Goal: Task Accomplishment & Management: Manage account settings

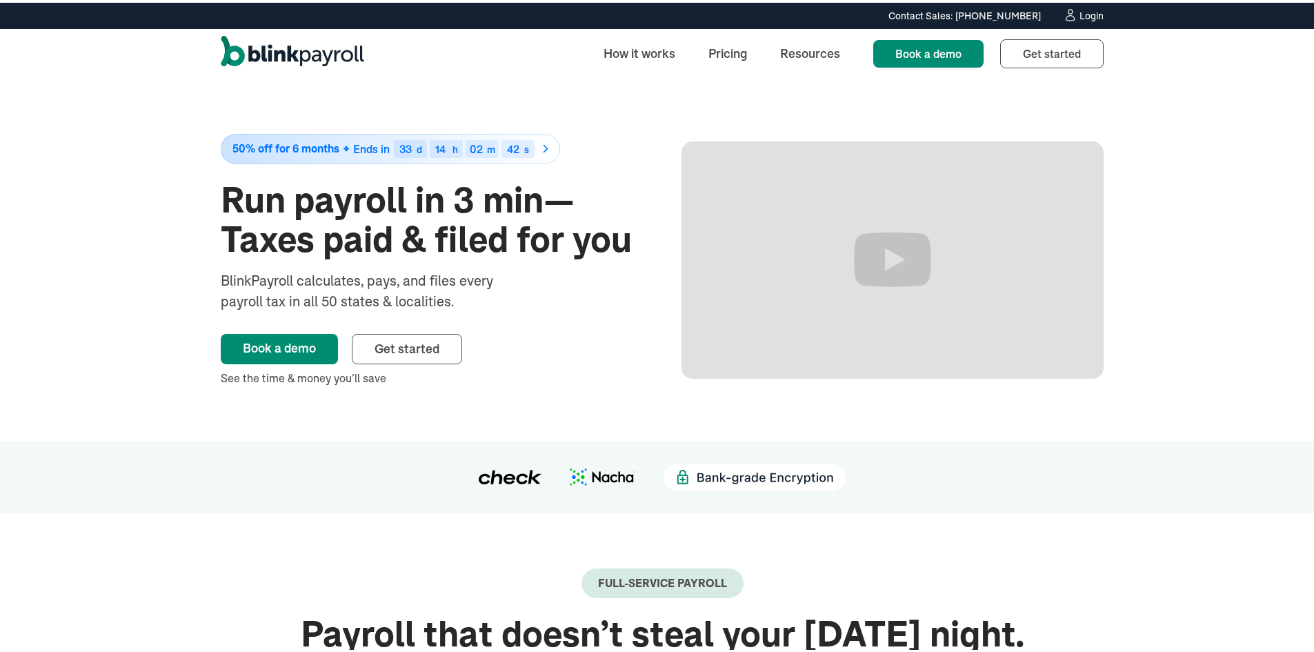
click at [1100, 14] on div "Contact Sales: [PHONE_NUMBER] Contact Sales: [PHONE_NUMBER] Login" at bounding box center [662, 13] width 938 height 15
click at [1085, 8] on div "Login" at bounding box center [1092, 13] width 24 height 10
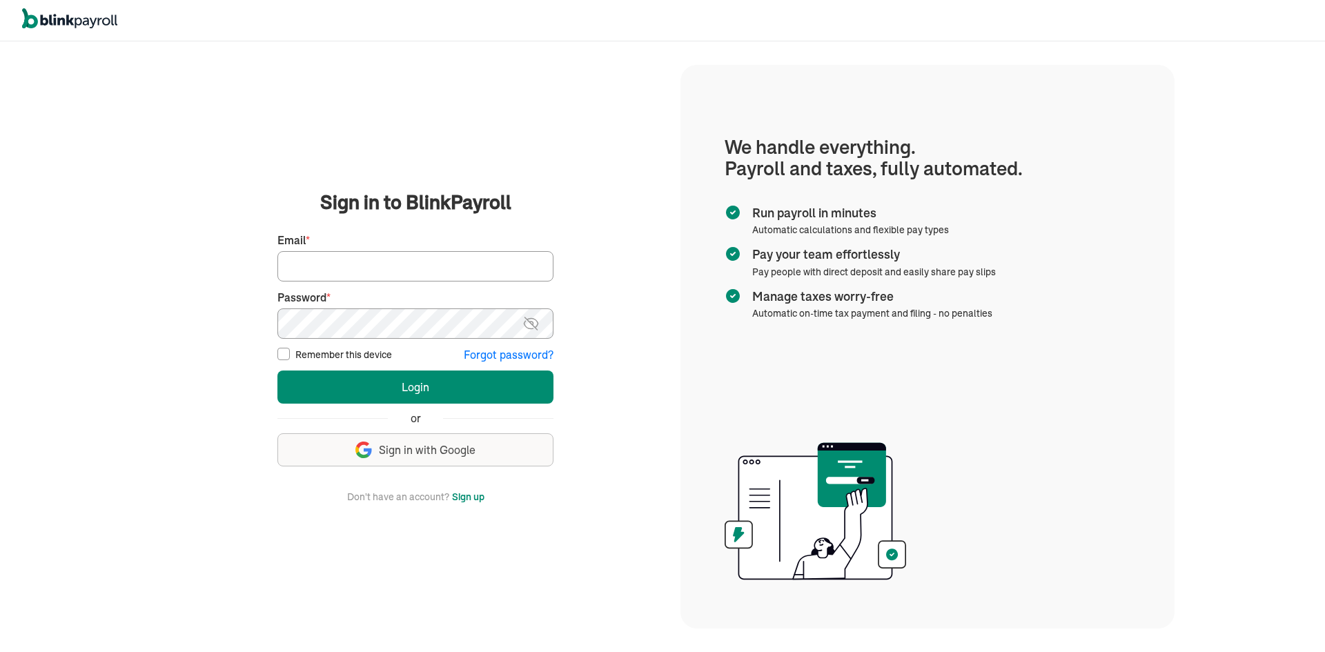
click at [313, 263] on input "Email *" at bounding box center [415, 266] width 276 height 30
paste input "branko+vadamili1@blinkpayroll.com"
type input "branko+vadamili1@blinkpayroll.com"
click at [277, 370] on button "Login" at bounding box center [415, 386] width 276 height 33
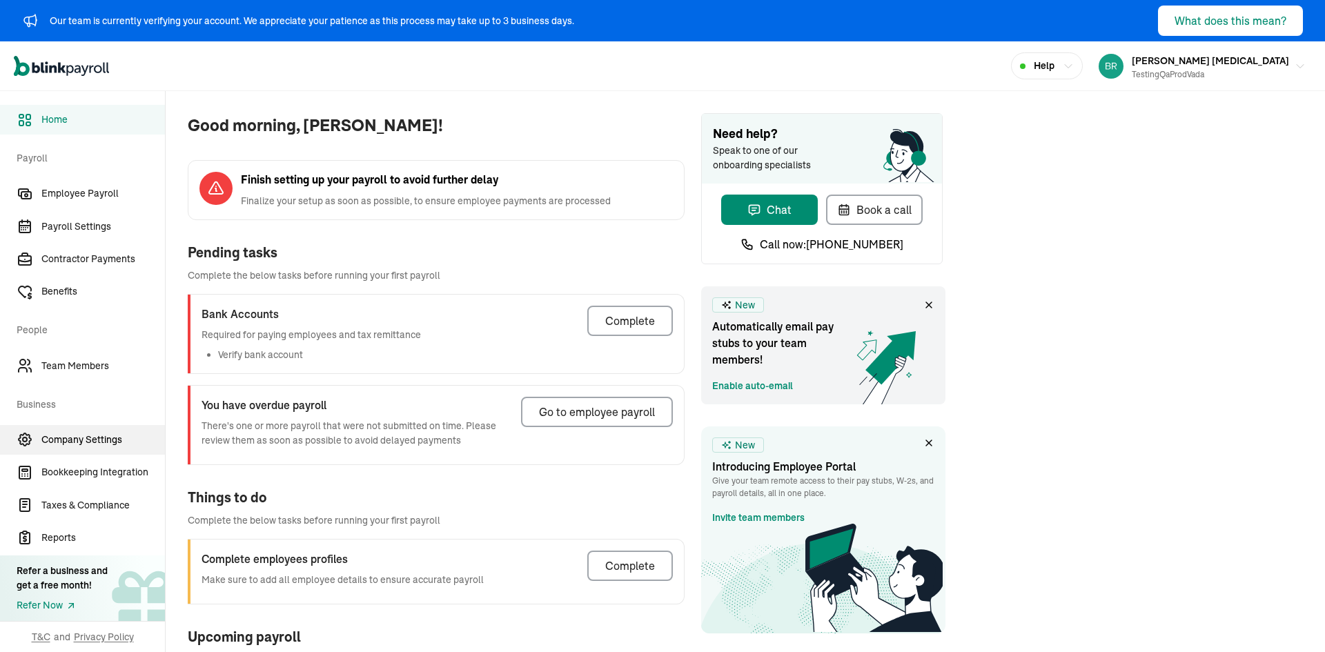
click at [92, 437] on span "Company Settings" at bounding box center [102, 440] width 123 height 14
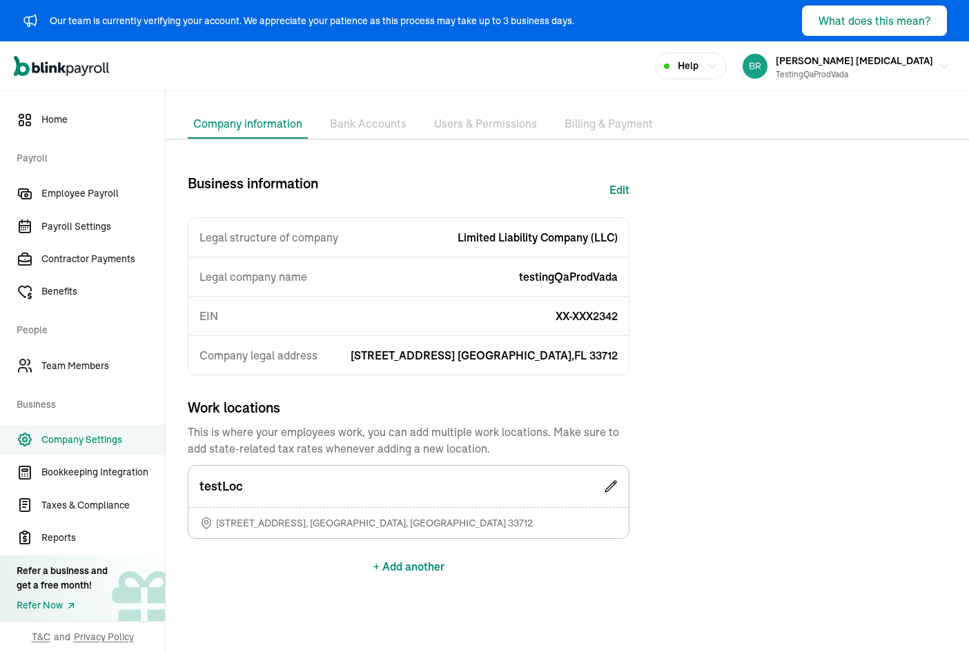
click at [428, 563] on button "+ Add another" at bounding box center [408, 566] width 71 height 33
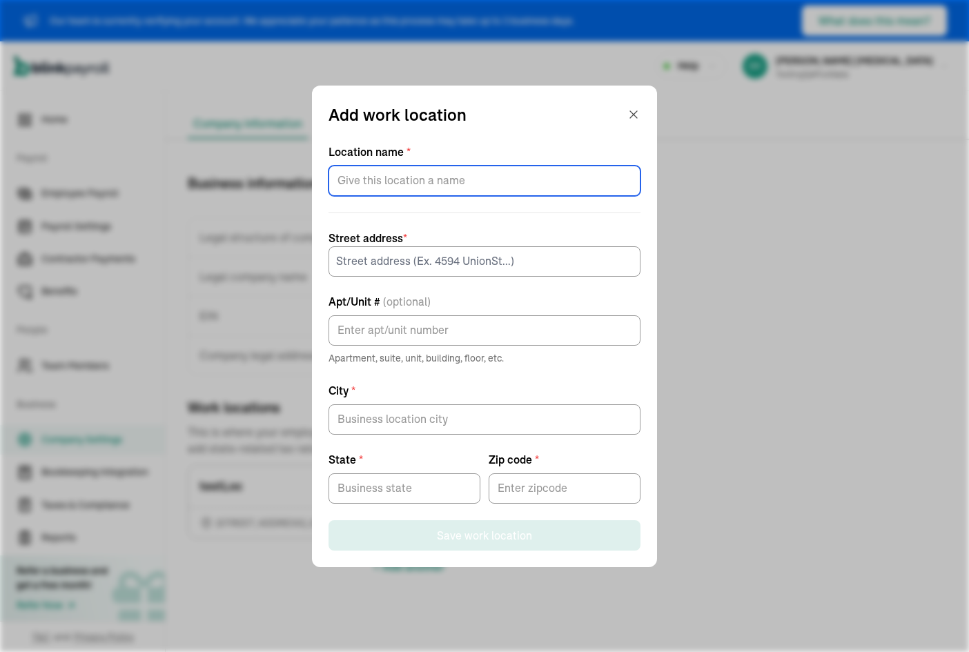
click at [459, 190] on input "Location name *" at bounding box center [484, 181] width 312 height 30
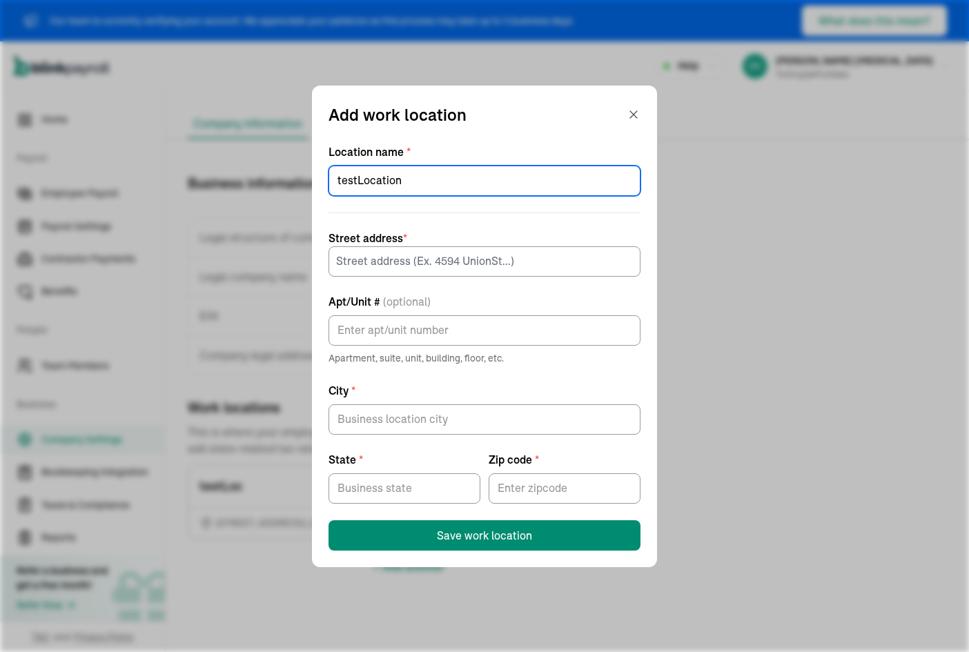
type input "testLocation"
click at [428, 261] on input at bounding box center [484, 261] width 312 height 30
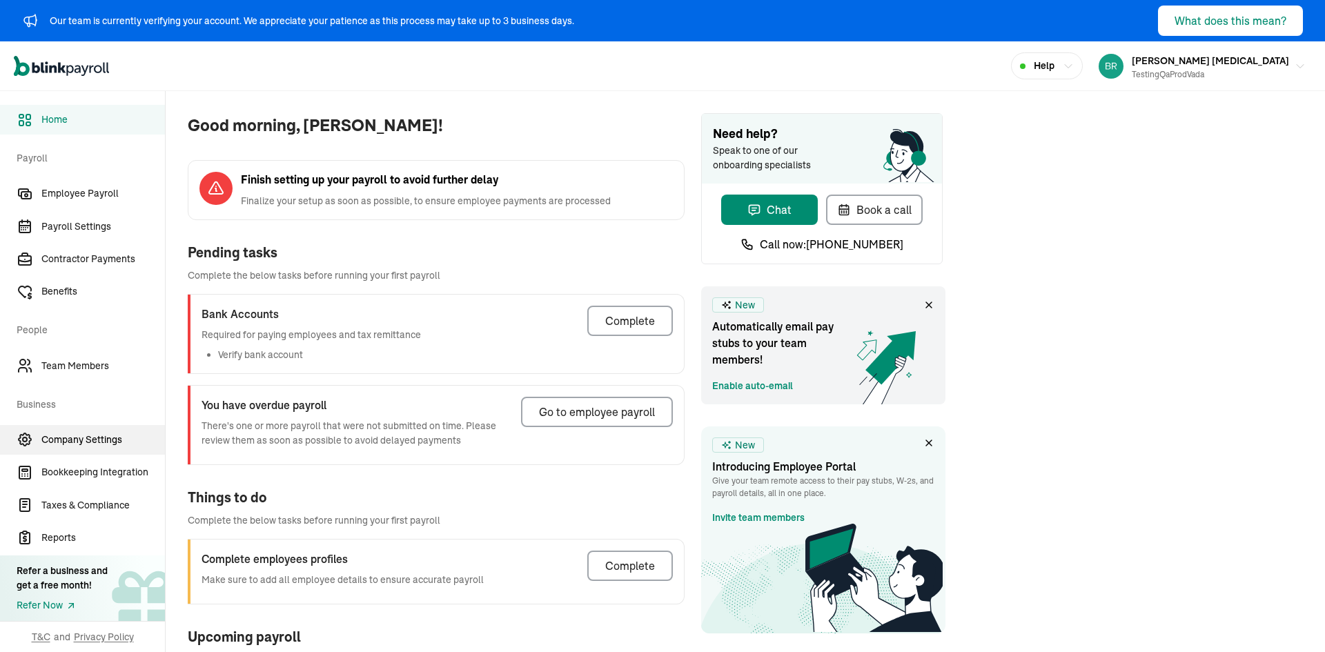
click at [92, 437] on span "Company Settings" at bounding box center [102, 440] width 123 height 14
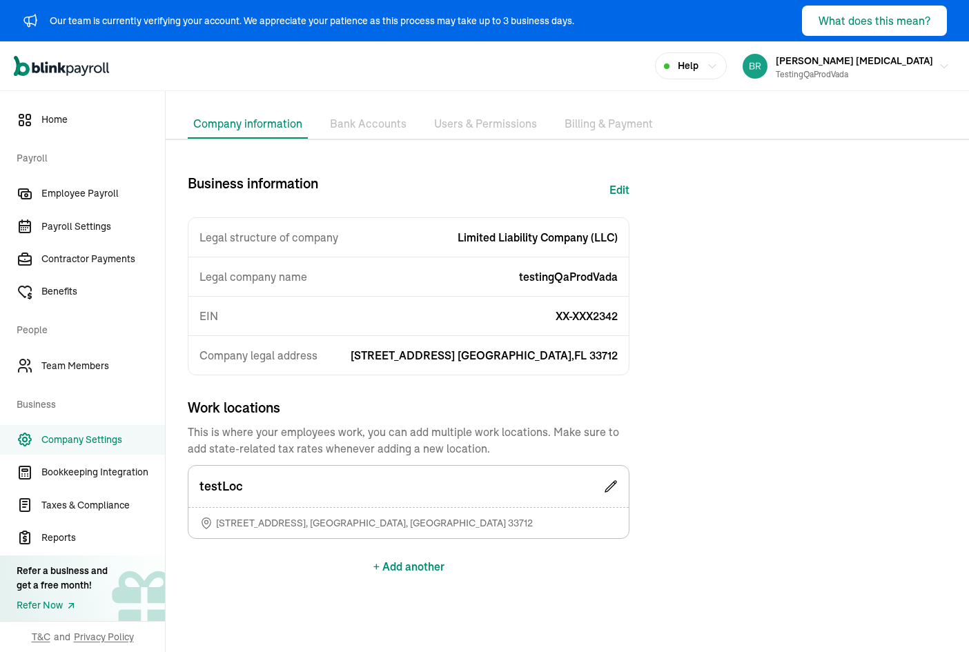
click at [428, 563] on button "+ Add another" at bounding box center [408, 566] width 71 height 33
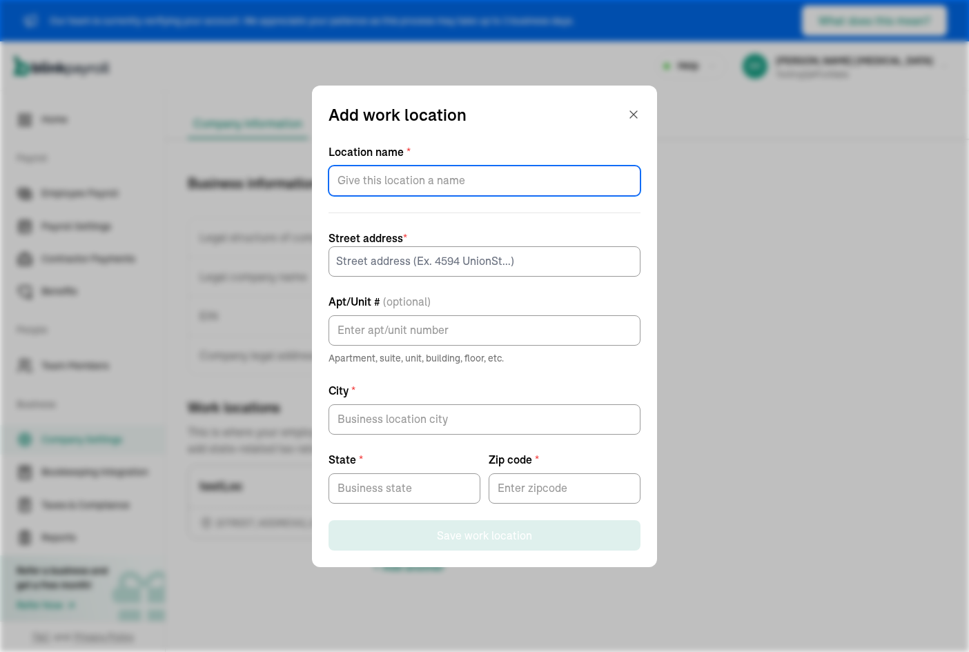
click at [459, 190] on input "Location name *" at bounding box center [484, 181] width 312 height 30
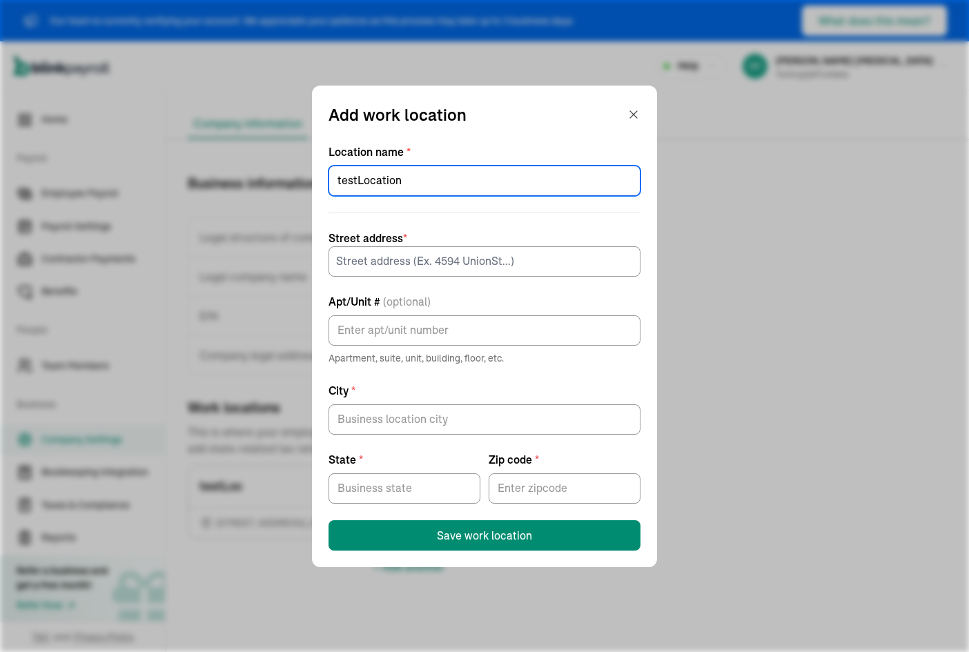
type input "testLocation"
click at [428, 261] on input at bounding box center [484, 261] width 312 height 30
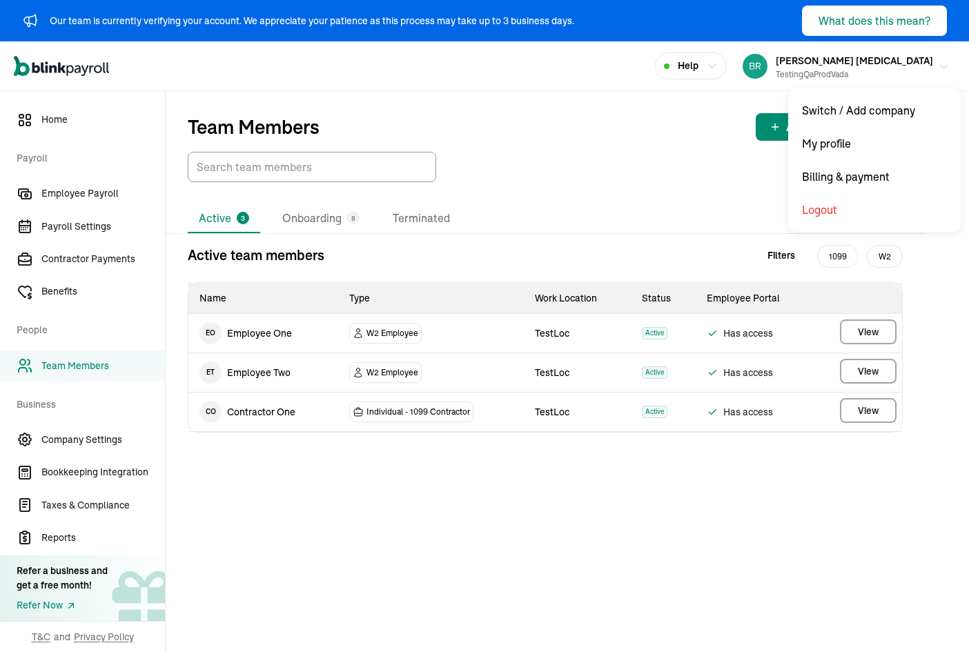
click at [903, 62] on div "[PERSON_NAME] [MEDICAL_DATA] testingQaProdVada" at bounding box center [853, 66] width 157 height 29
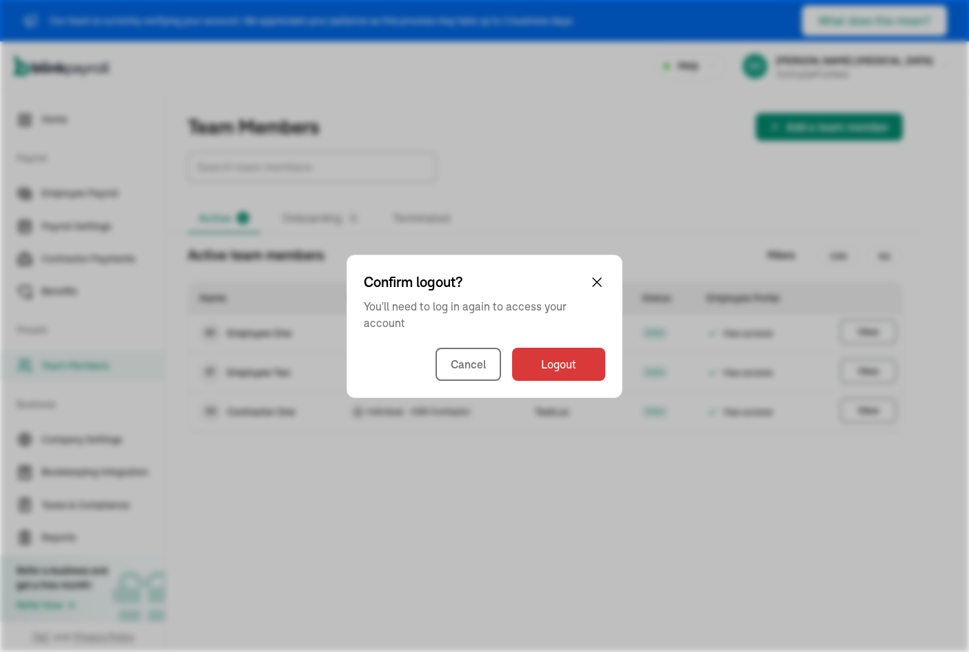
drag, startPoint x: 624, startPoint y: 348, endPoint x: 583, endPoint y: 357, distance: 41.5
click at [622, 349] on div "Confirm logout? You'll need to log in again to access your account Cancel Logout" at bounding box center [484, 326] width 969 height 652
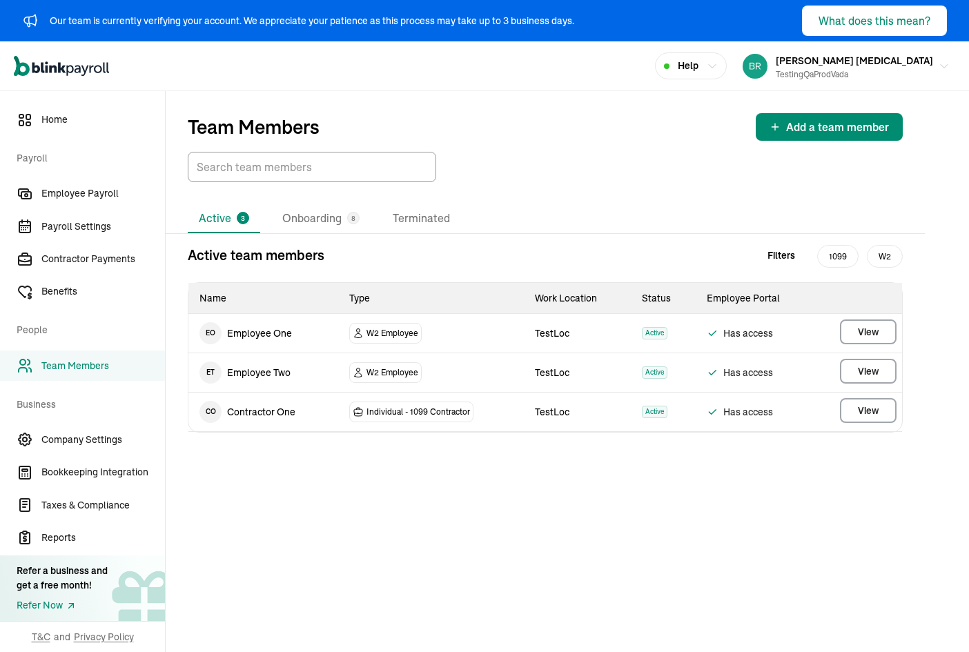
click at [583, 357] on td "TestLoc" at bounding box center [577, 372] width 107 height 39
click at [903, 57] on div "vada mili testingQaProdVada" at bounding box center [853, 66] width 157 height 29
click at [903, 62] on div "vada mili testingQaProdVada" at bounding box center [853, 66] width 157 height 29
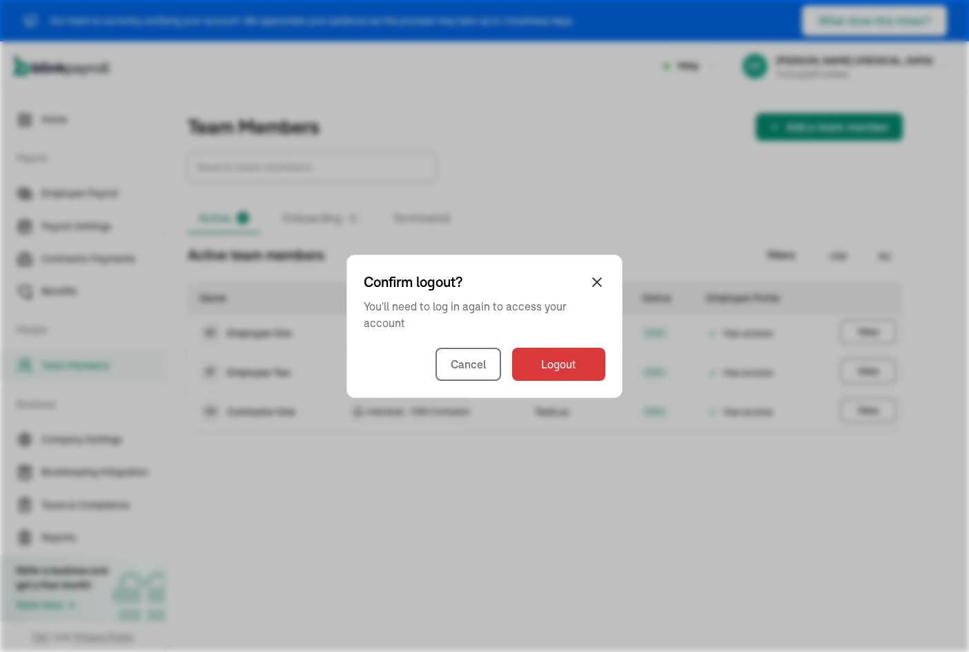
drag, startPoint x: 624, startPoint y: 348, endPoint x: 607, endPoint y: 352, distance: 16.9
click at [622, 349] on div "Confirm logout? You'll need to log in again to access your account Cancel Logout" at bounding box center [484, 326] width 969 height 652
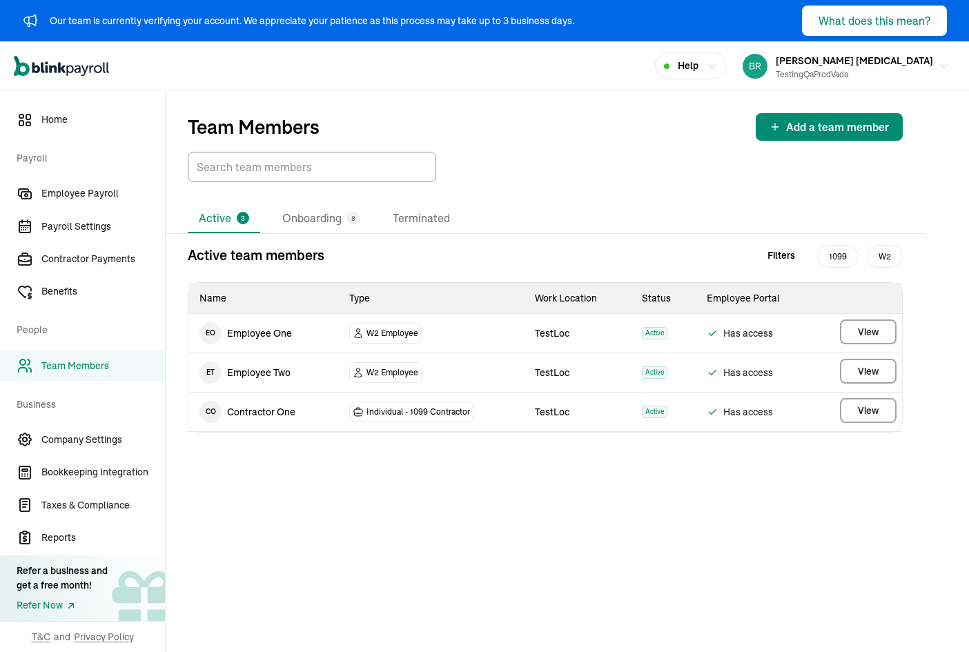
click at [583, 357] on td "TestLoc" at bounding box center [577, 372] width 107 height 39
click at [903, 57] on div "vada mili testingQaProdVada" at bounding box center [853, 66] width 157 height 29
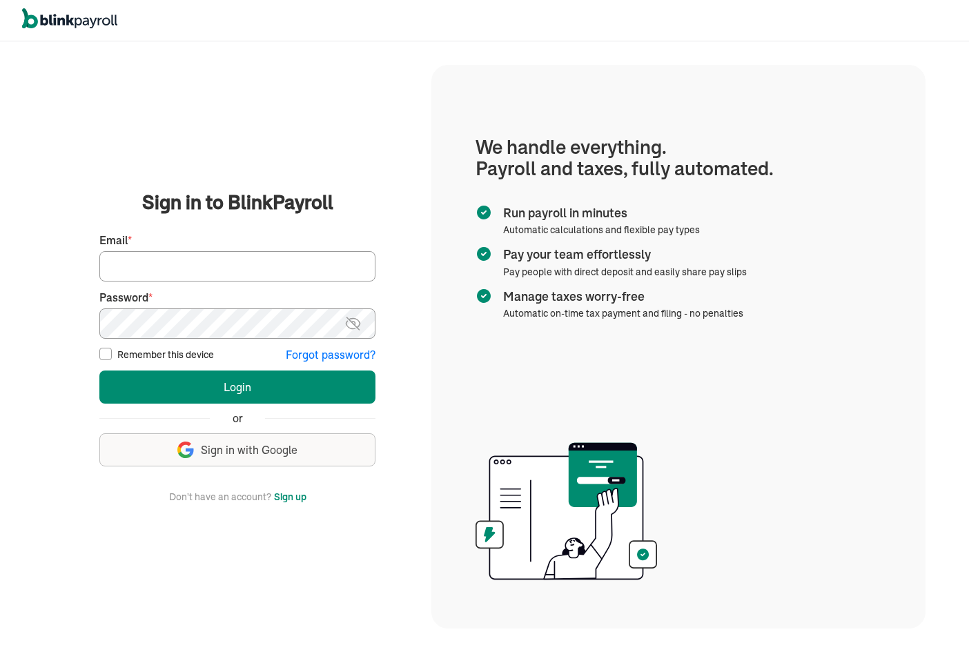
click at [270, 251] on input "Email *" at bounding box center [237, 266] width 276 height 30
paste input "[PERSON_NAME][EMAIL_ADDRESS][DOMAIN_NAME]"
type input "[PERSON_NAME][EMAIL_ADDRESS][DOMAIN_NAME]"
click at [99, 370] on button "Login" at bounding box center [237, 386] width 276 height 33
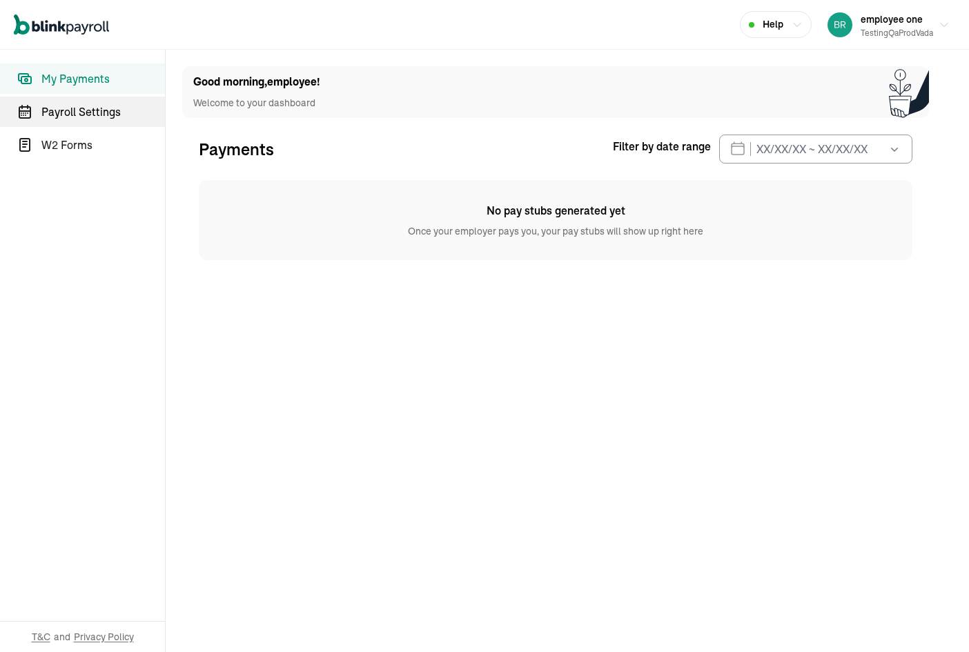
click at [127, 113] on span "Payroll Settings" at bounding box center [102, 111] width 123 height 17
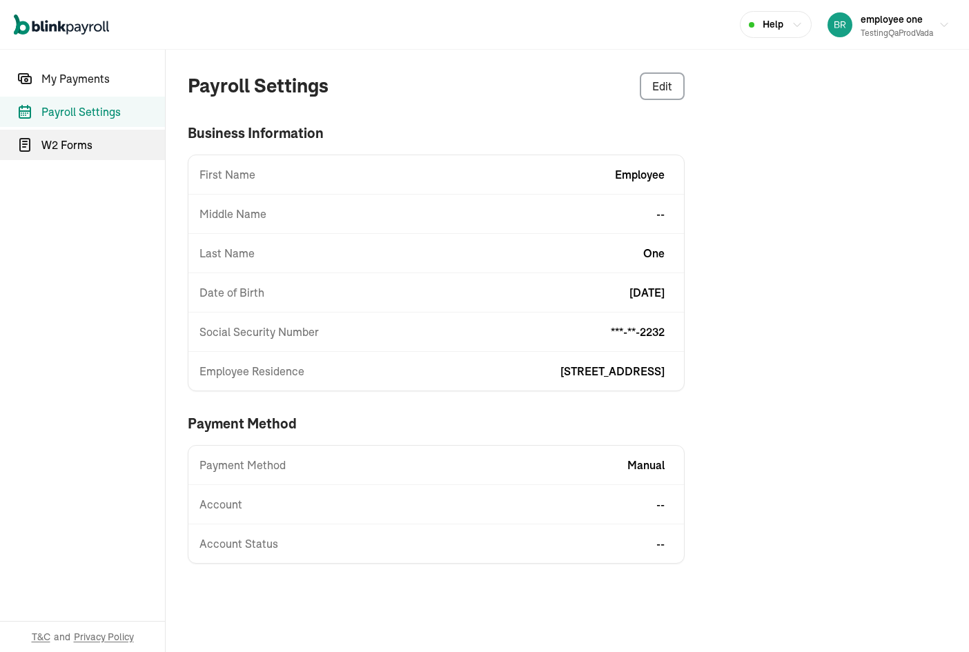
click at [107, 139] on span "W2 Forms" at bounding box center [102, 145] width 123 height 17
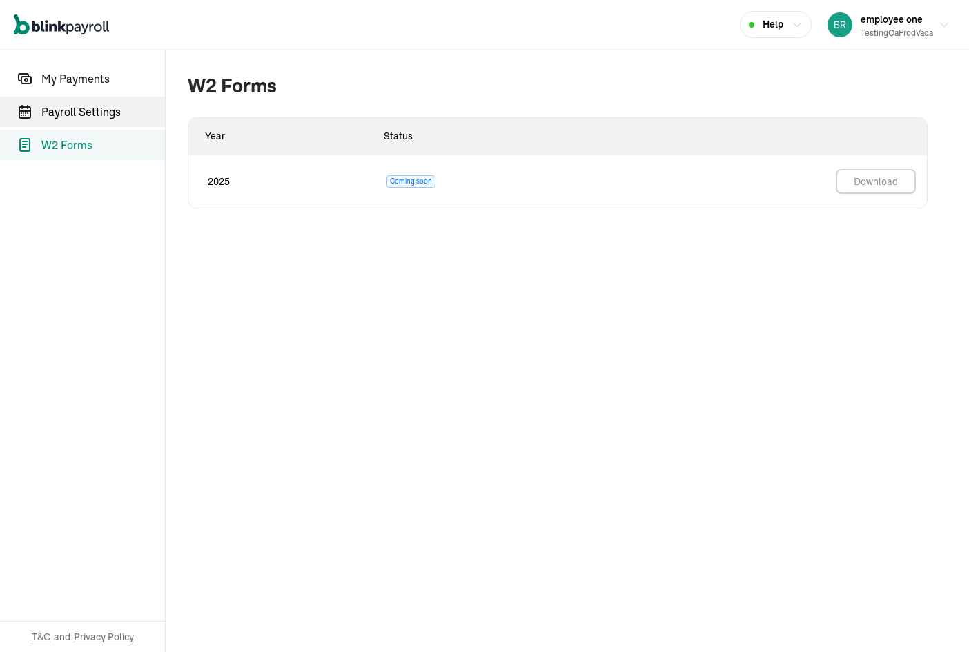
click at [104, 117] on span "Payroll Settings" at bounding box center [102, 111] width 123 height 17
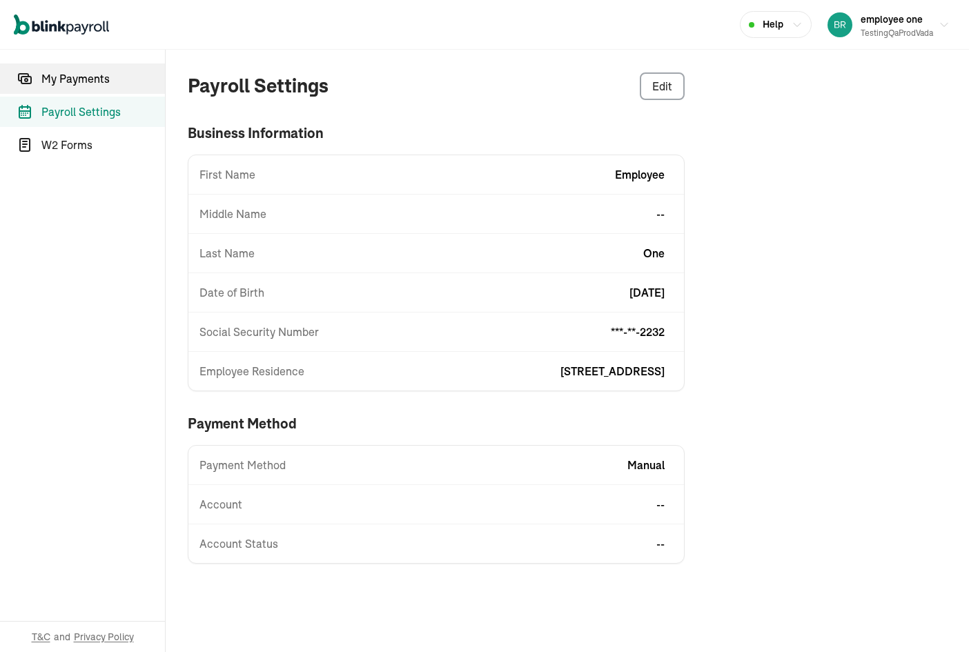
click at [100, 90] on link "My Payments" at bounding box center [82, 78] width 165 height 30
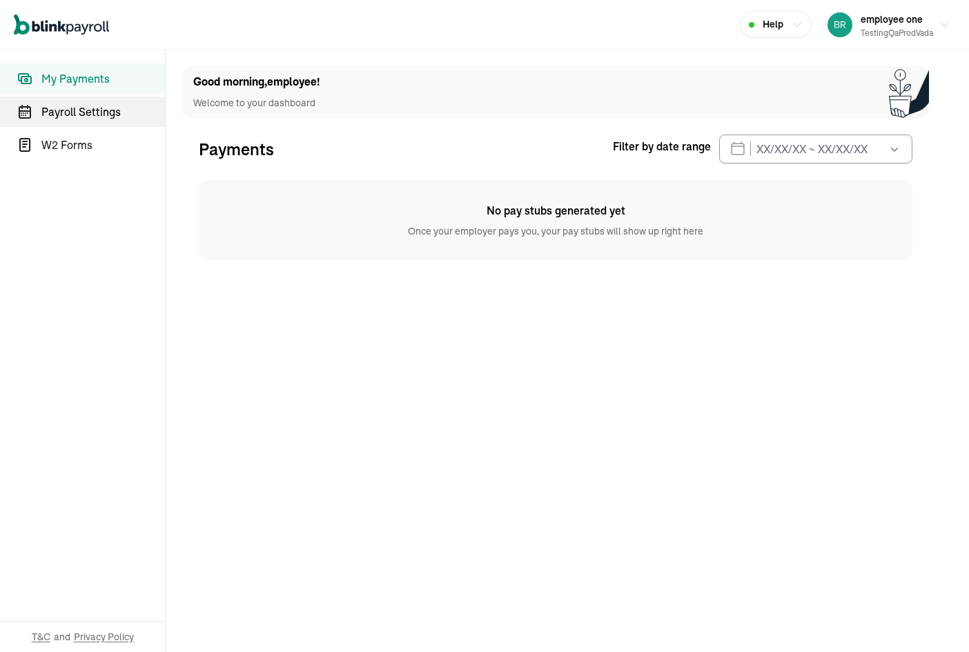
click at [99, 106] on span "Payroll Settings" at bounding box center [102, 111] width 123 height 17
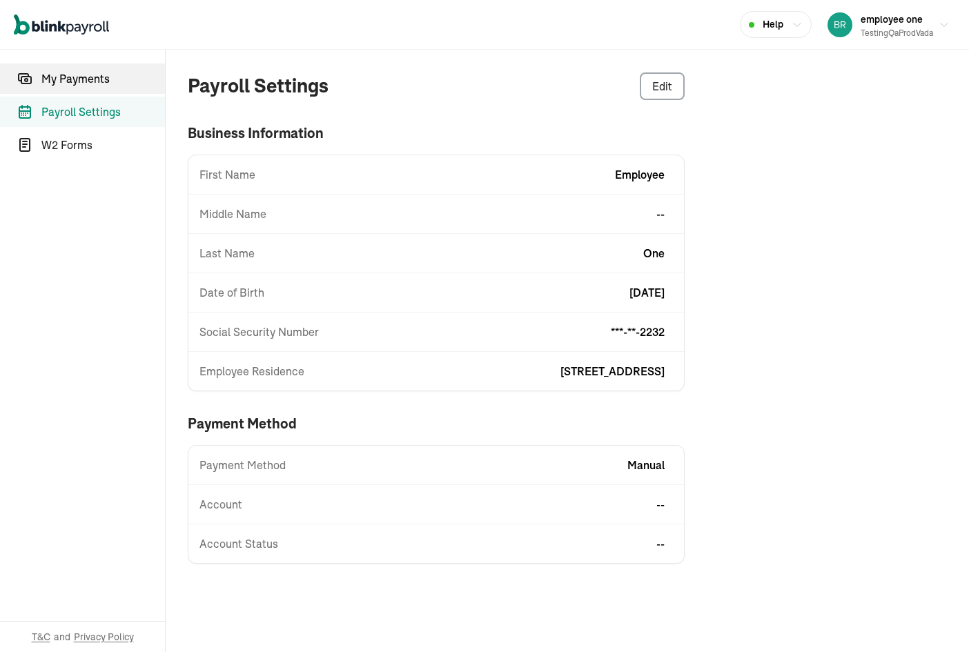
click at [92, 88] on link "My Payments" at bounding box center [82, 78] width 165 height 30
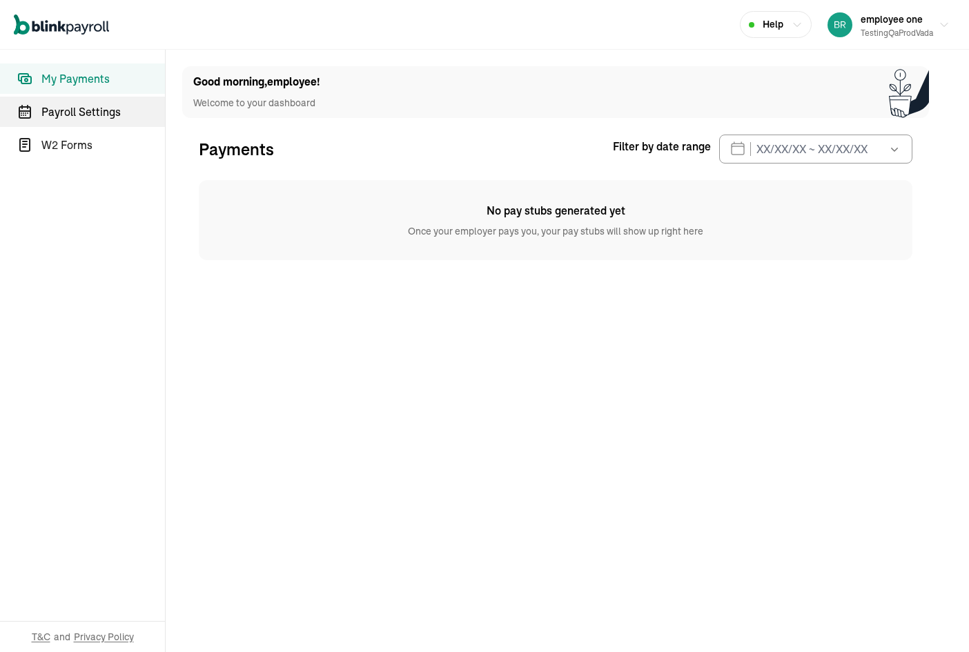
click at [112, 112] on span "Payroll Settings" at bounding box center [102, 111] width 123 height 17
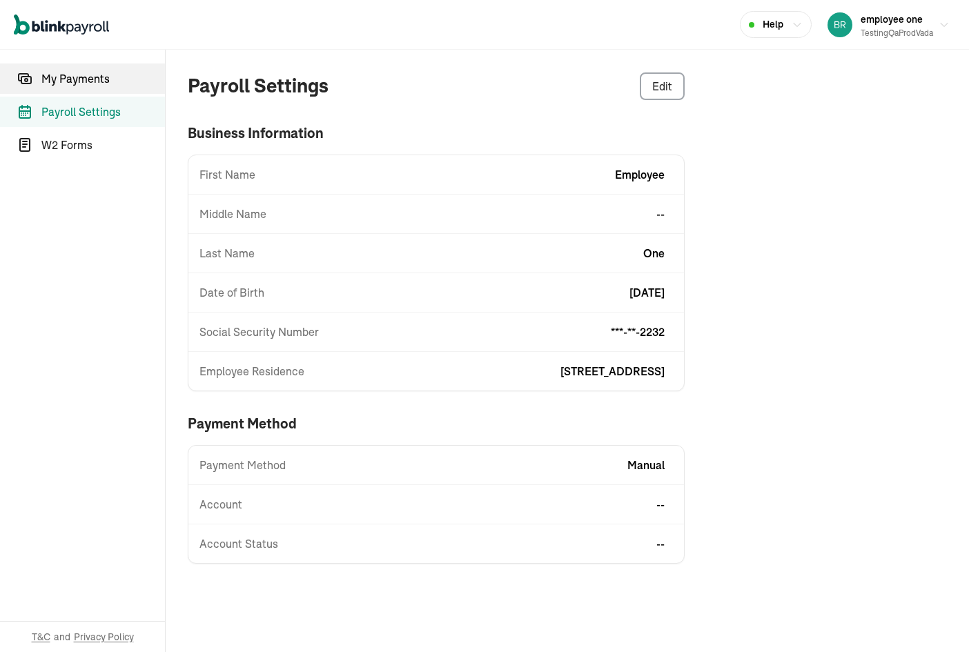
click at [77, 69] on link "My Payments" at bounding box center [82, 78] width 165 height 30
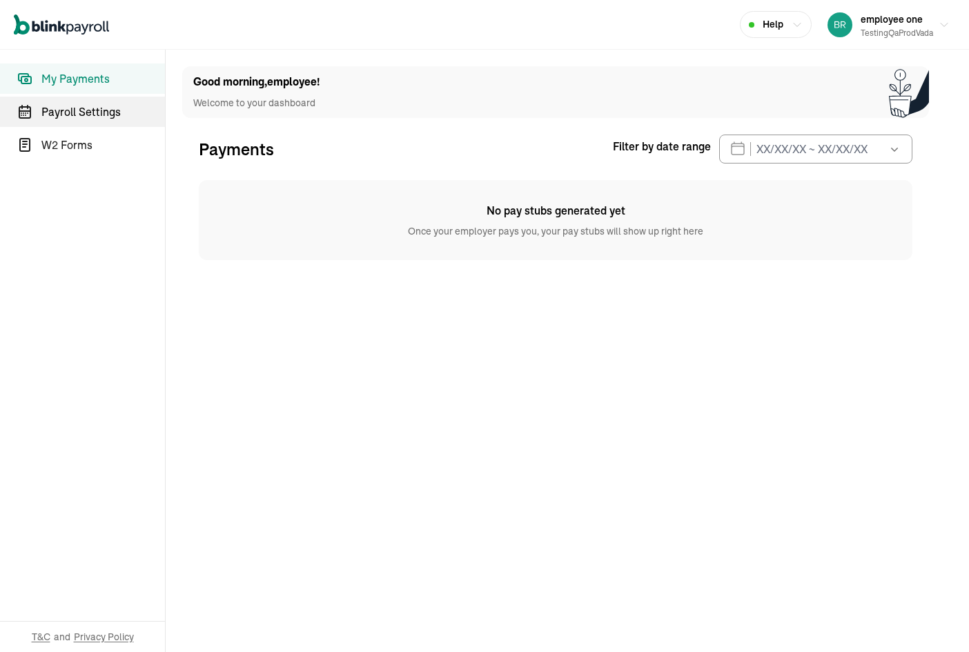
click at [112, 126] on link "Payroll Settings" at bounding box center [82, 112] width 165 height 30
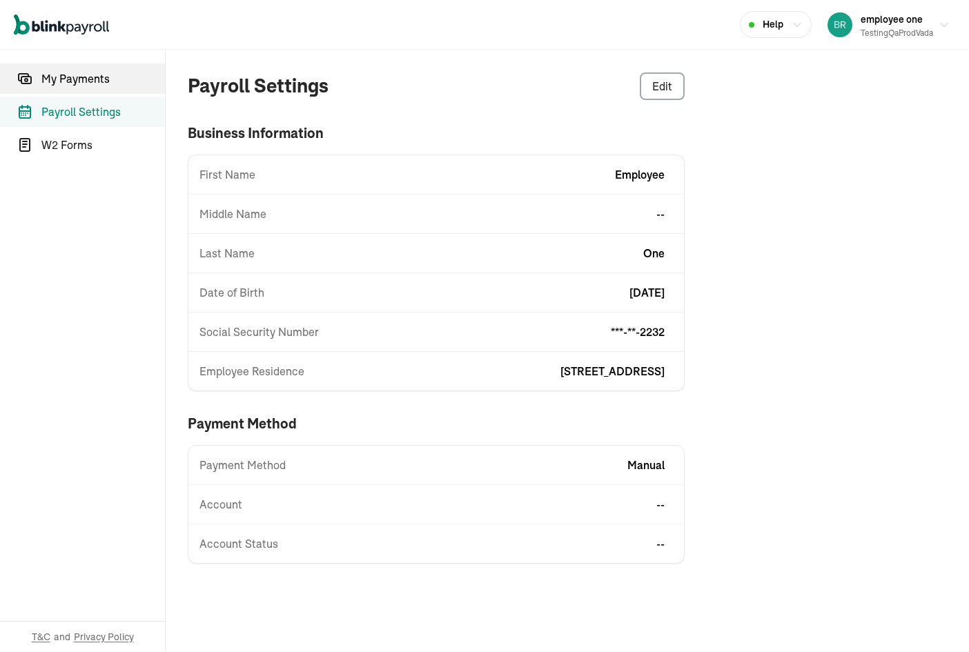
click at [97, 86] on span "My Payments" at bounding box center [102, 78] width 123 height 17
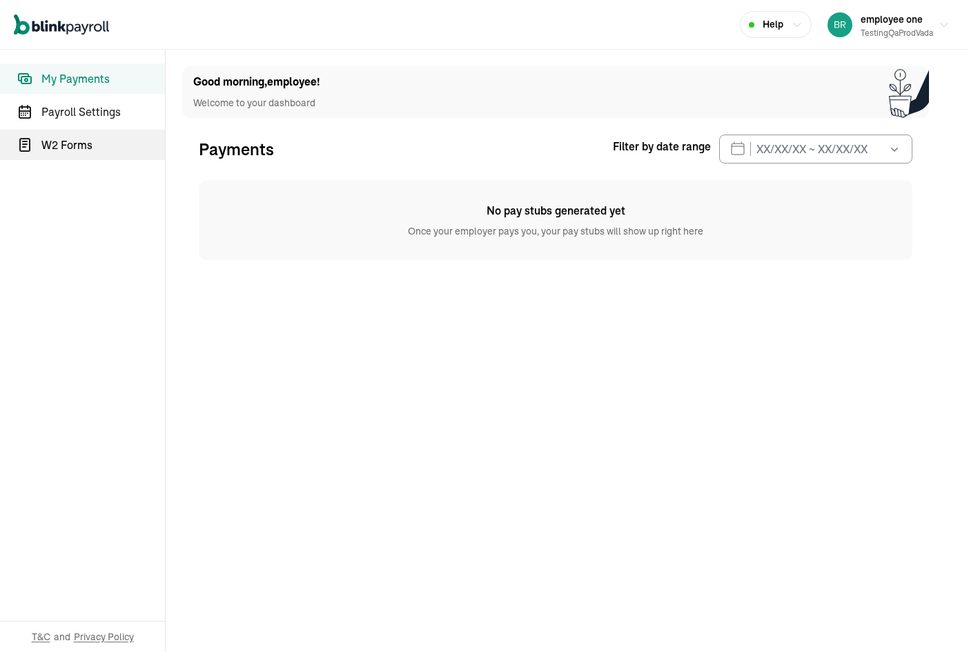
click at [87, 141] on span "W2 Forms" at bounding box center [102, 145] width 123 height 17
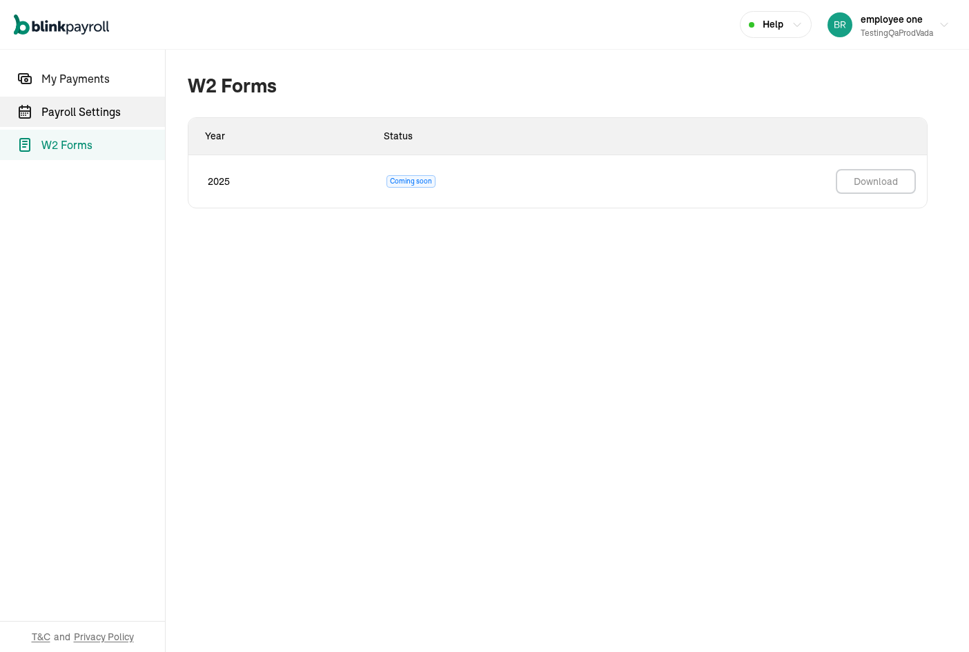
click at [92, 107] on span "Payroll Settings" at bounding box center [102, 111] width 123 height 17
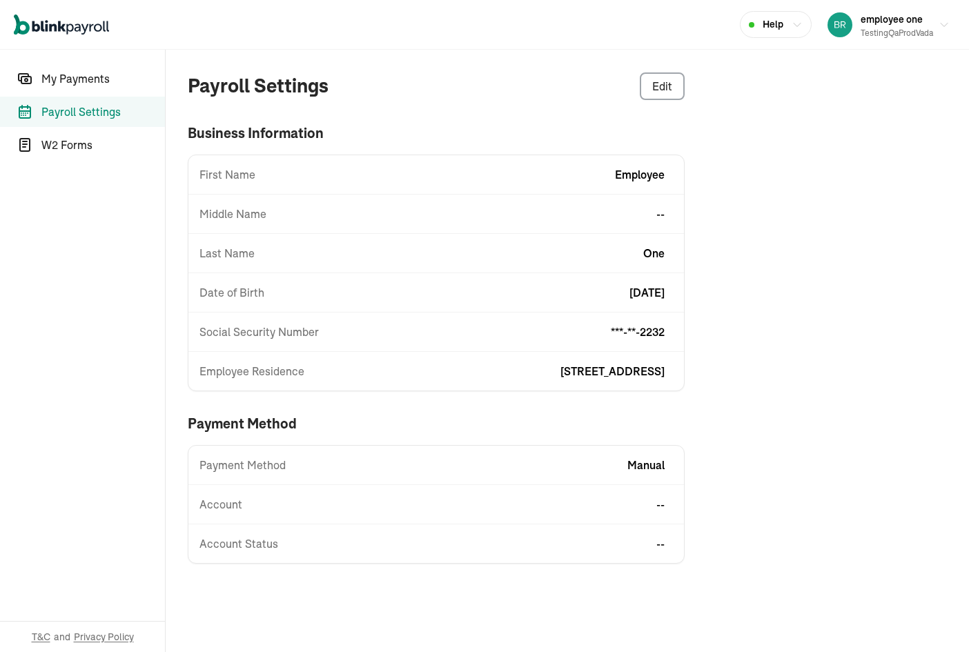
click at [746, 403] on div "Payroll Settings Edit business information First Name employee Middle Name -- L…" at bounding box center [558, 318] width 784 height 536
click at [742, 399] on div "Payroll Settings Edit business information First Name employee Middle Name -- L…" at bounding box center [558, 318] width 784 height 536
click at [717, 413] on div "Payroll Settings Edit business information First Name employee Middle Name -- L…" at bounding box center [558, 318] width 784 height 536
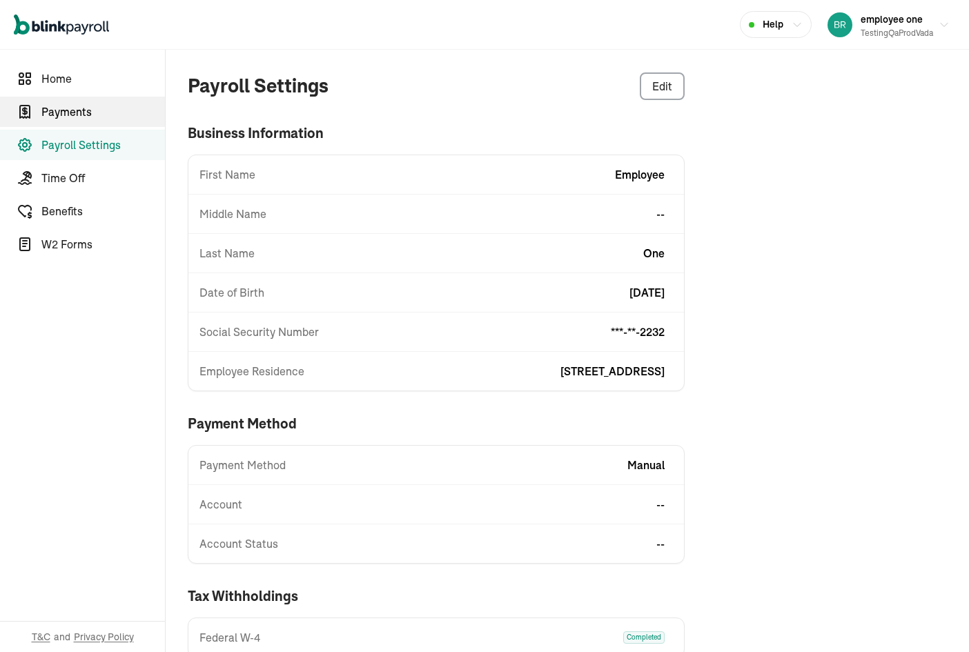
click at [103, 111] on span "Payments" at bounding box center [102, 111] width 123 height 17
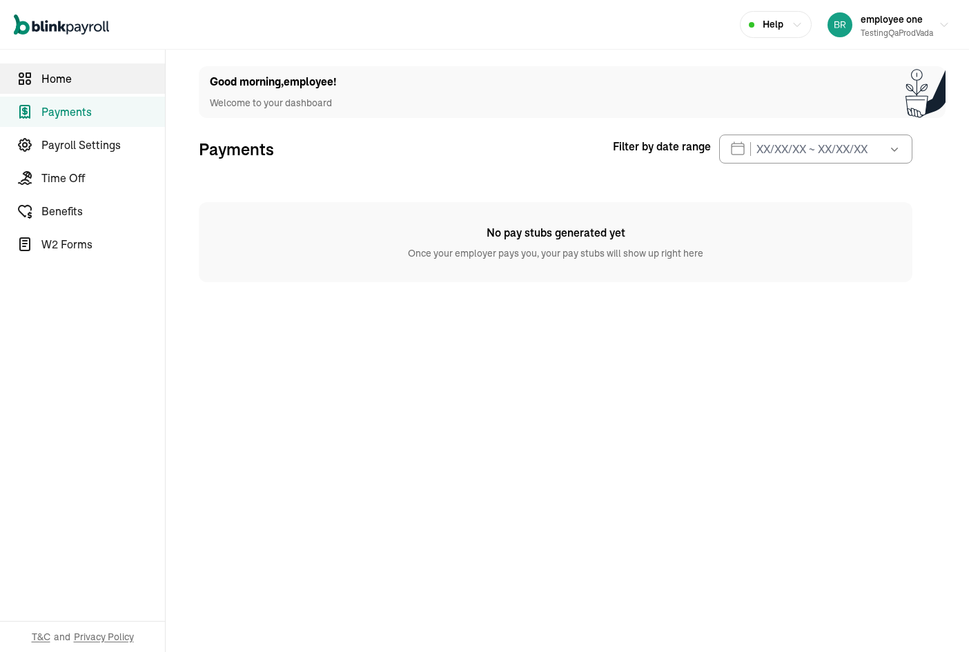
click at [81, 81] on span "Home" at bounding box center [102, 78] width 123 height 17
select select "2025"
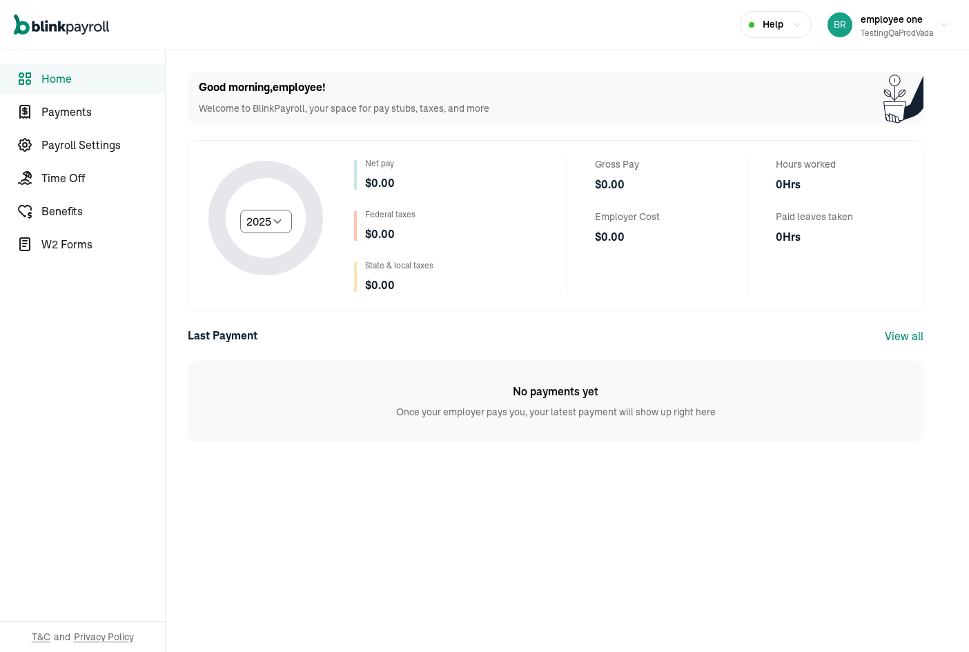
click at [908, 334] on link "View all" at bounding box center [903, 336] width 39 height 14
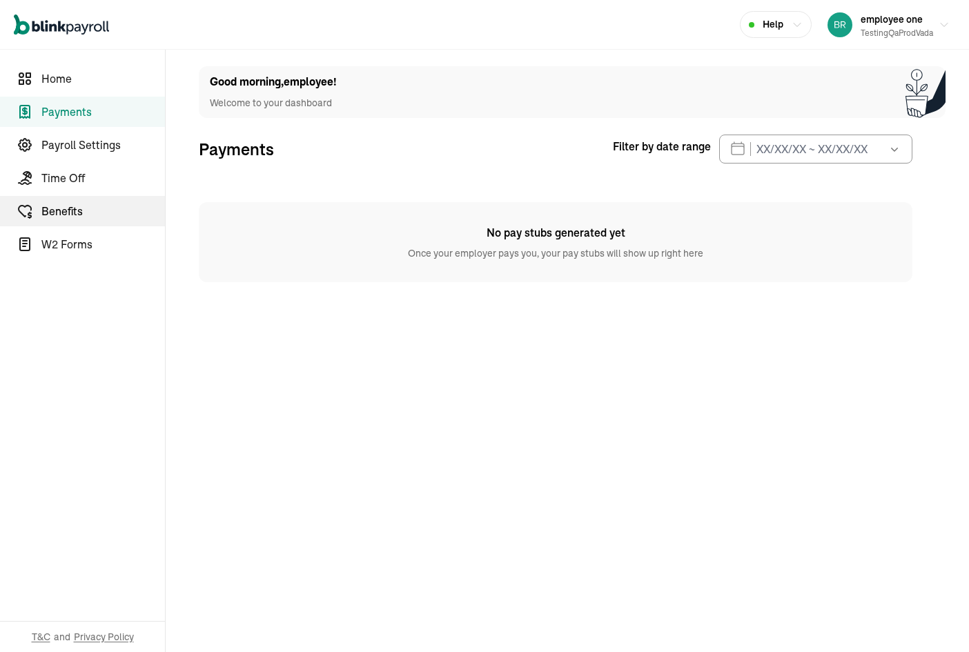
click at [103, 196] on link "Benefits" at bounding box center [82, 211] width 165 height 30
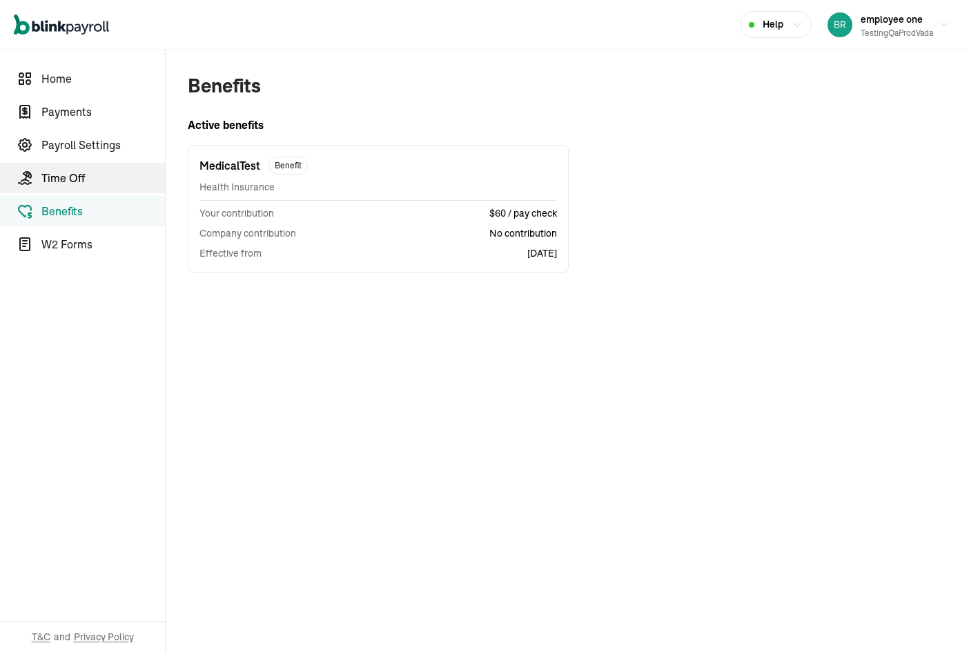
click at [97, 180] on span "Time Off" at bounding box center [102, 178] width 123 height 17
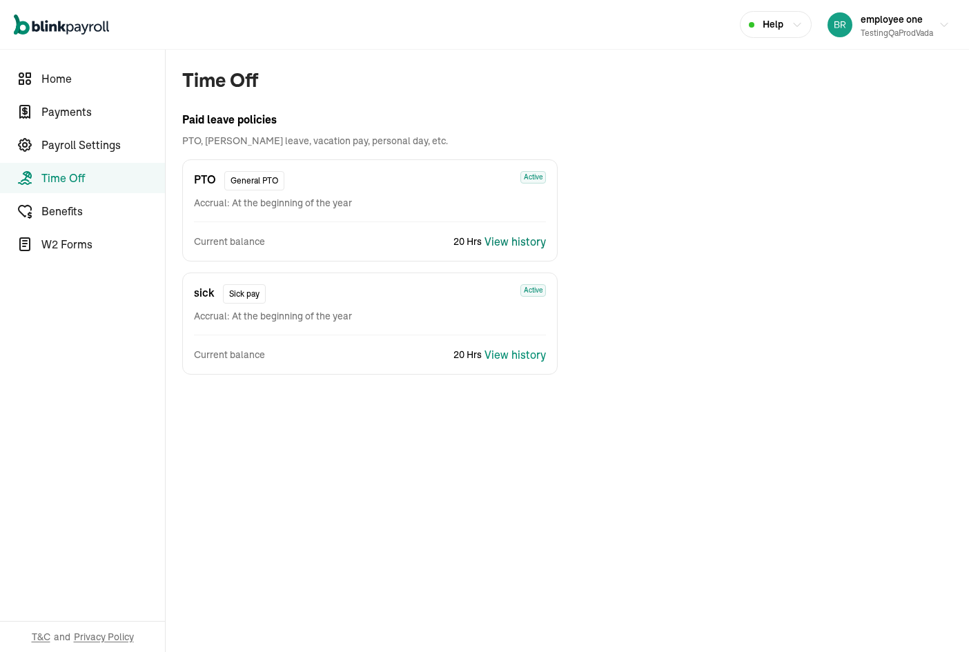
click at [522, 238] on div "View history" at bounding box center [514, 241] width 61 height 17
click at [100, 224] on link "Benefits" at bounding box center [82, 211] width 165 height 30
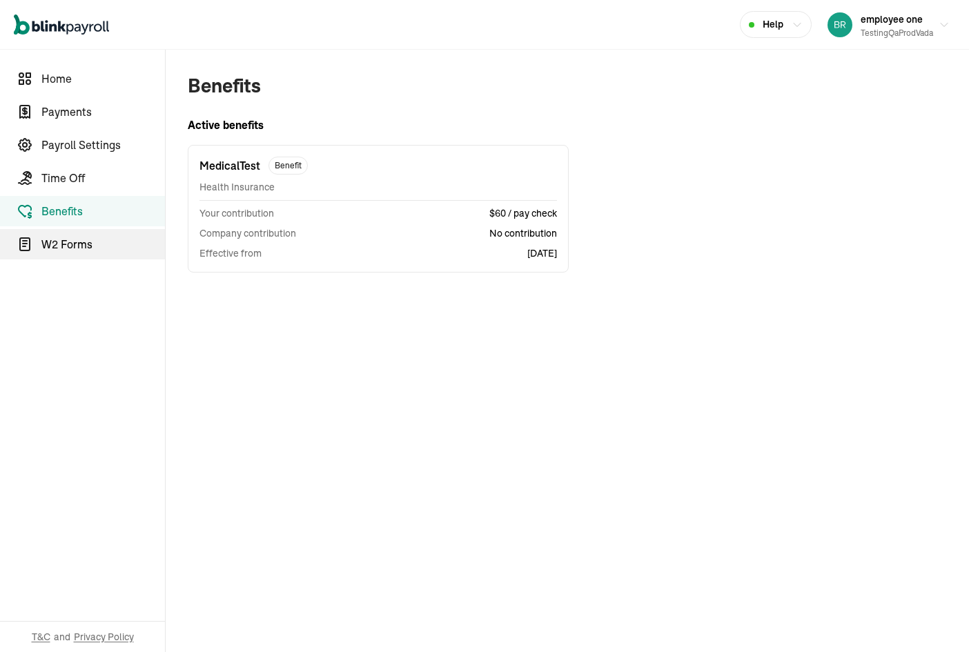
click at [95, 242] on span "W2 Forms" at bounding box center [102, 244] width 123 height 17
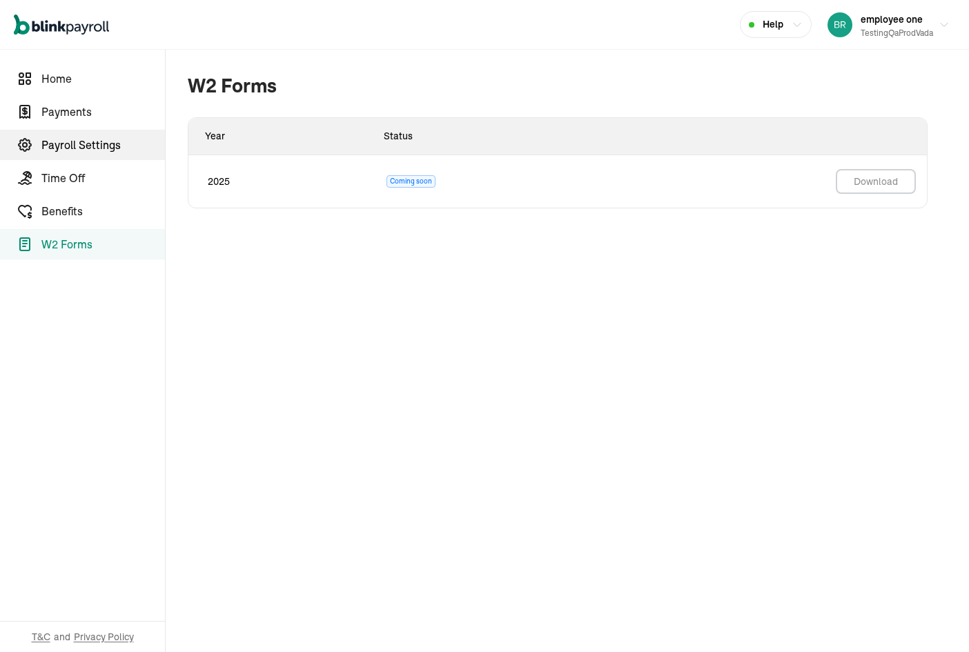
click at [119, 130] on link "Payroll Settings" at bounding box center [82, 145] width 165 height 30
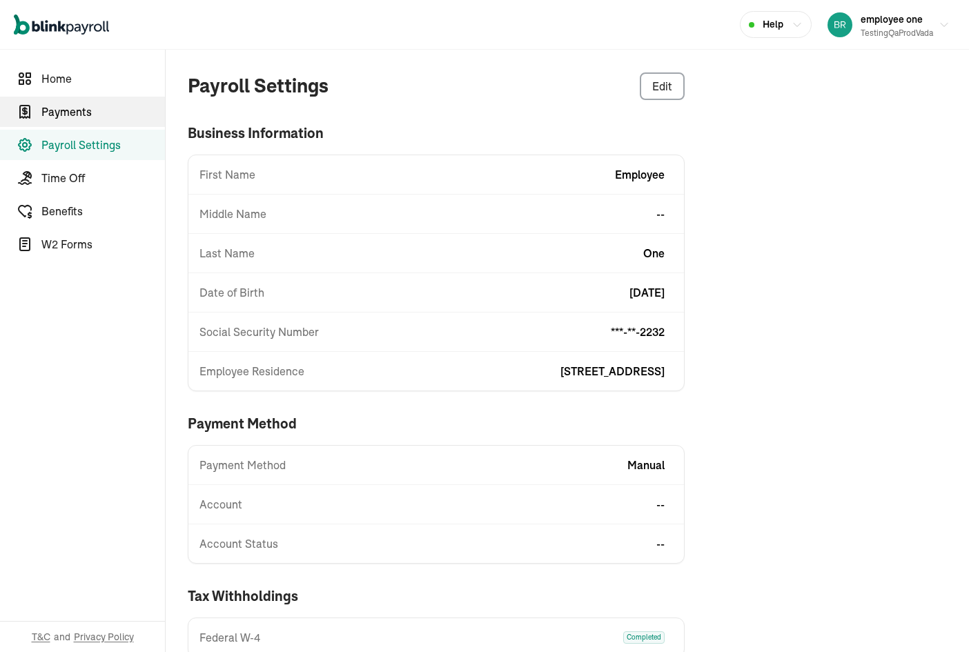
click at [104, 103] on span "Payments" at bounding box center [102, 111] width 123 height 17
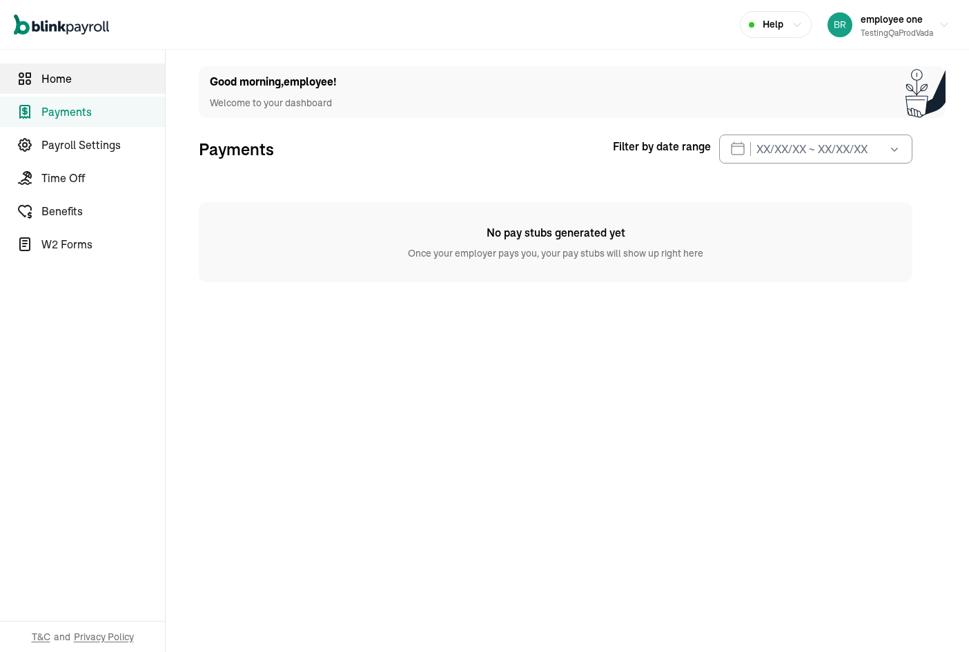
click at [102, 85] on span "Home" at bounding box center [102, 78] width 123 height 17
select select "2025"
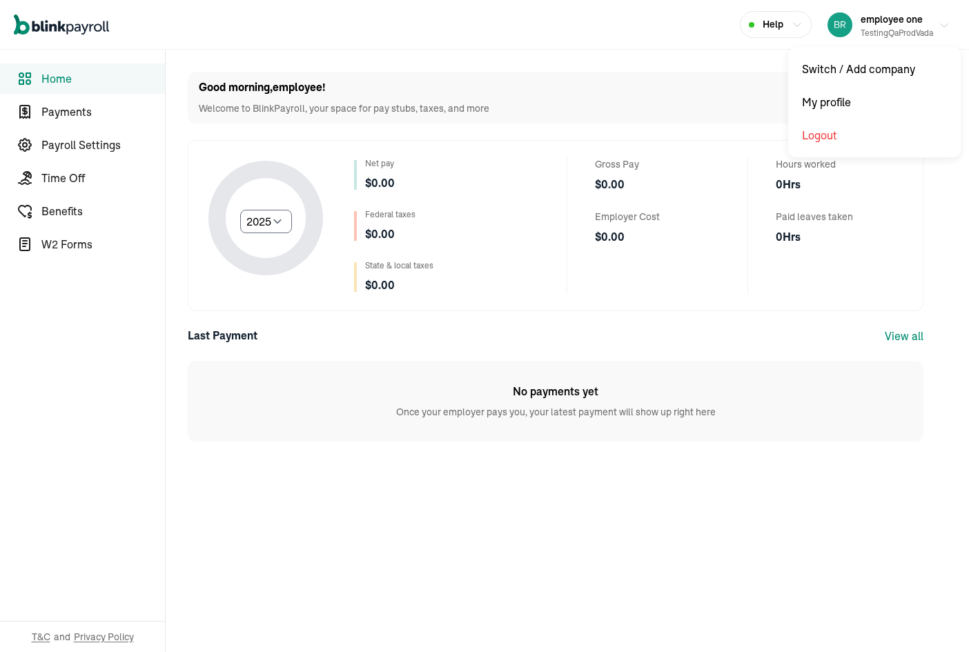
click at [903, 21] on span "employee one" at bounding box center [891, 19] width 62 height 12
click at [904, 20] on span "employee one" at bounding box center [891, 19] width 62 height 12
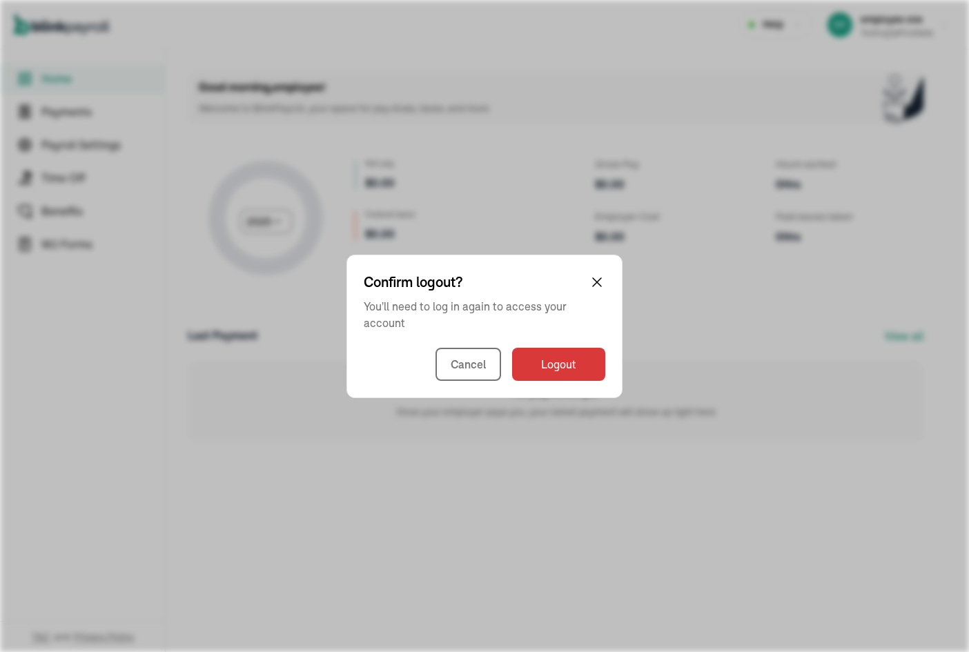
click at [582, 384] on div "Confirm logout? You'll need to log in again to access your account Cancel Logout" at bounding box center [484, 326] width 276 height 143
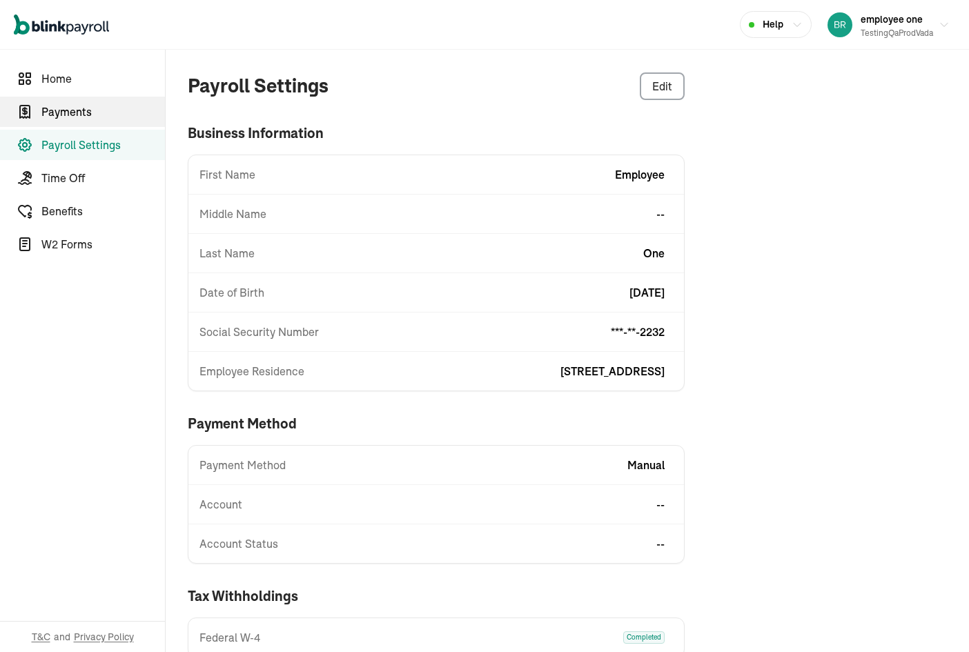
click at [103, 111] on span "Payments" at bounding box center [102, 111] width 123 height 17
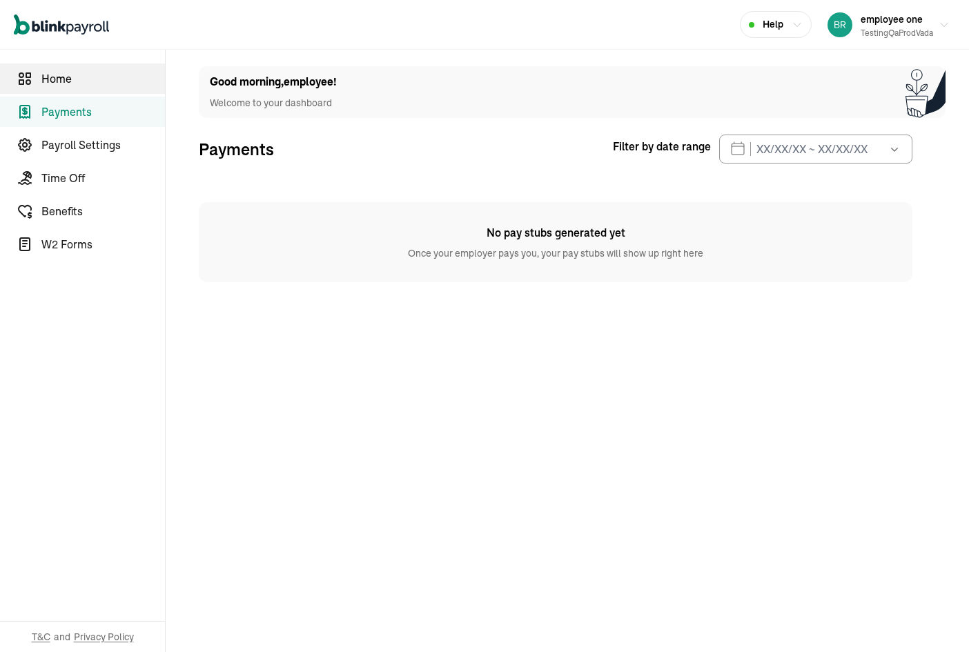
click at [81, 81] on span "Home" at bounding box center [102, 78] width 123 height 17
select select "2025"
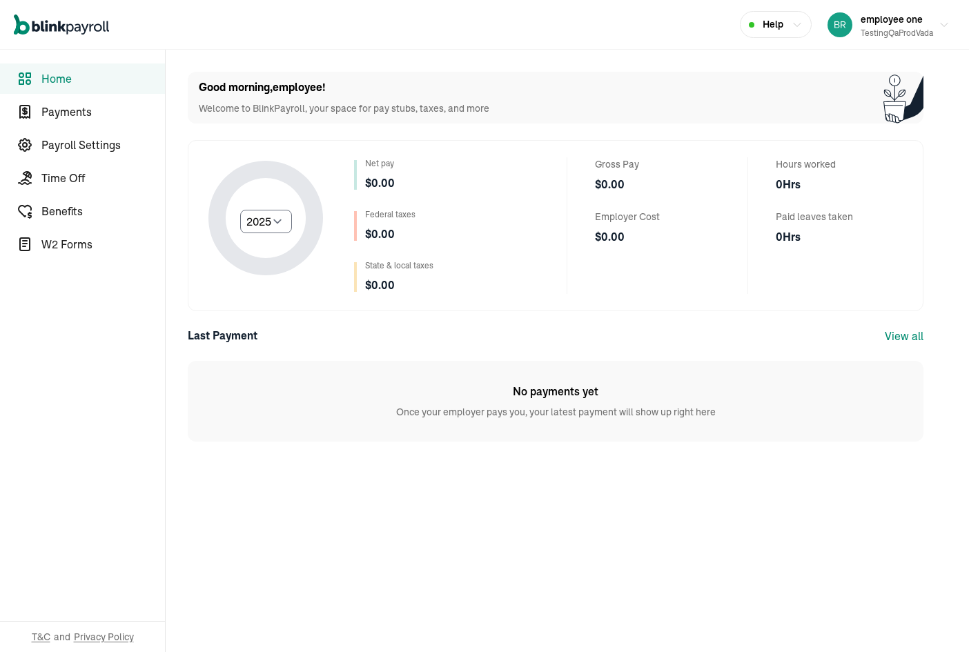
click at [908, 334] on link "View all" at bounding box center [903, 336] width 39 height 14
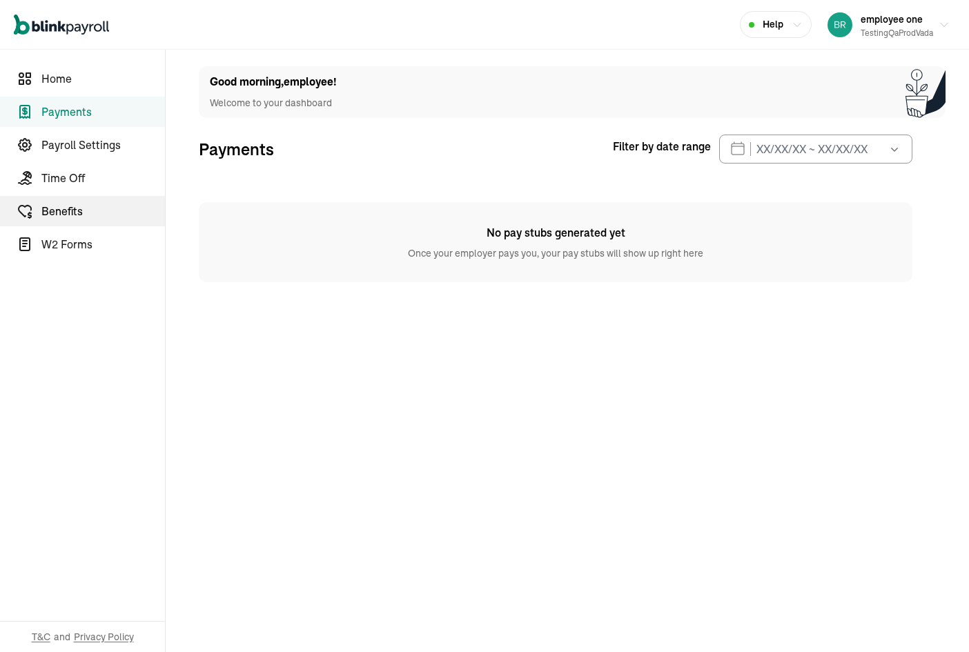
click at [103, 196] on link "Benefits" at bounding box center [82, 211] width 165 height 30
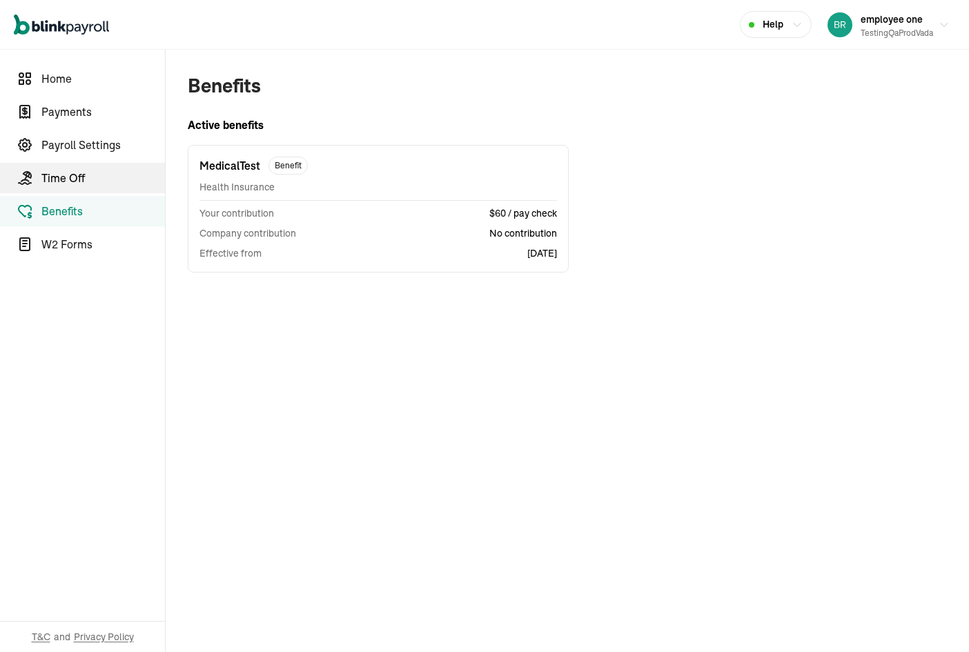
click at [97, 180] on span "Time Off" at bounding box center [102, 178] width 123 height 17
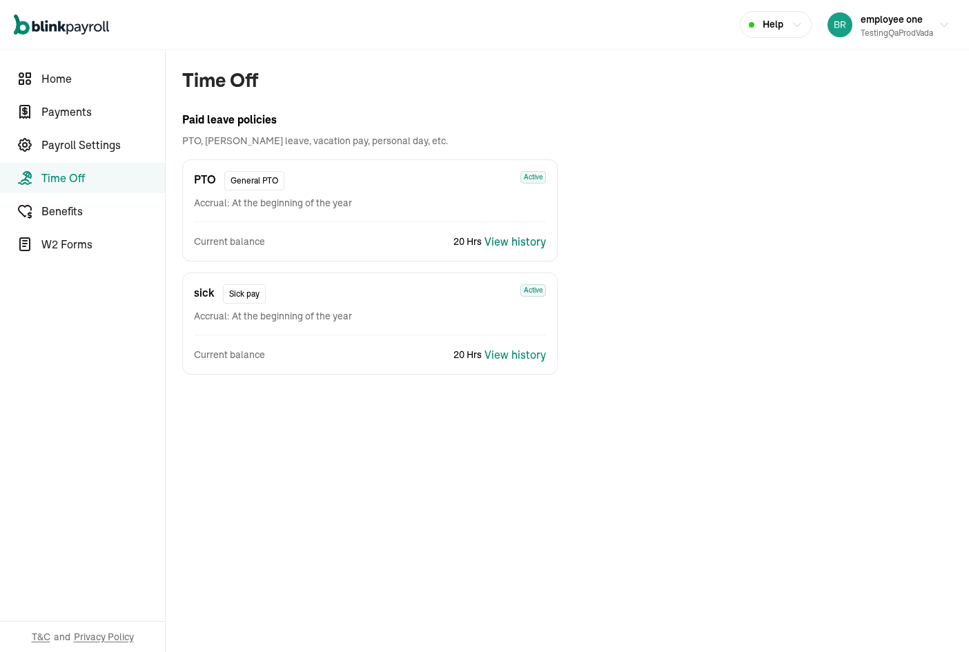
click at [522, 238] on div "View history" at bounding box center [514, 241] width 61 height 17
click at [100, 224] on link "Benefits" at bounding box center [82, 211] width 165 height 30
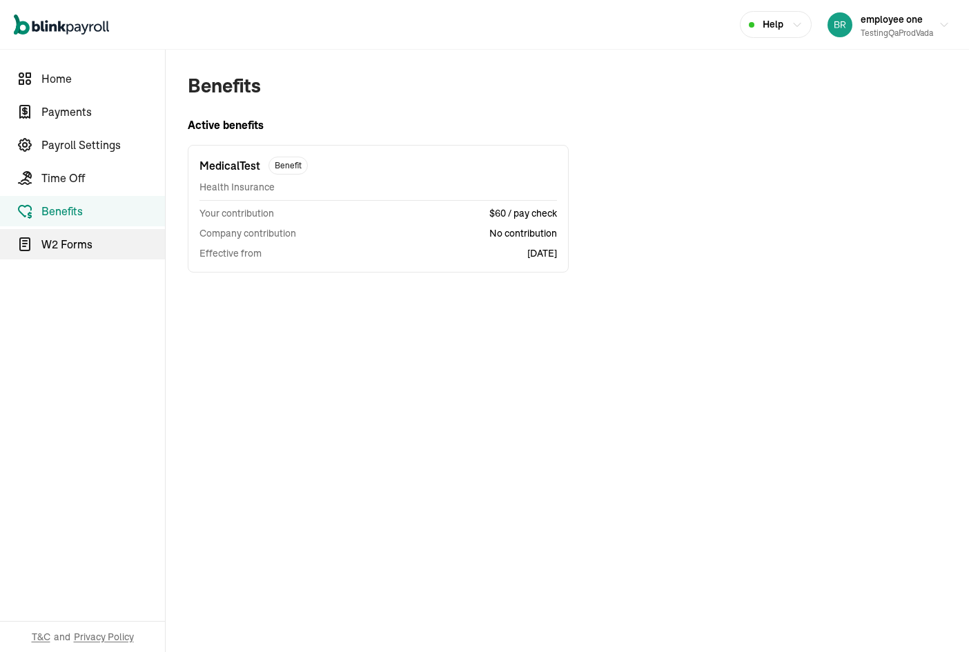
click at [95, 242] on span "W2 Forms" at bounding box center [102, 244] width 123 height 17
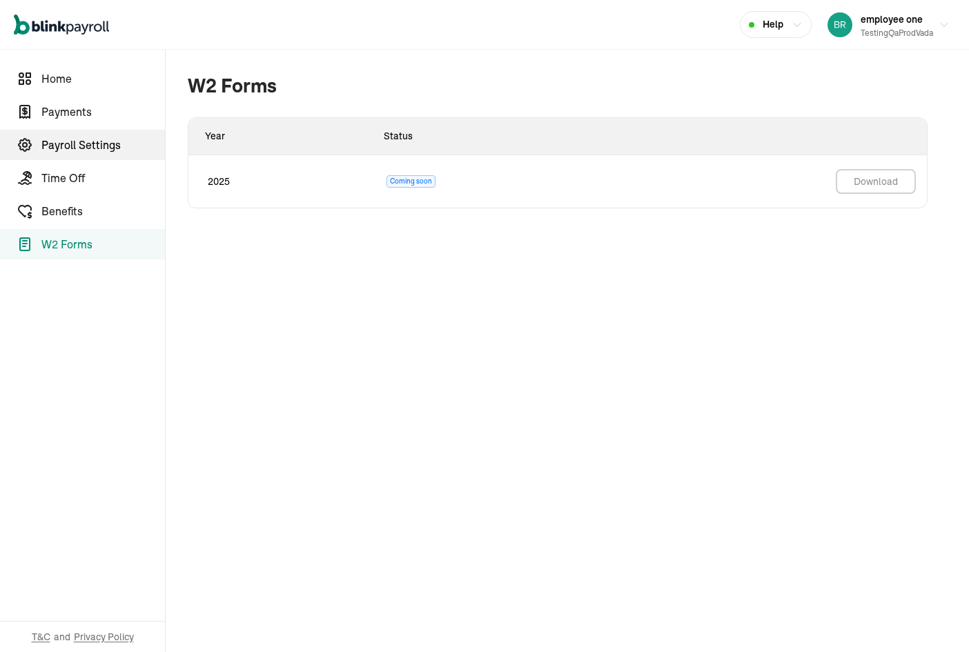
click at [119, 130] on link "Payroll Settings" at bounding box center [82, 145] width 165 height 30
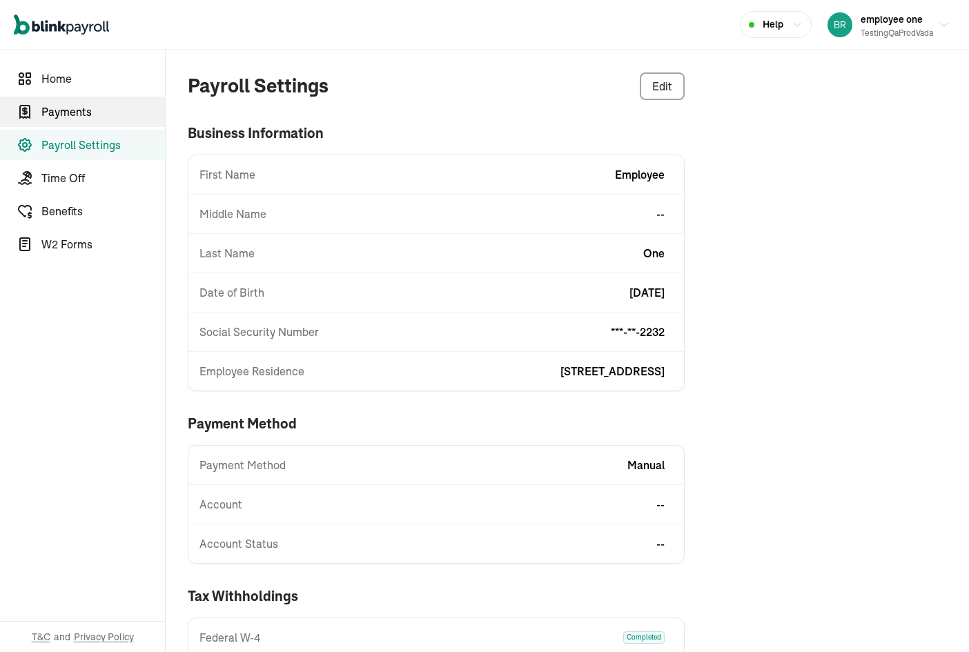
click at [104, 103] on span "Payments" at bounding box center [102, 111] width 123 height 17
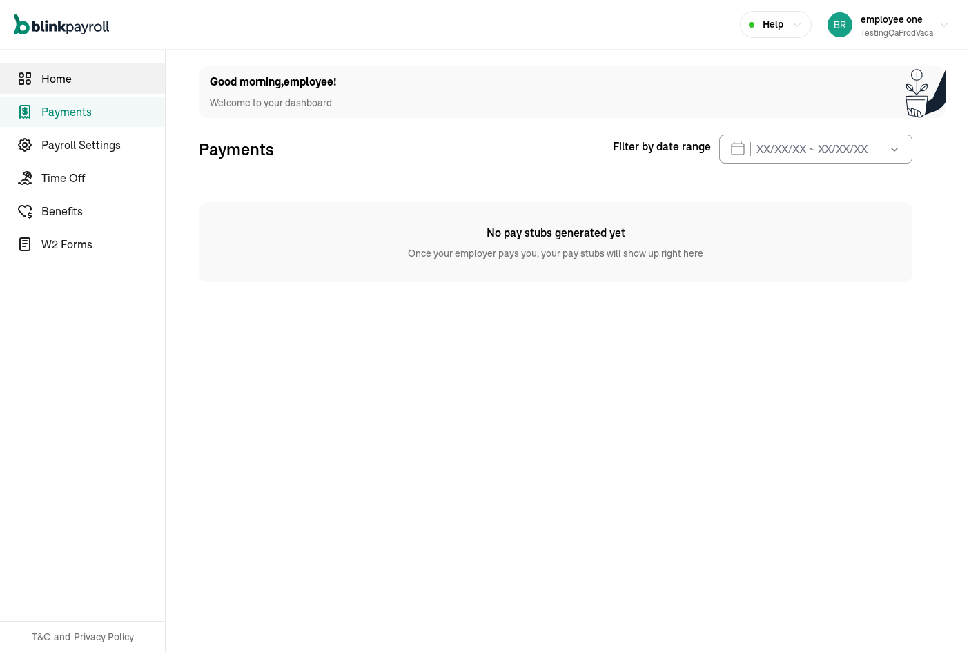
click at [102, 85] on span "Home" at bounding box center [102, 78] width 123 height 17
select select "2025"
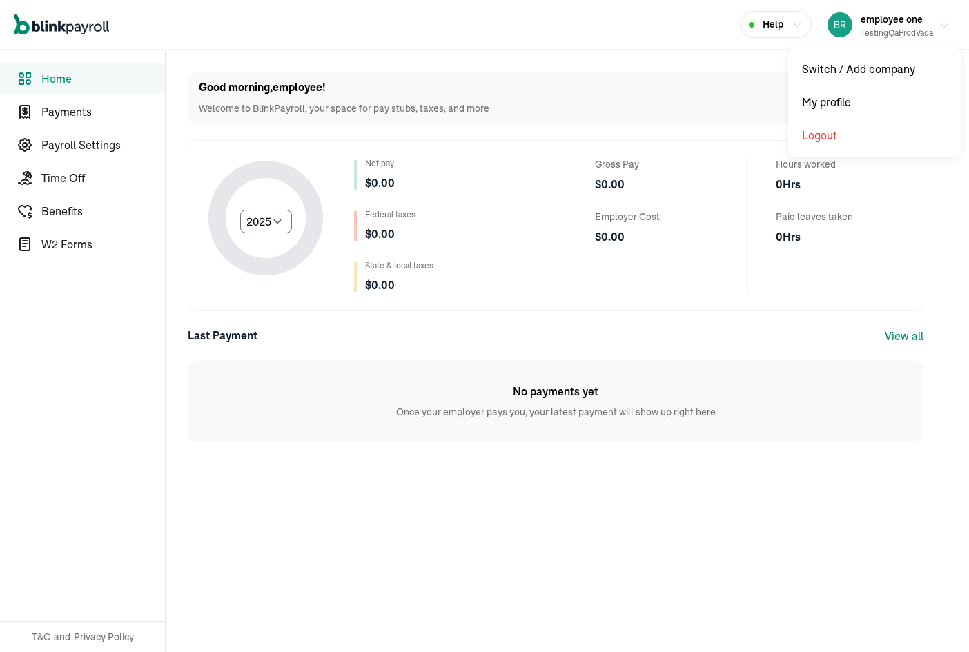
click at [903, 21] on span "employee one" at bounding box center [891, 19] width 62 height 12
click at [904, 20] on span "employee one" at bounding box center [891, 19] width 62 height 12
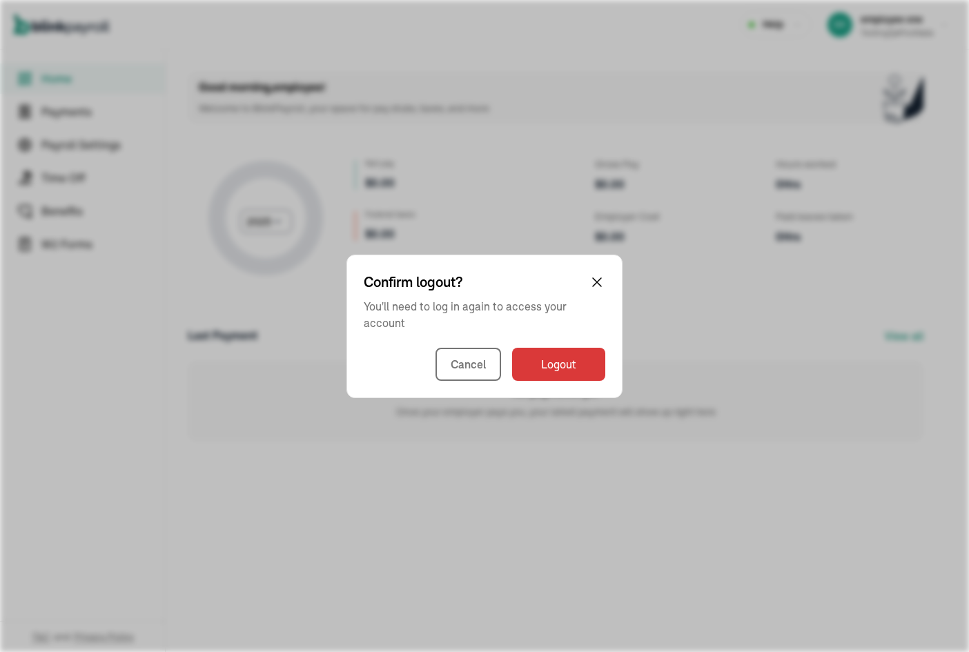
click at [582, 384] on div "Confirm logout? You'll need to log in again to access your account Cancel Logout" at bounding box center [484, 326] width 276 height 143
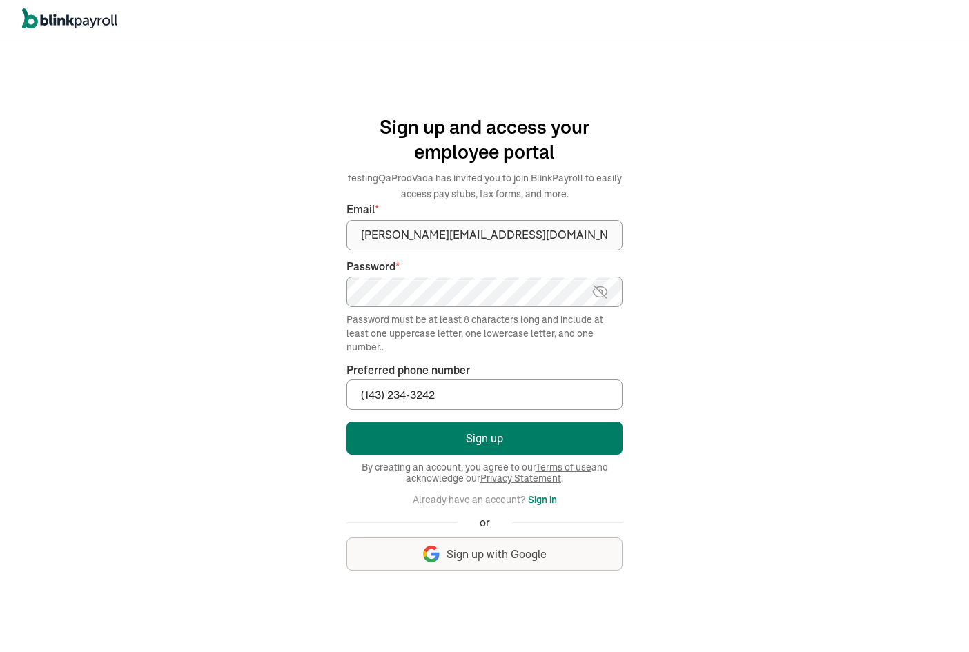
type input "(143) 234-3242"
click at [440, 433] on button "Sign up" at bounding box center [484, 438] width 276 height 33
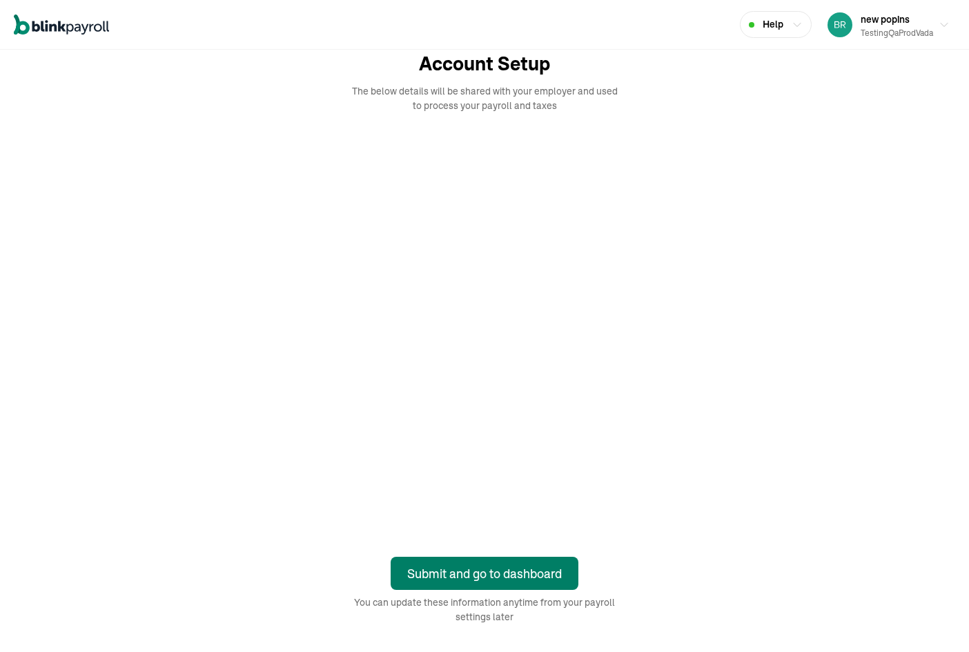
click at [552, 570] on div "Submit and go to dashboard" at bounding box center [484, 573] width 155 height 19
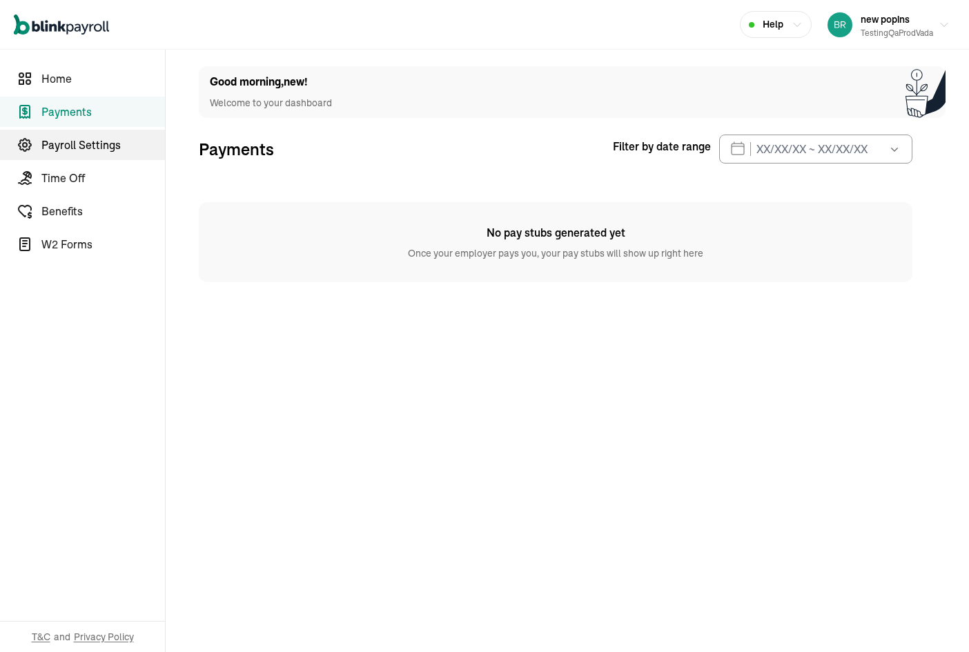
click at [103, 144] on span "Payroll Settings" at bounding box center [102, 145] width 123 height 17
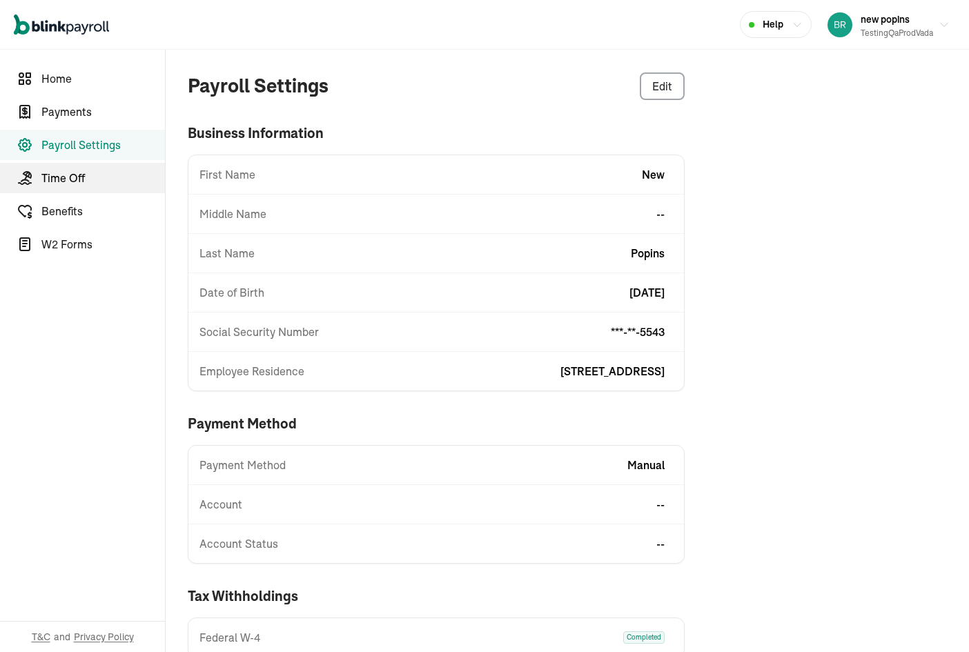
click at [83, 180] on span "Time Off" at bounding box center [102, 178] width 123 height 17
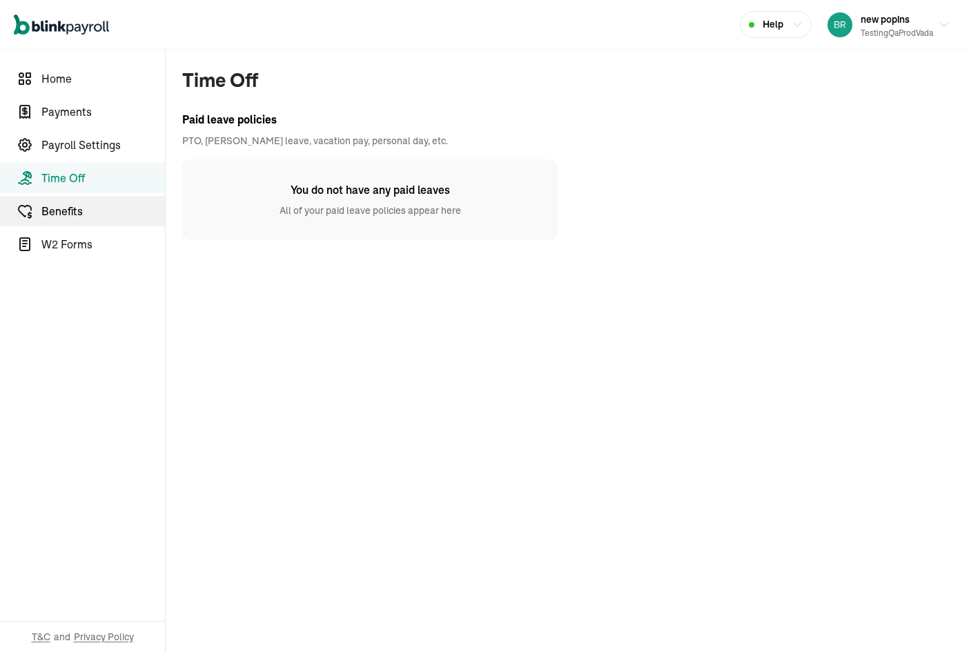
click at [77, 213] on span "Benefits" at bounding box center [102, 211] width 123 height 17
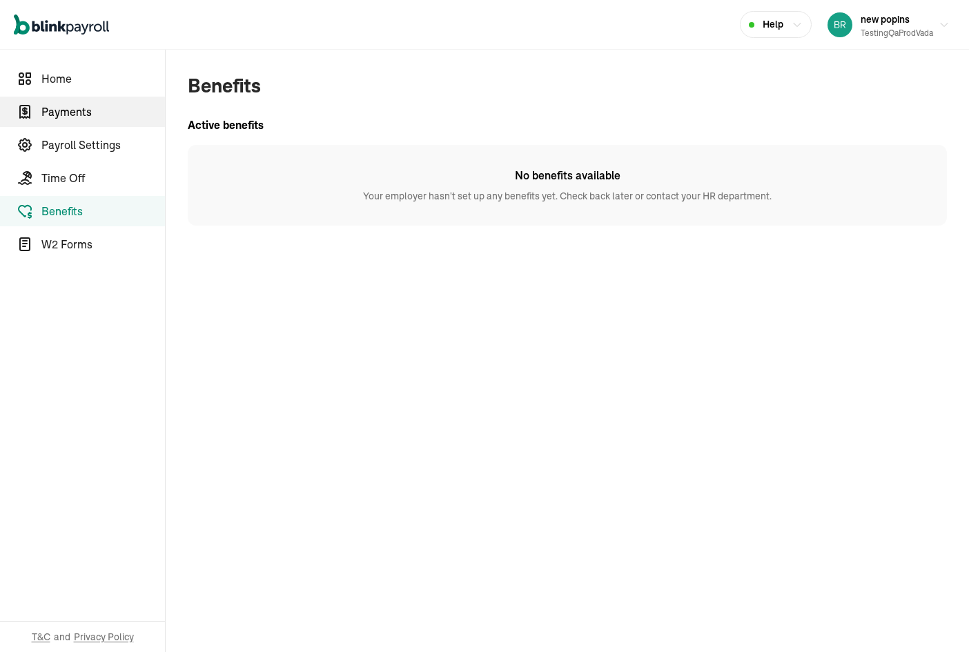
click at [84, 99] on link "Payments" at bounding box center [82, 112] width 165 height 30
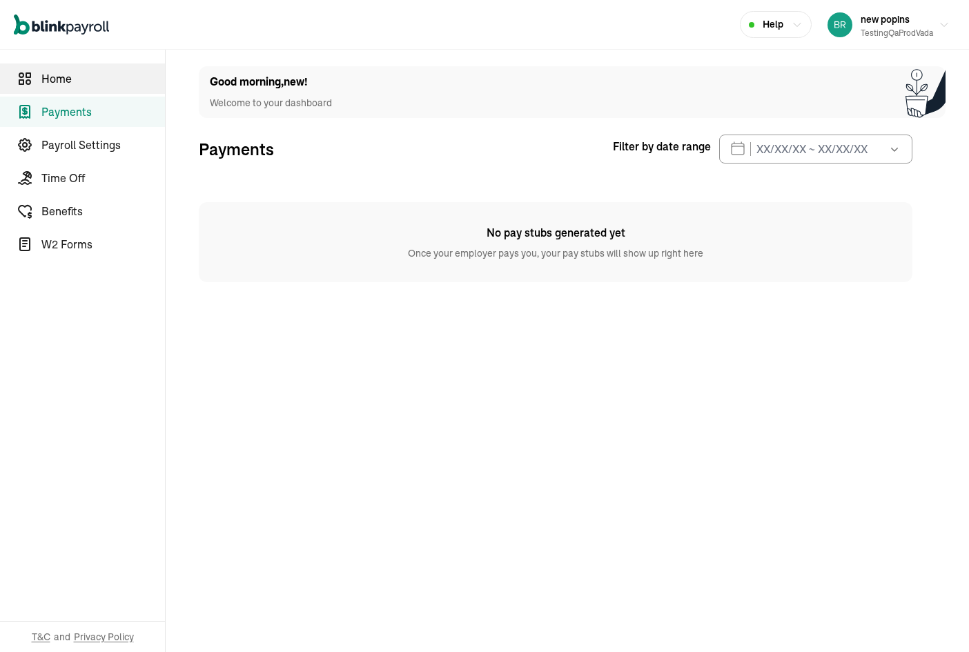
click at [84, 81] on span "Home" at bounding box center [102, 78] width 123 height 17
select select "2025"
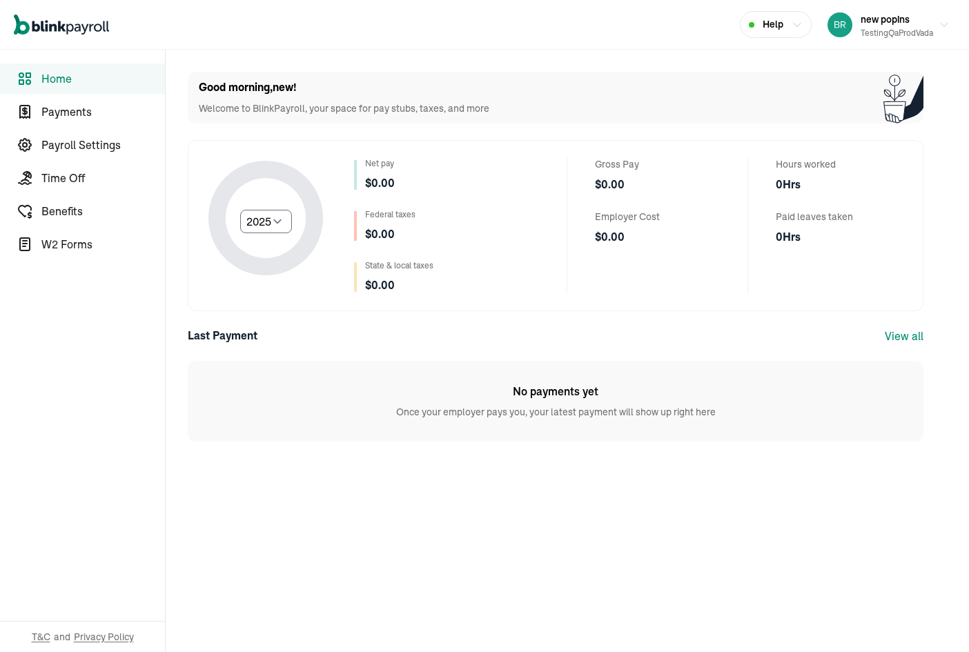
click at [904, 337] on link "View all" at bounding box center [903, 336] width 39 height 14
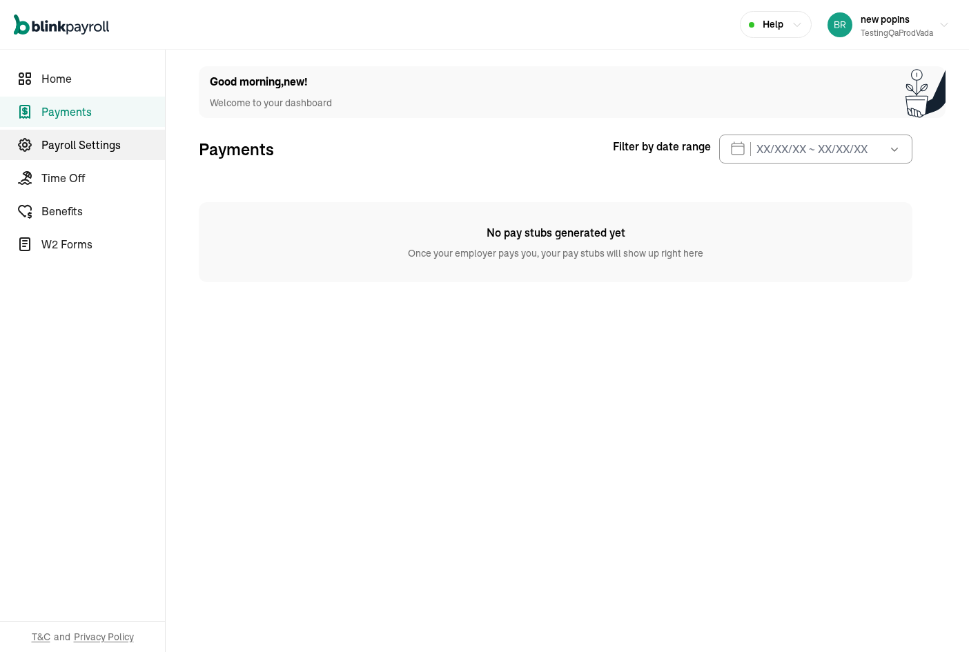
click at [114, 145] on span "Payroll Settings" at bounding box center [102, 145] width 123 height 17
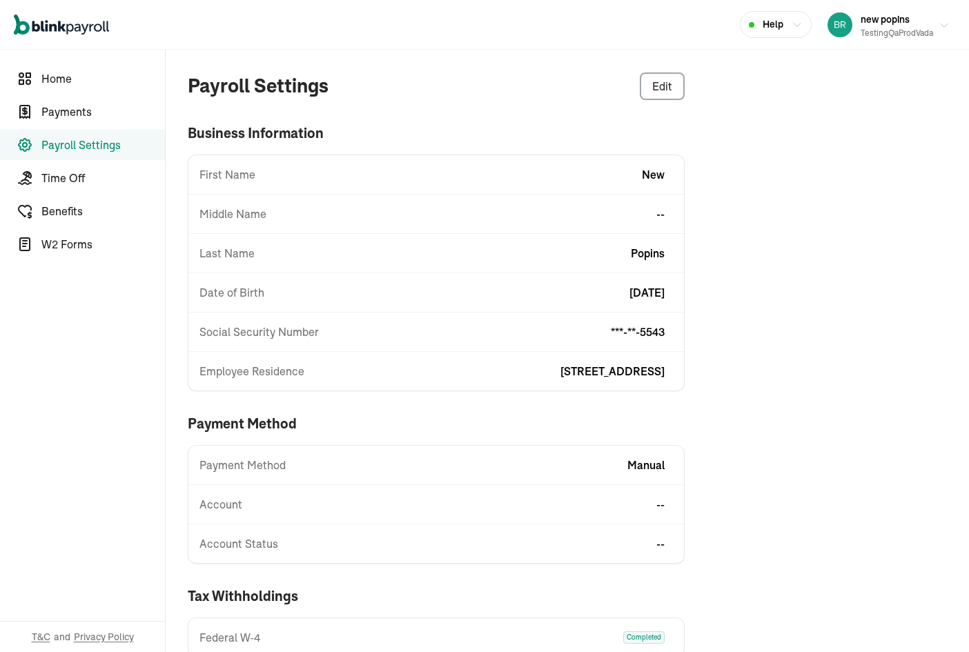
click at [888, 12] on div "new popins testingQaProdVada" at bounding box center [896, 24] width 72 height 29
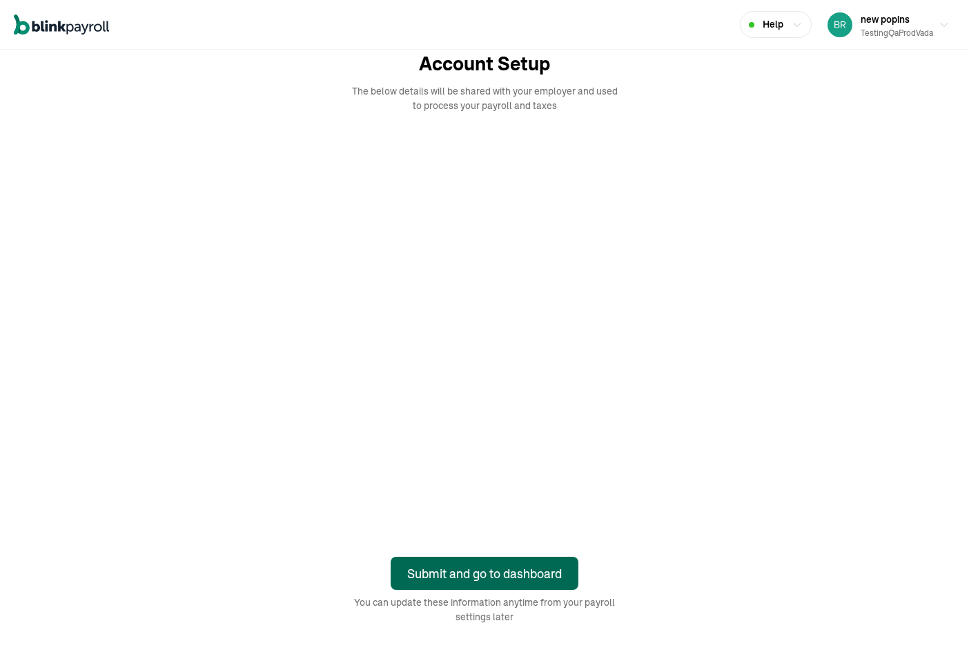
click at [552, 570] on div "Submit and go to dashboard" at bounding box center [484, 573] width 155 height 19
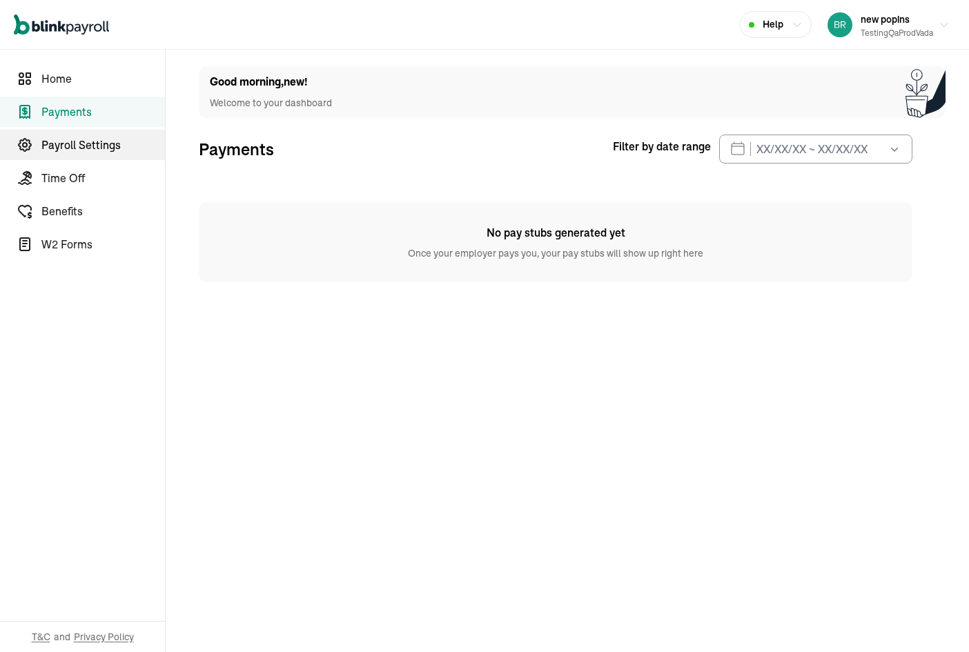
click at [103, 144] on span "Payroll Settings" at bounding box center [102, 145] width 123 height 17
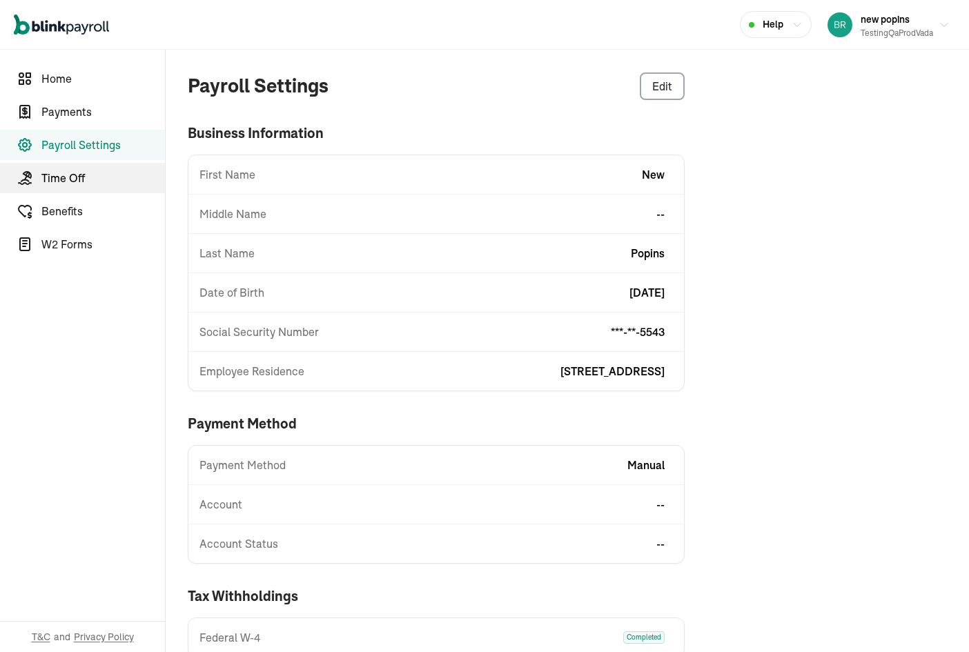
click at [83, 180] on span "Time Off" at bounding box center [102, 178] width 123 height 17
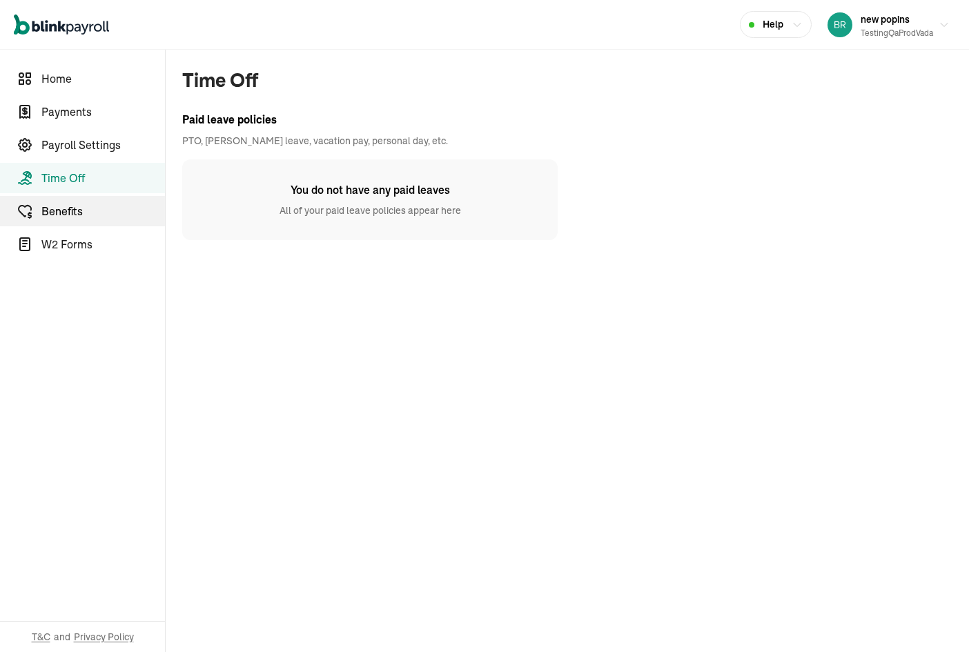
click at [77, 213] on span "Benefits" at bounding box center [102, 211] width 123 height 17
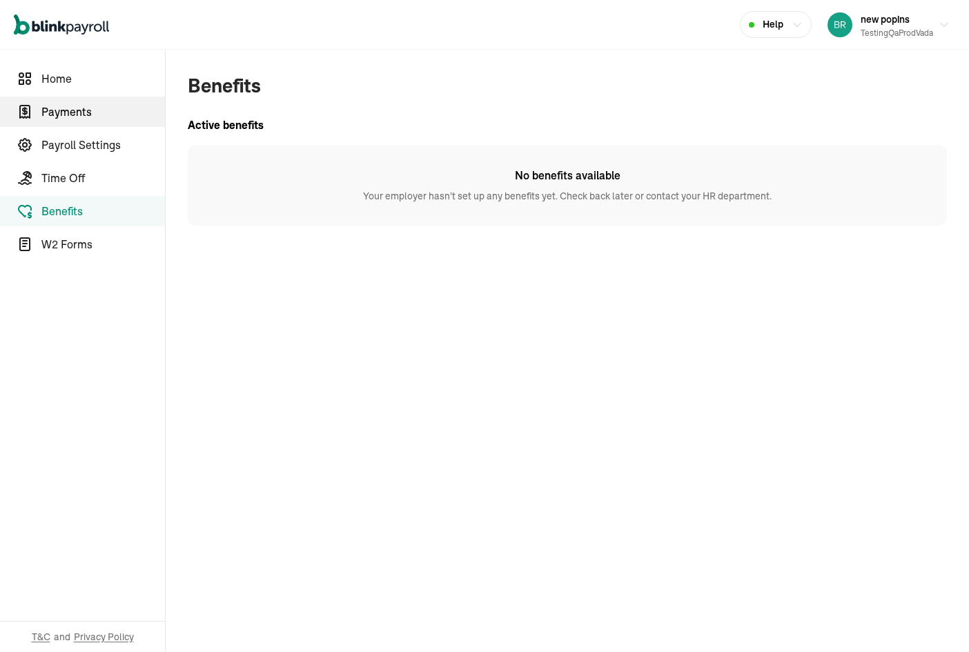
click at [84, 99] on link "Payments" at bounding box center [82, 112] width 165 height 30
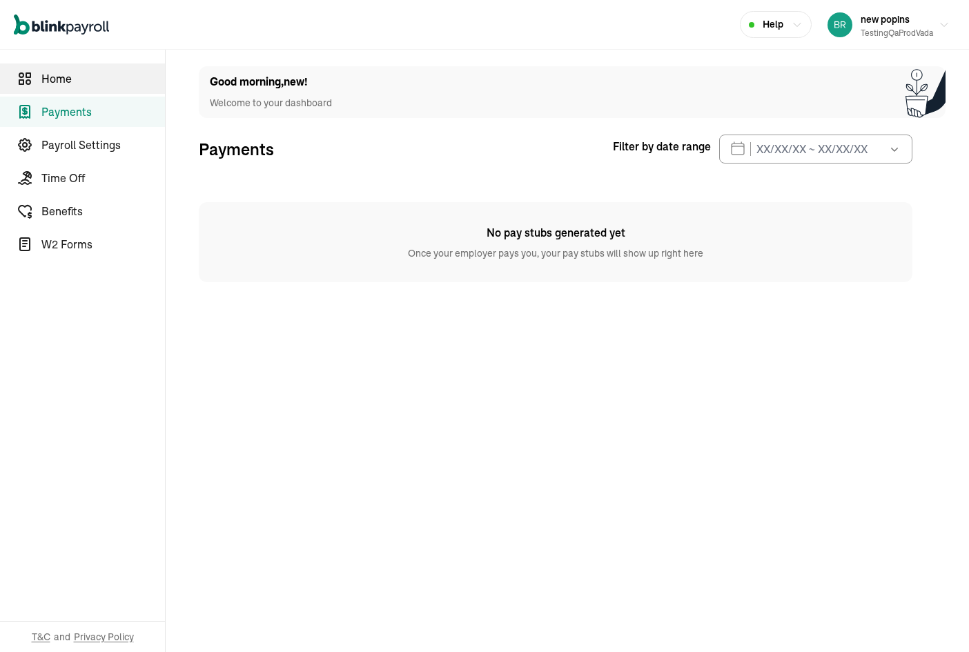
click at [84, 81] on span "Home" at bounding box center [102, 78] width 123 height 17
select select "2025"
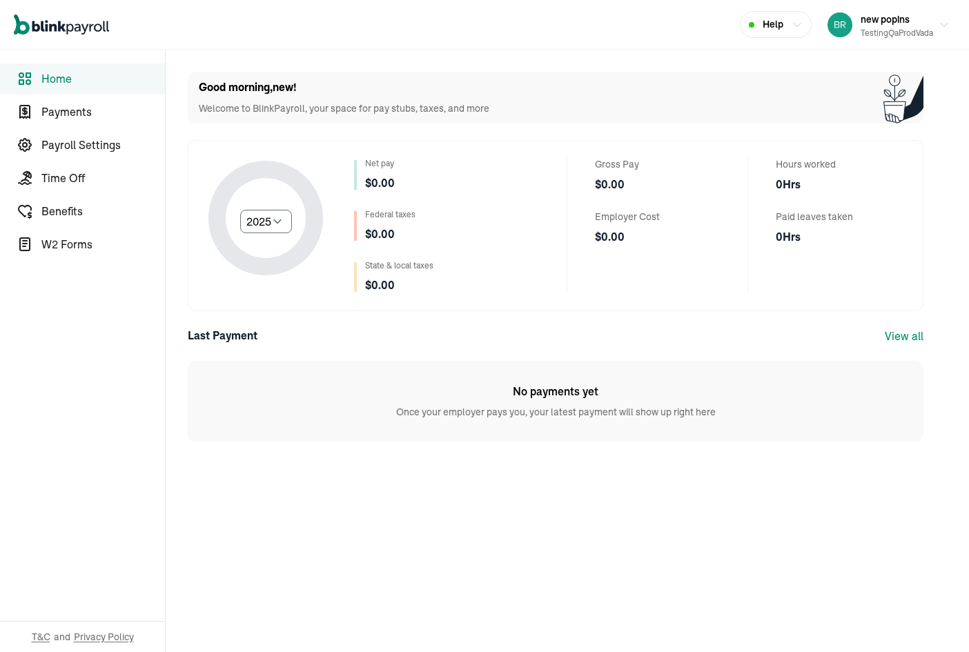
click at [904, 337] on link "View all" at bounding box center [903, 336] width 39 height 14
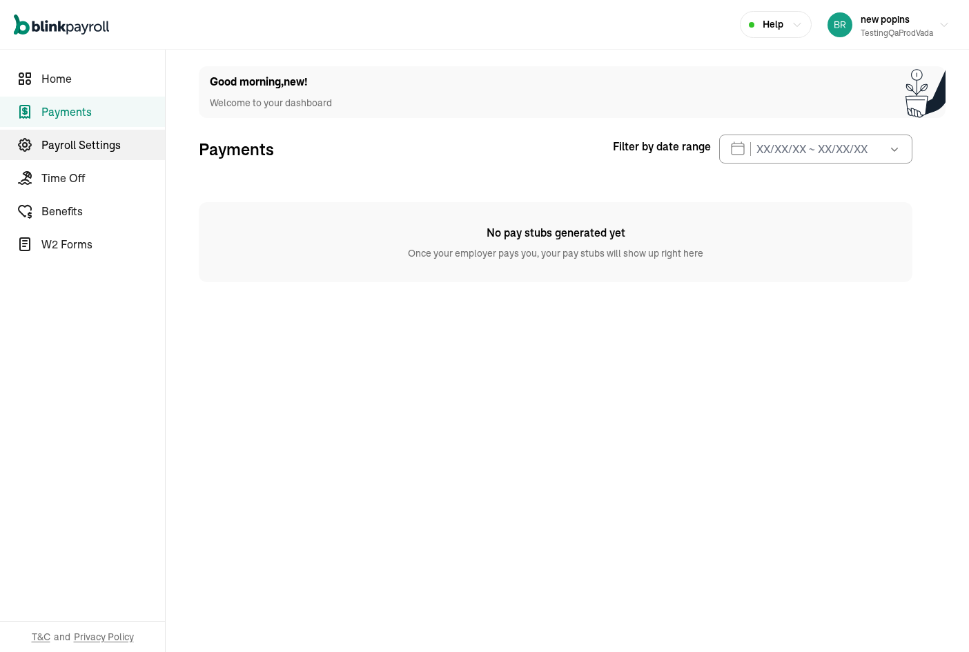
click at [114, 145] on span "Payroll Settings" at bounding box center [102, 145] width 123 height 17
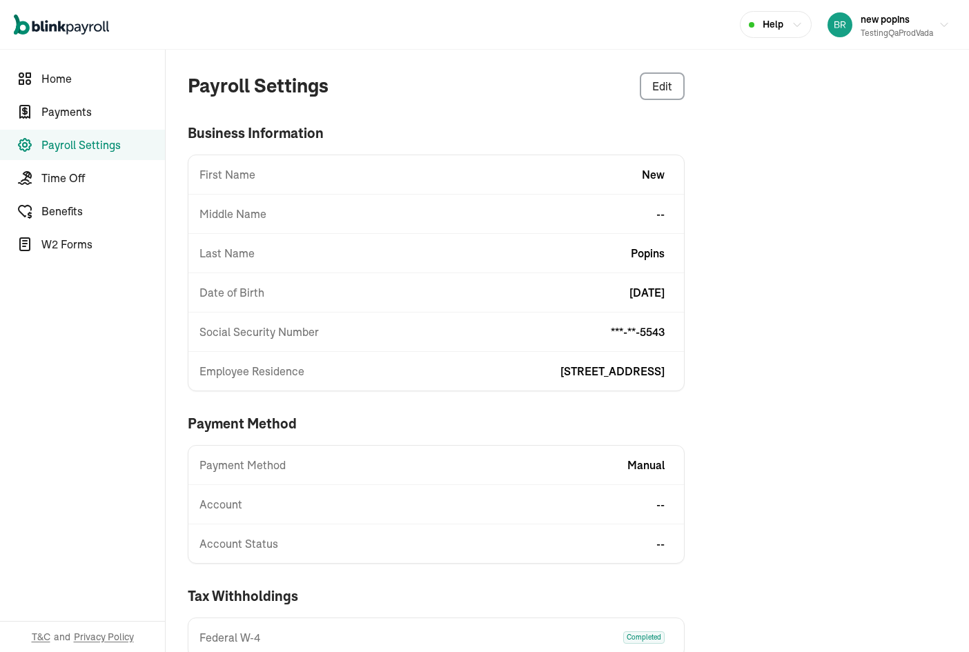
click at [888, 12] on div "new popins testingQaProdVada" at bounding box center [896, 24] width 72 height 29
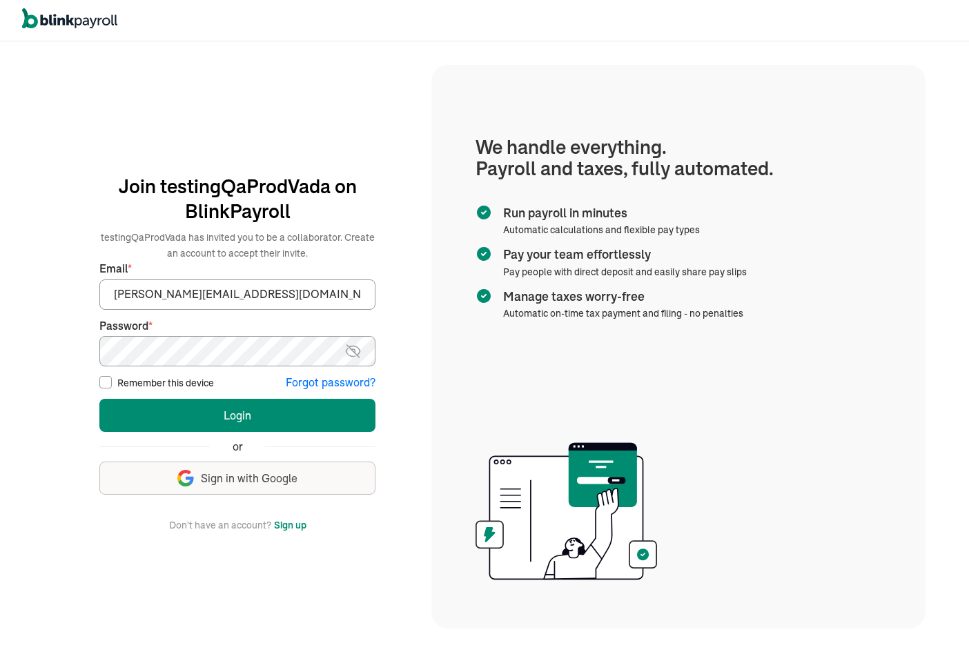
click at [99, 399] on button "Login" at bounding box center [237, 415] width 276 height 33
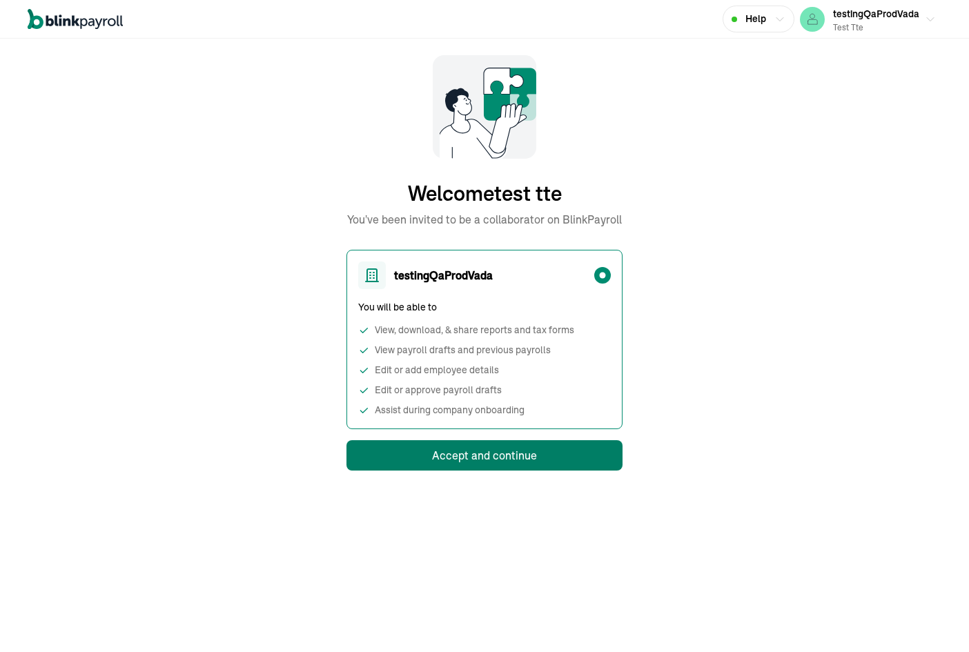
click at [573, 453] on button "Accept and continue" at bounding box center [484, 455] width 276 height 30
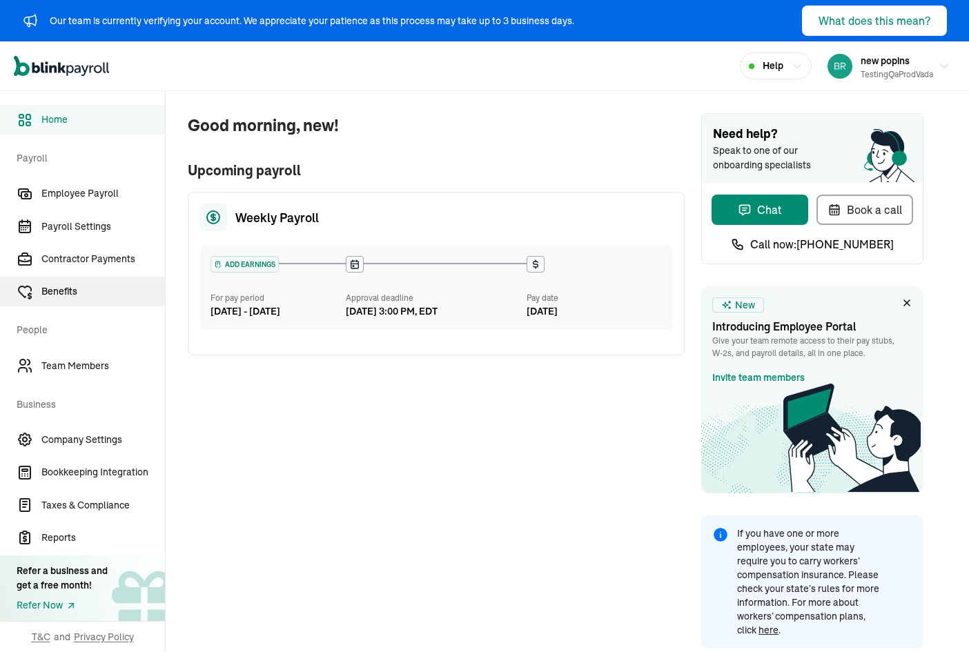
click at [79, 288] on span "Benefits" at bounding box center [102, 291] width 123 height 14
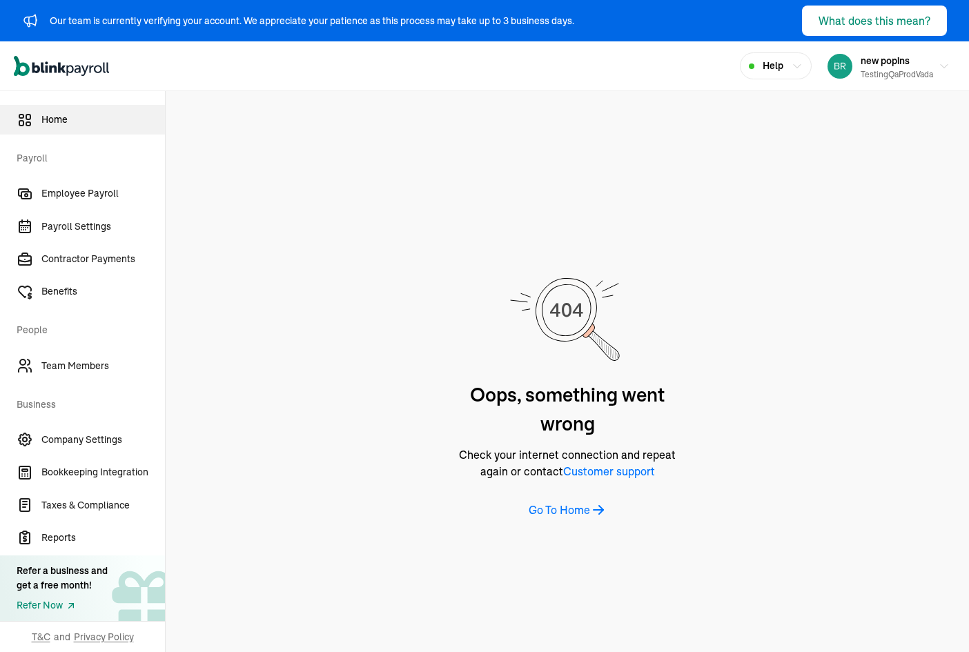
click at [80, 127] on link "Home" at bounding box center [82, 120] width 165 height 30
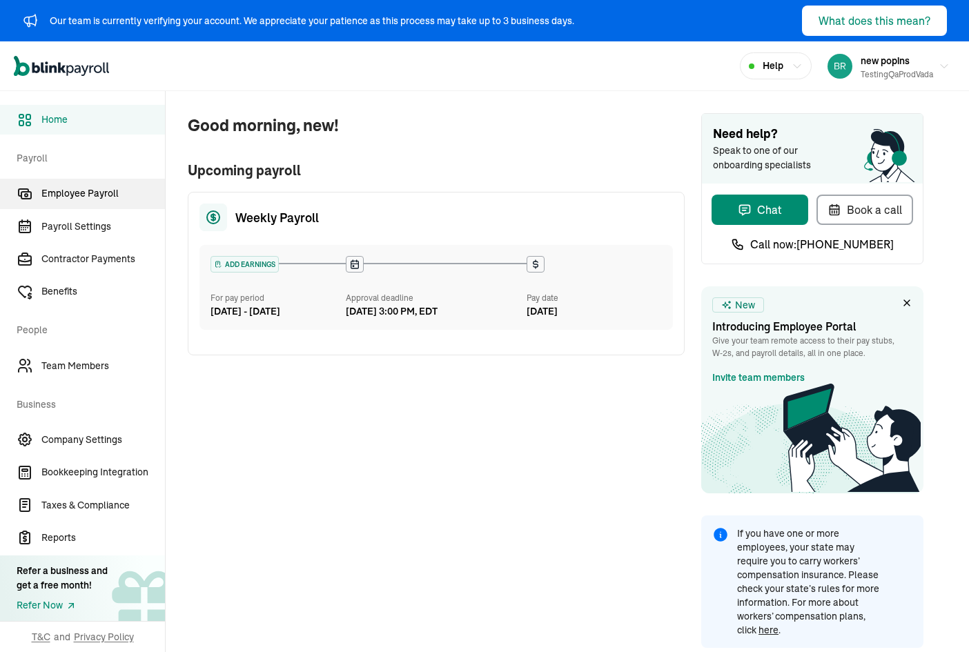
click at [116, 201] on link "Employee Payroll" at bounding box center [82, 194] width 165 height 30
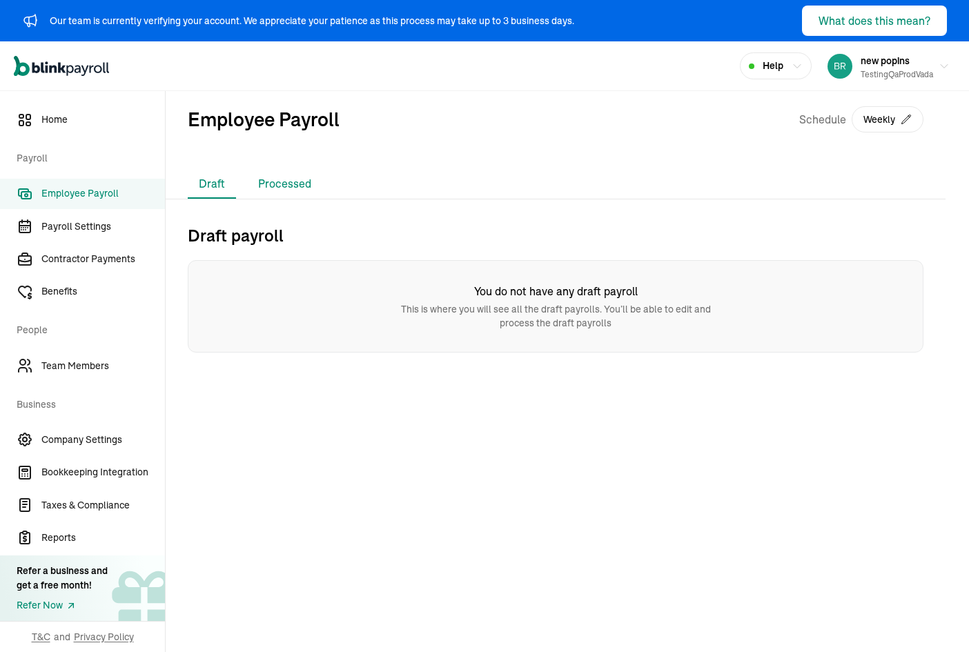
click at [262, 185] on li "Processed" at bounding box center [284, 184] width 75 height 29
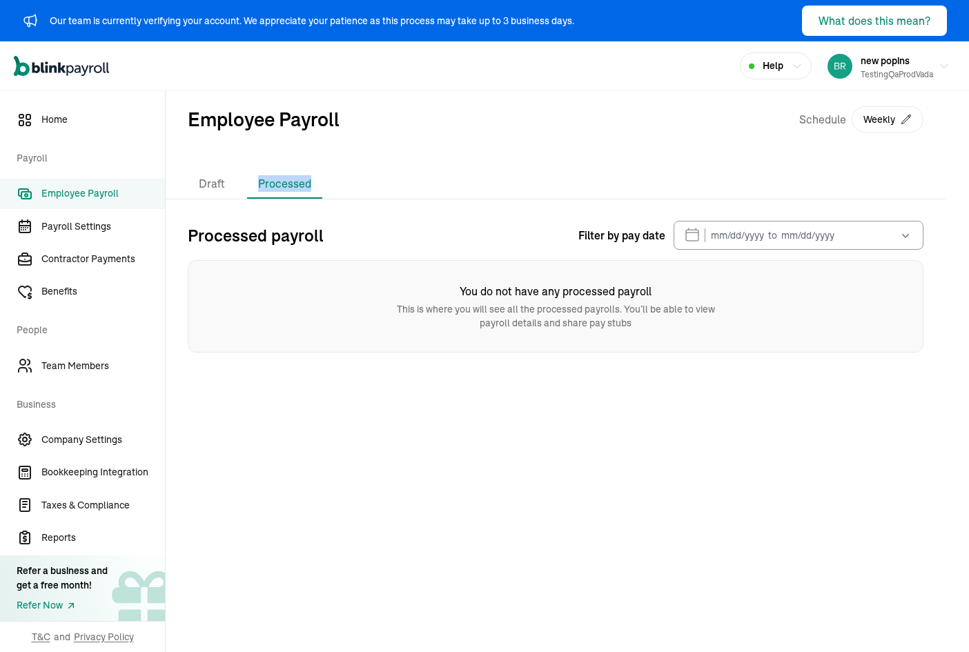
click at [262, 185] on li "Processed" at bounding box center [284, 184] width 75 height 29
click at [219, 182] on li "Draft" at bounding box center [212, 184] width 48 height 29
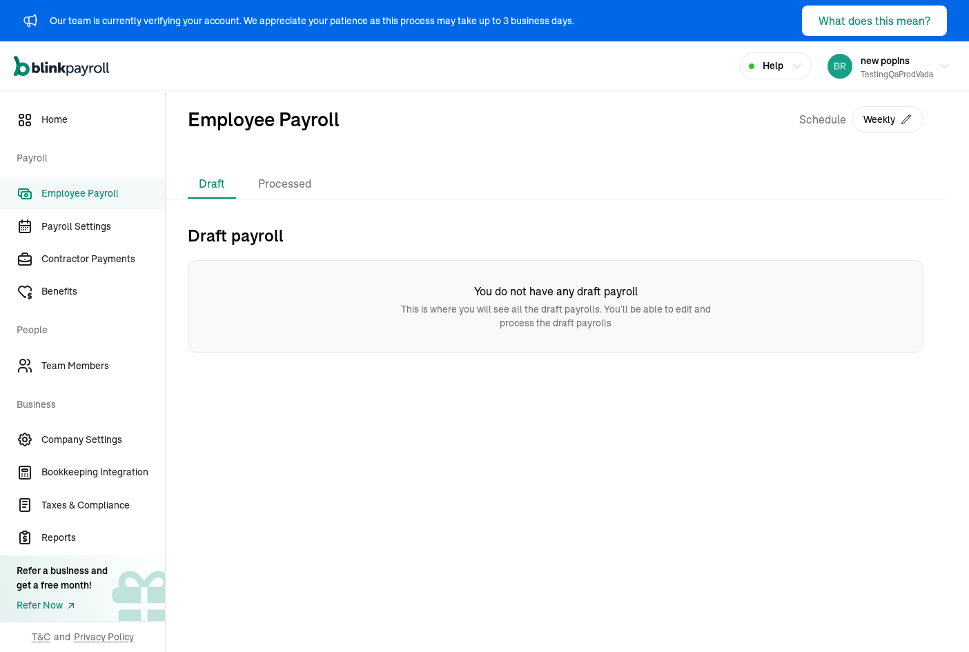
click at [373, 140] on div "Employee Payroll Schedule Weekly" at bounding box center [555, 130] width 735 height 51
click at [116, 262] on span "Contractor Payments" at bounding box center [102, 259] width 123 height 14
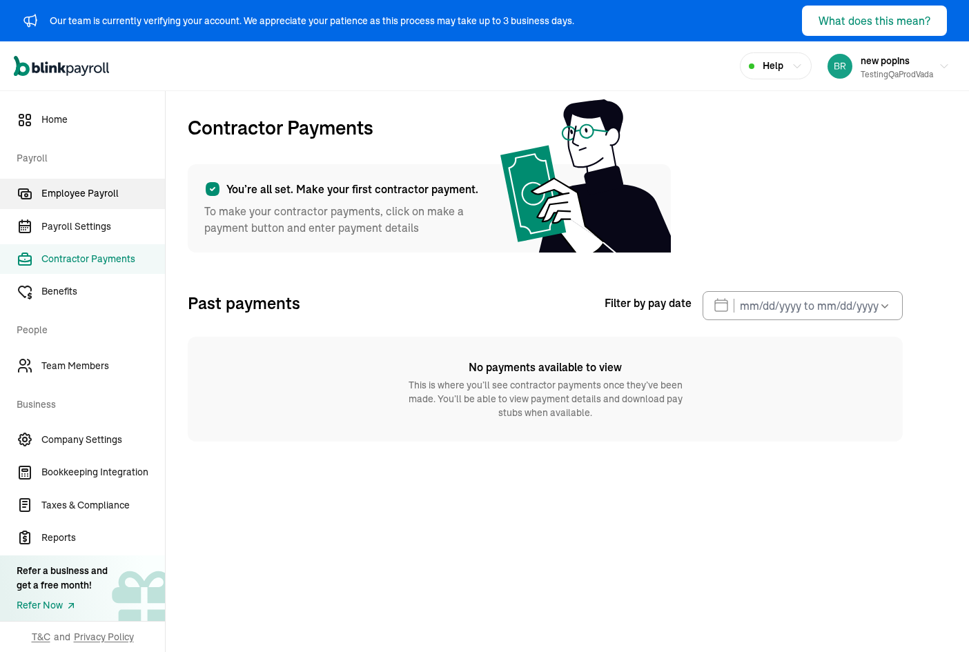
click at [106, 197] on span "Employee Payroll" at bounding box center [102, 193] width 123 height 14
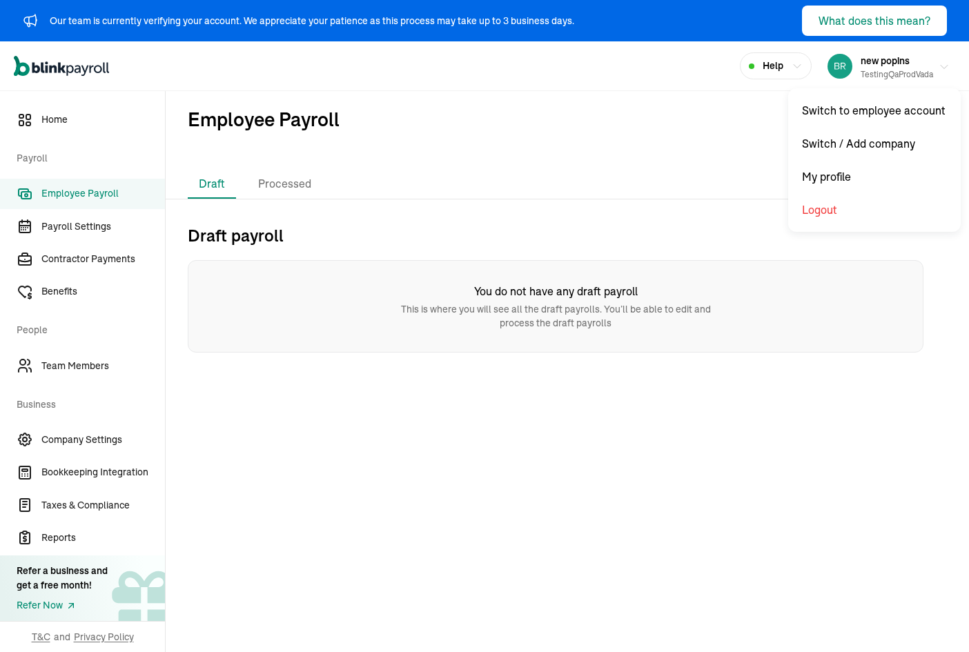
click at [892, 76] on div "testingQaProdVada" at bounding box center [896, 74] width 72 height 12
click at [905, 66] on span "new popins" at bounding box center [884, 61] width 49 height 12
click at [889, 69] on div "testingQaProdVada" at bounding box center [896, 74] width 72 height 12
click at [892, 60] on span "new popins" at bounding box center [884, 61] width 49 height 12
click at [872, 68] on div "testingQaProdVada" at bounding box center [896, 74] width 72 height 12
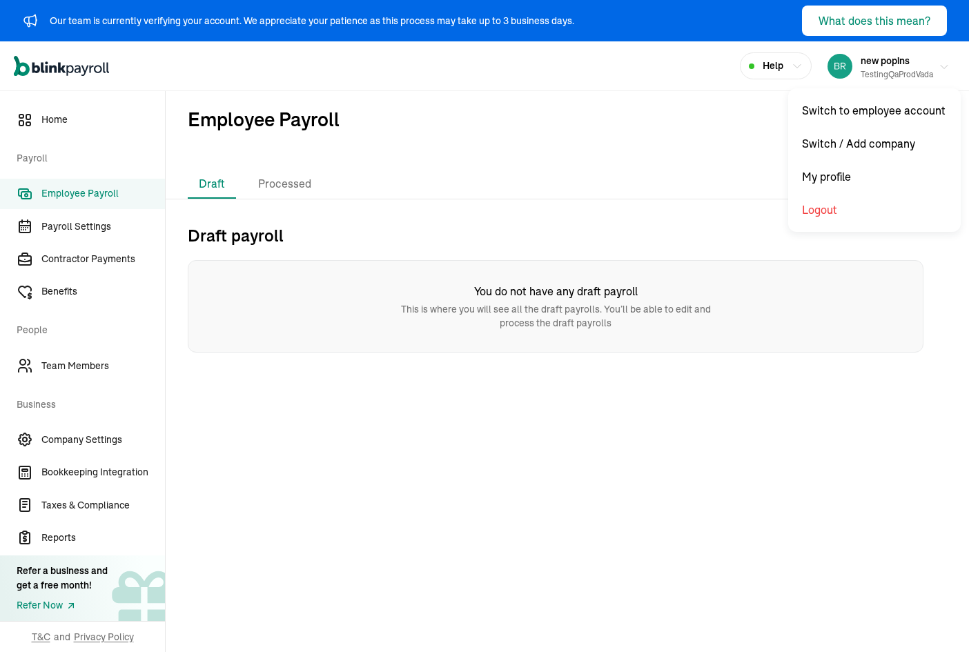
click at [887, 68] on div "testingQaProdVada" at bounding box center [896, 74] width 72 height 12
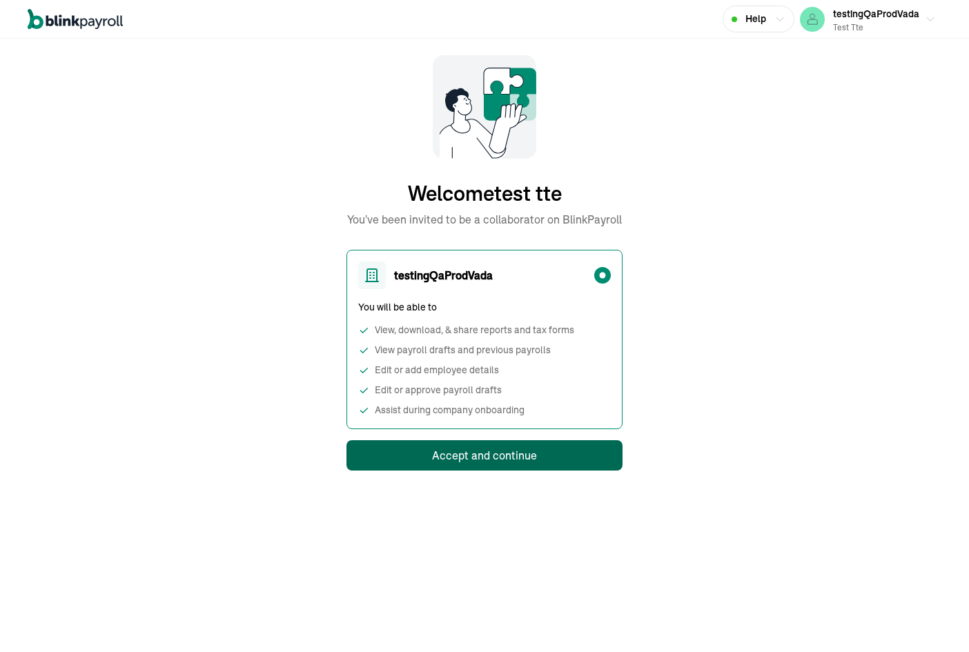
click at [573, 453] on button "Accept and continue" at bounding box center [484, 455] width 276 height 30
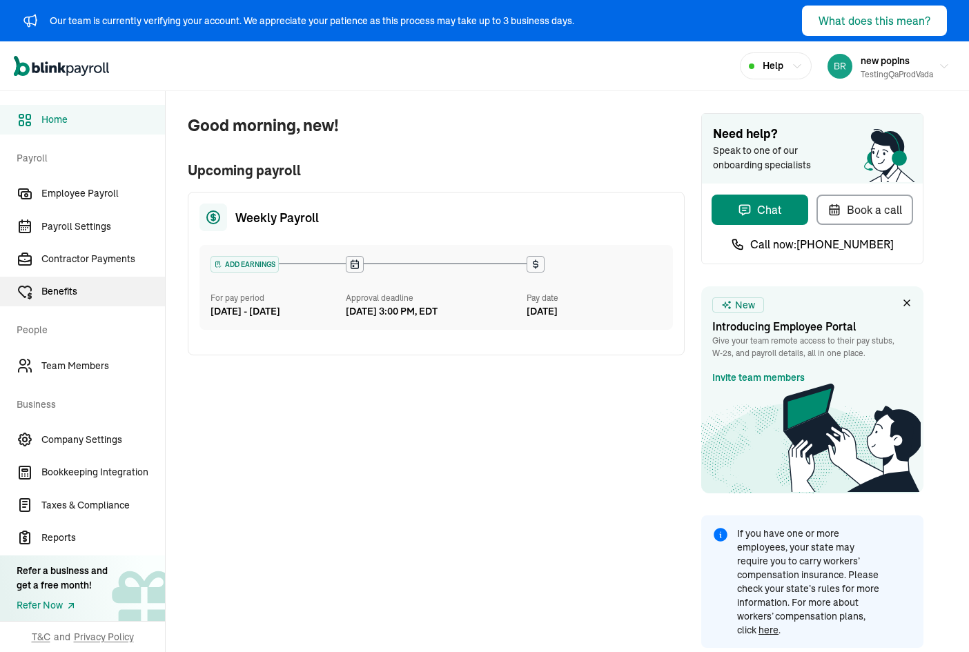
click at [79, 288] on span "Benefits" at bounding box center [102, 291] width 123 height 14
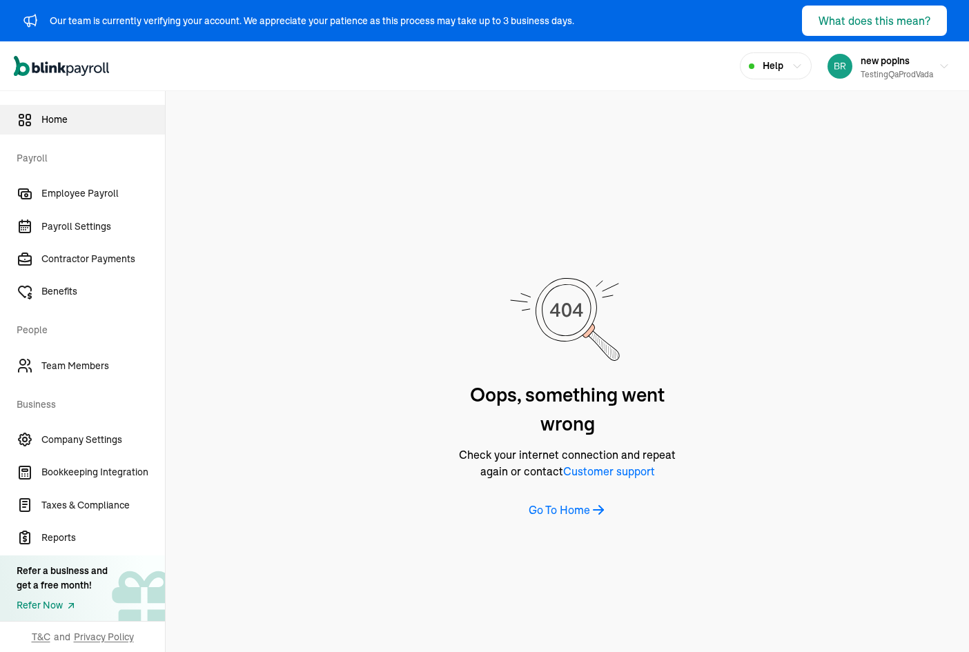
click at [80, 127] on link "Home" at bounding box center [82, 120] width 165 height 30
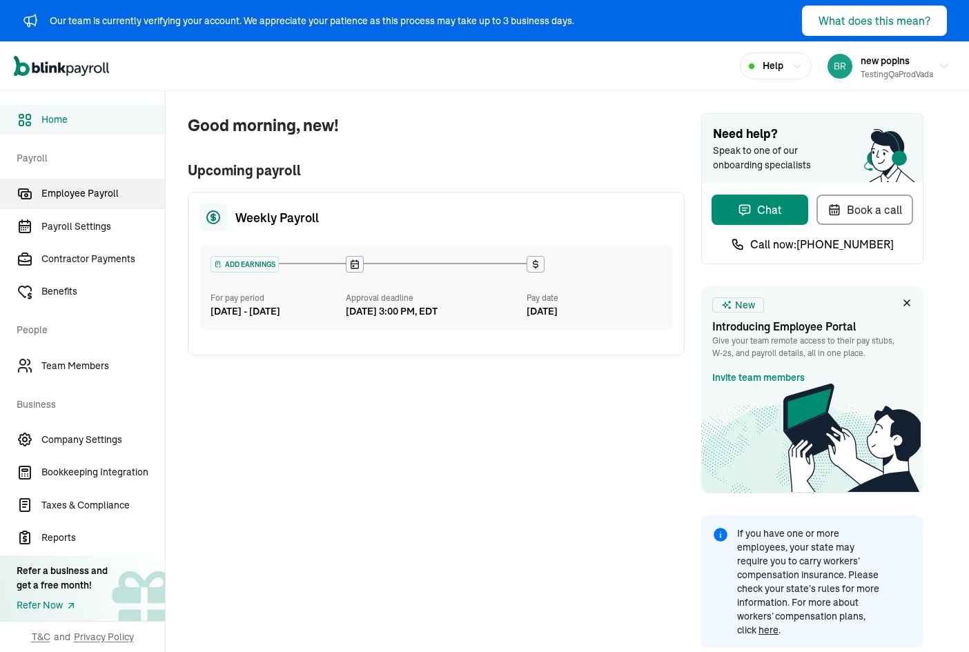
click at [116, 201] on link "Employee Payroll" at bounding box center [82, 194] width 165 height 30
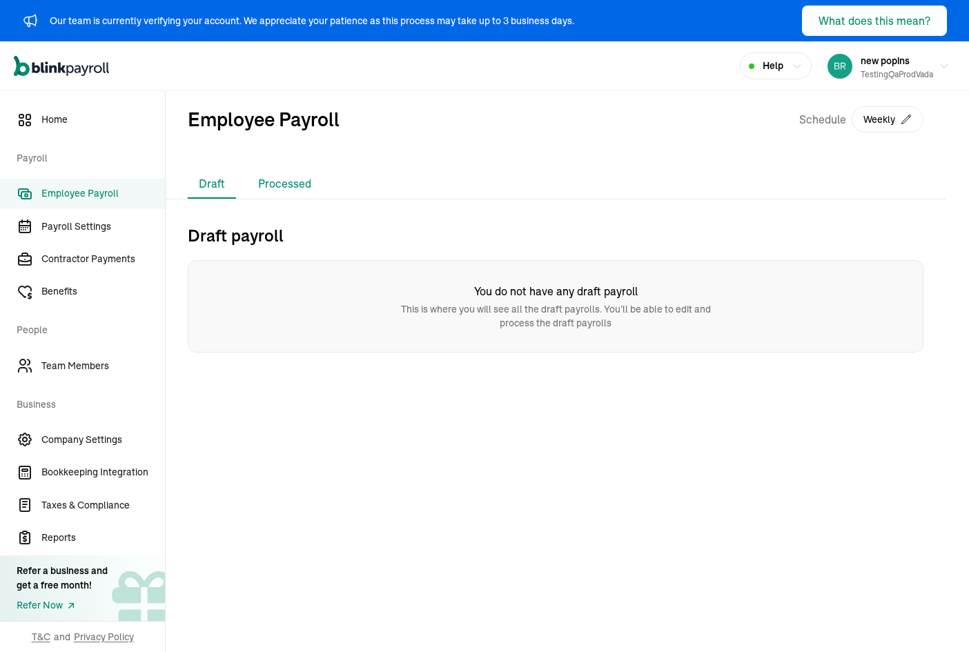
click at [262, 185] on li "Processed" at bounding box center [284, 184] width 75 height 29
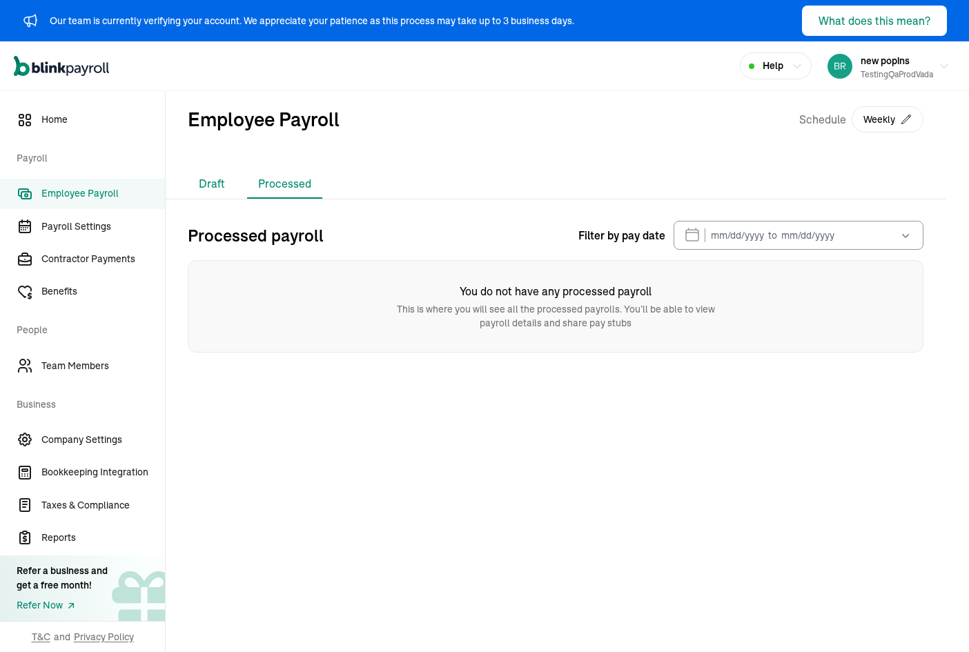
click at [219, 182] on li "Draft" at bounding box center [212, 184] width 48 height 29
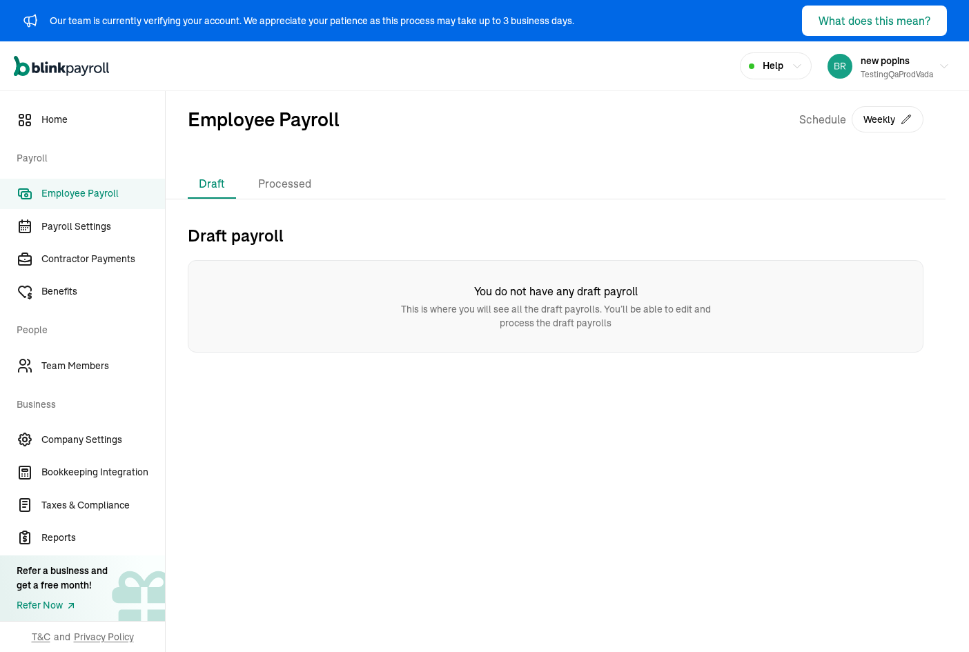
click at [373, 140] on div "Employee Payroll Schedule Weekly" at bounding box center [555, 130] width 735 height 51
click at [116, 262] on span "Contractor Payments" at bounding box center [102, 259] width 123 height 14
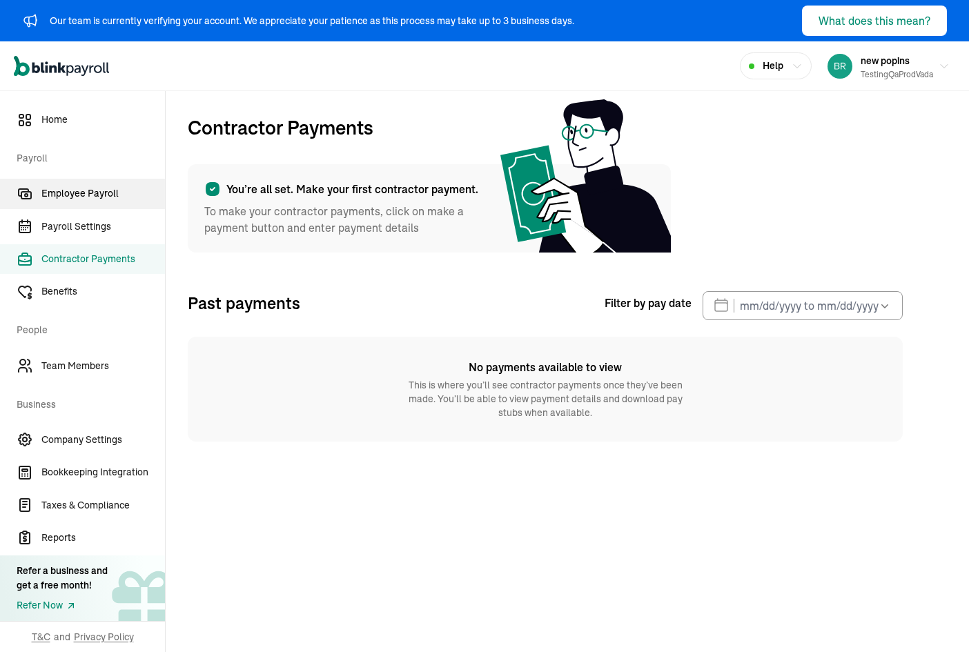
click at [106, 197] on span "Employee Payroll" at bounding box center [102, 193] width 123 height 14
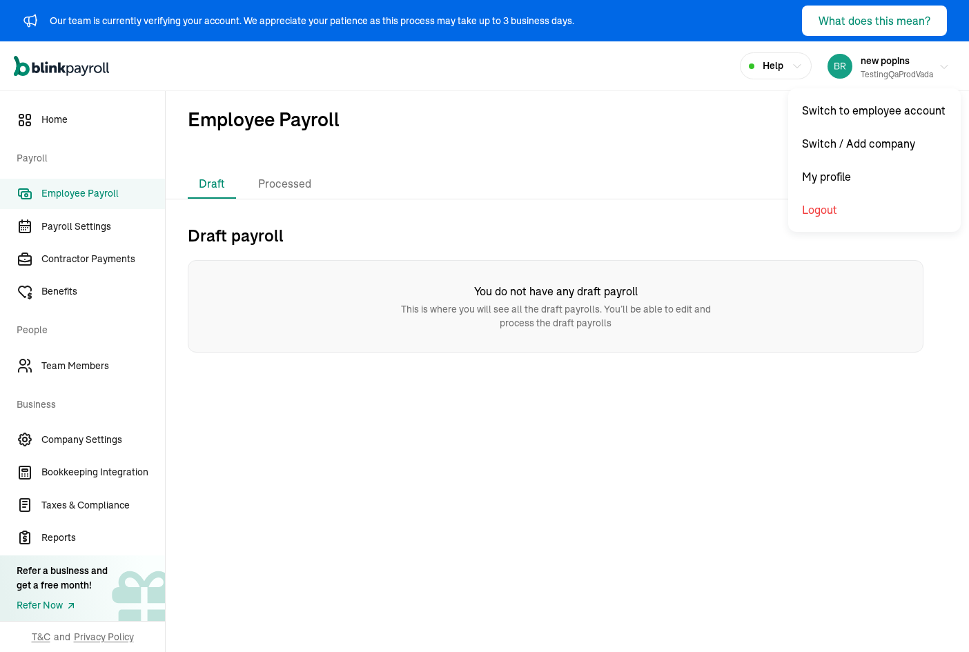
click at [892, 76] on div "testingQaProdVada" at bounding box center [896, 74] width 72 height 12
click at [905, 66] on span "new popins" at bounding box center [884, 61] width 49 height 12
click at [889, 69] on div "testingQaProdVada" at bounding box center [896, 74] width 72 height 12
click at [892, 60] on span "new popins" at bounding box center [884, 61] width 49 height 12
click at [872, 68] on div "testingQaProdVada" at bounding box center [896, 74] width 72 height 12
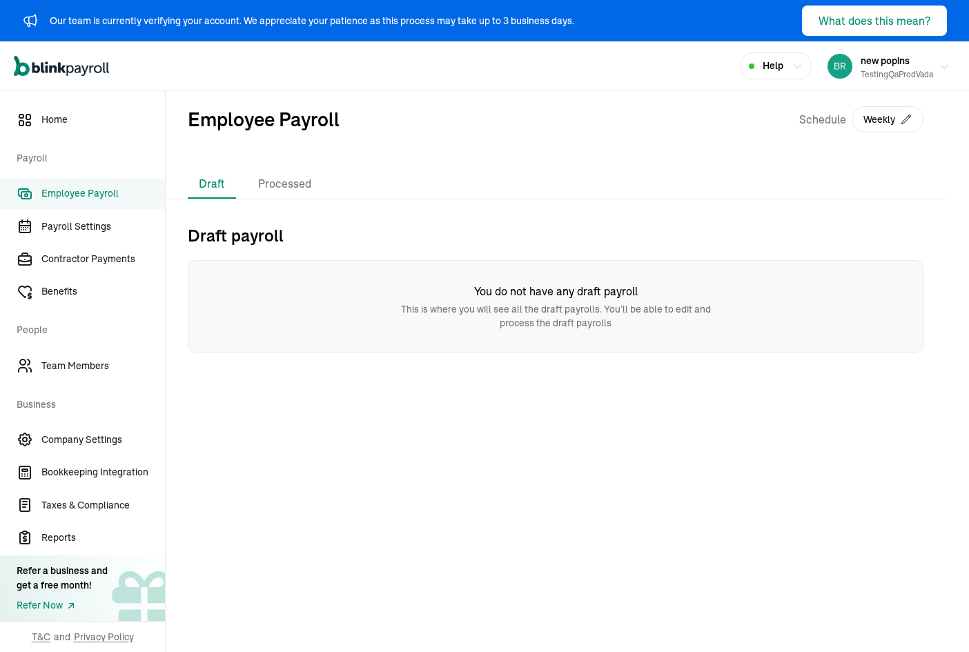
click at [887, 68] on div "testingQaProdVada" at bounding box center [896, 74] width 72 height 12
click at [870, 77] on div "testingQaProdVada" at bounding box center [896, 74] width 72 height 12
click at [898, 77] on div "testingQaProdVada" at bounding box center [896, 74] width 72 height 12
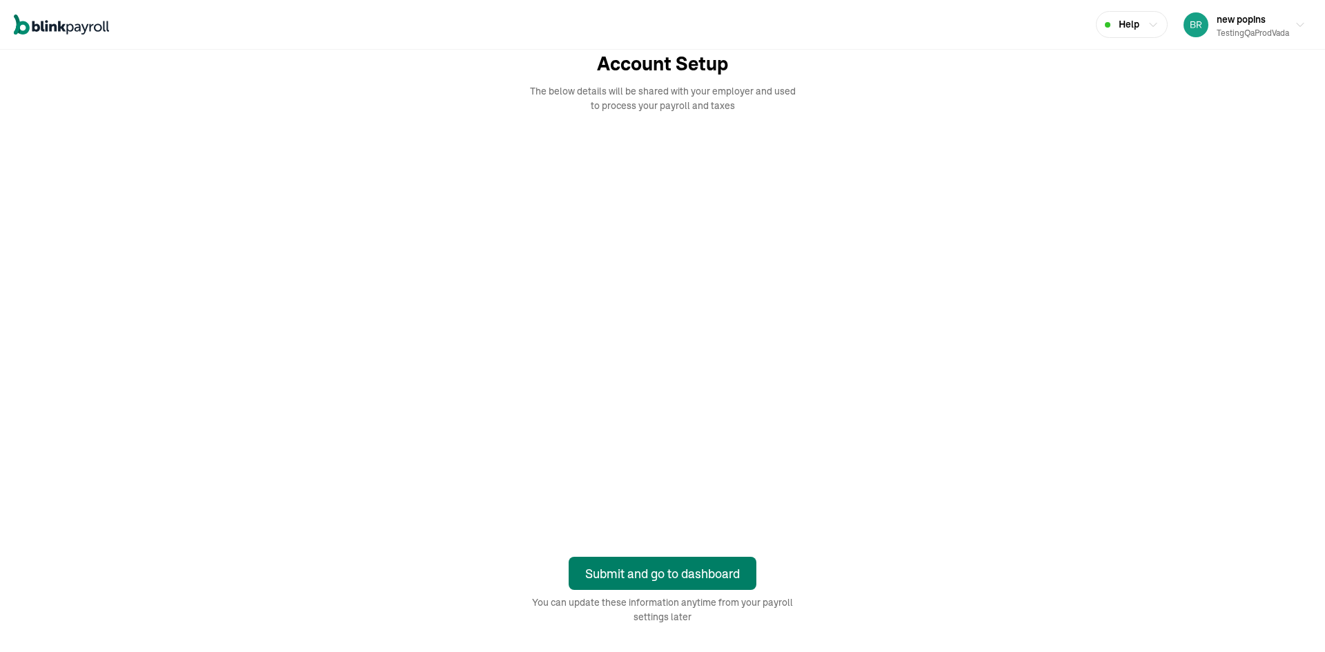
click at [697, 573] on div "Submit and go to dashboard" at bounding box center [662, 573] width 155 height 19
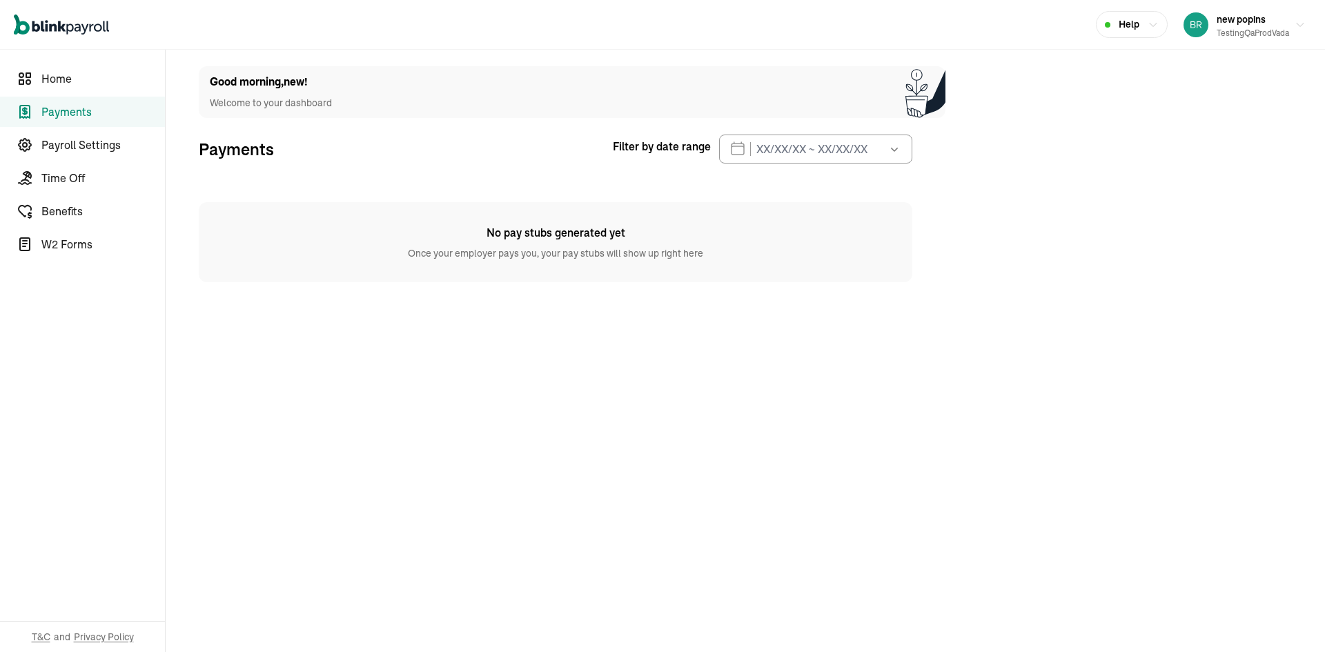
click at [90, 193] on nav "Home Payments Payroll Settings Time Off Benefits W2 Forms T&C and Privacy Policy" at bounding box center [82, 351] width 165 height 602
click at [86, 183] on span "Time Off" at bounding box center [102, 178] width 123 height 17
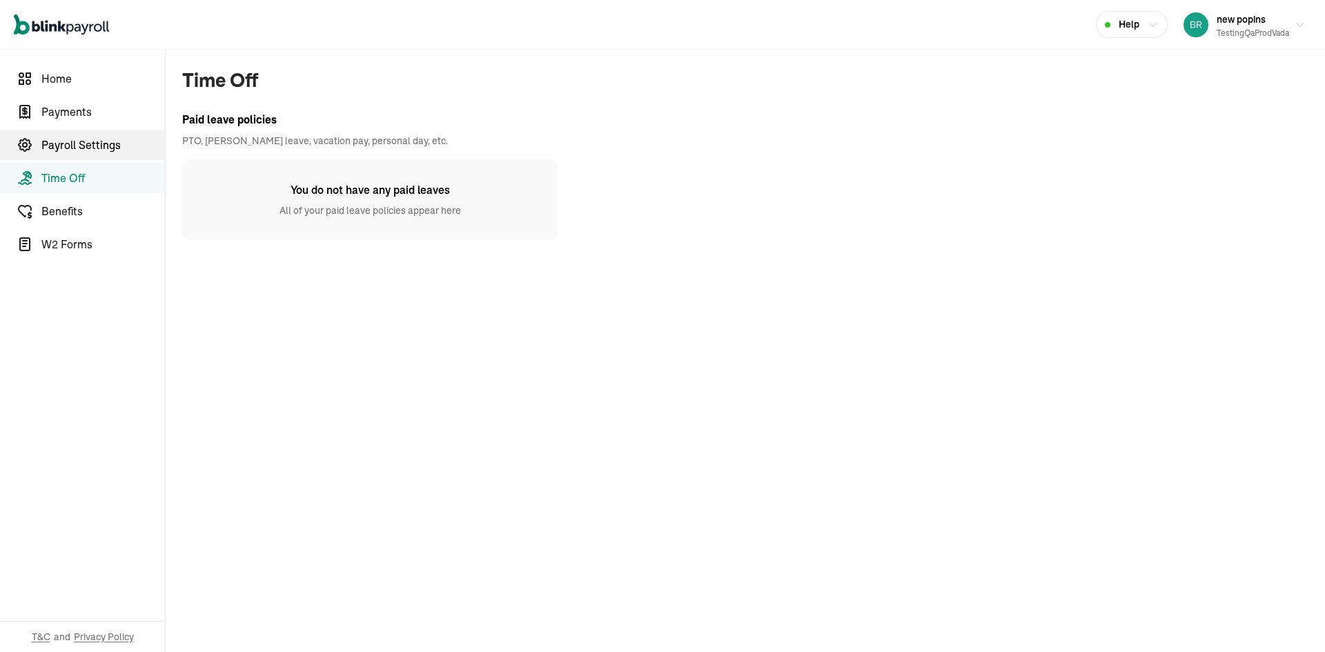
click at [117, 135] on link "Payroll Settings" at bounding box center [82, 145] width 165 height 30
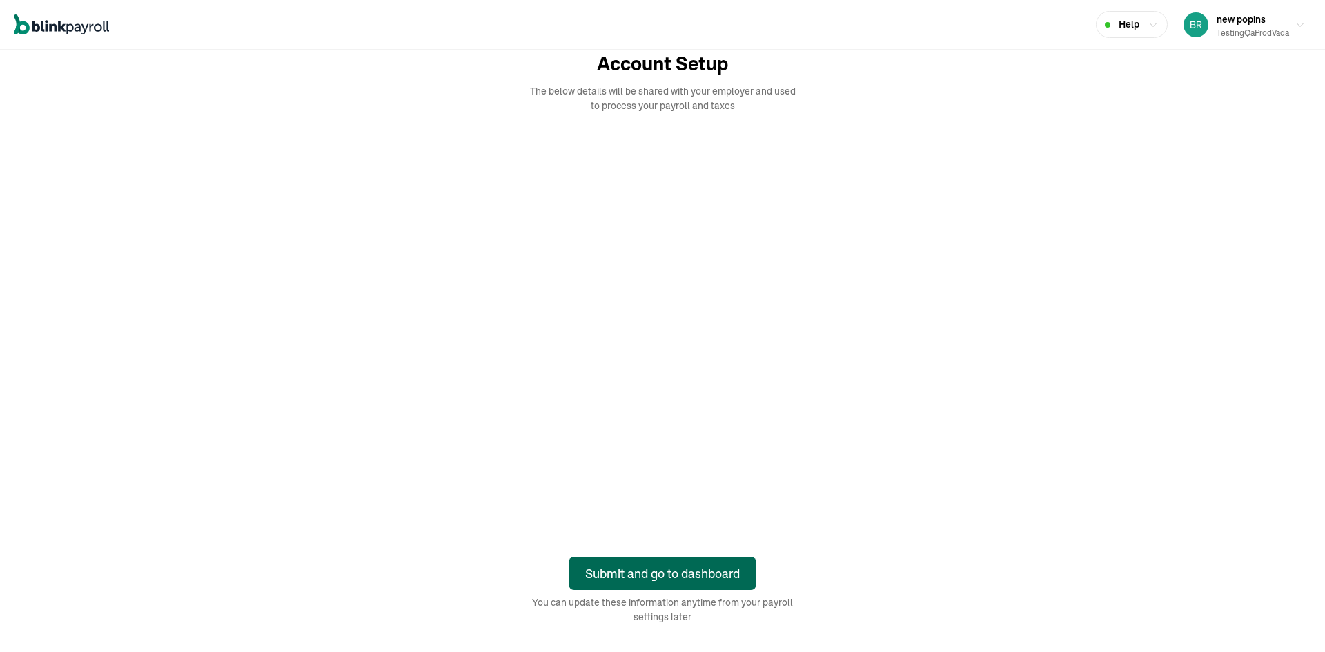
click at [697, 573] on div "Submit and go to dashboard" at bounding box center [662, 573] width 155 height 19
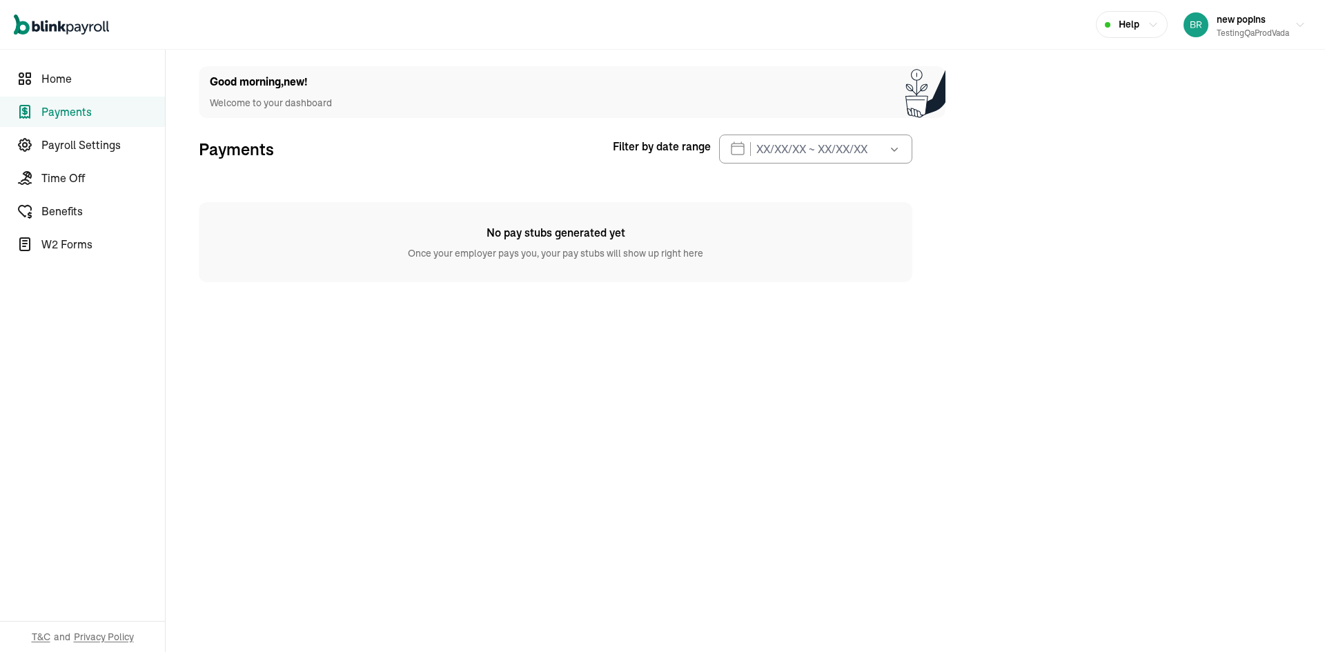
click at [90, 193] on nav "Home Payments Payroll Settings Time Off Benefits W2 Forms T&C and Privacy Policy" at bounding box center [82, 351] width 165 height 602
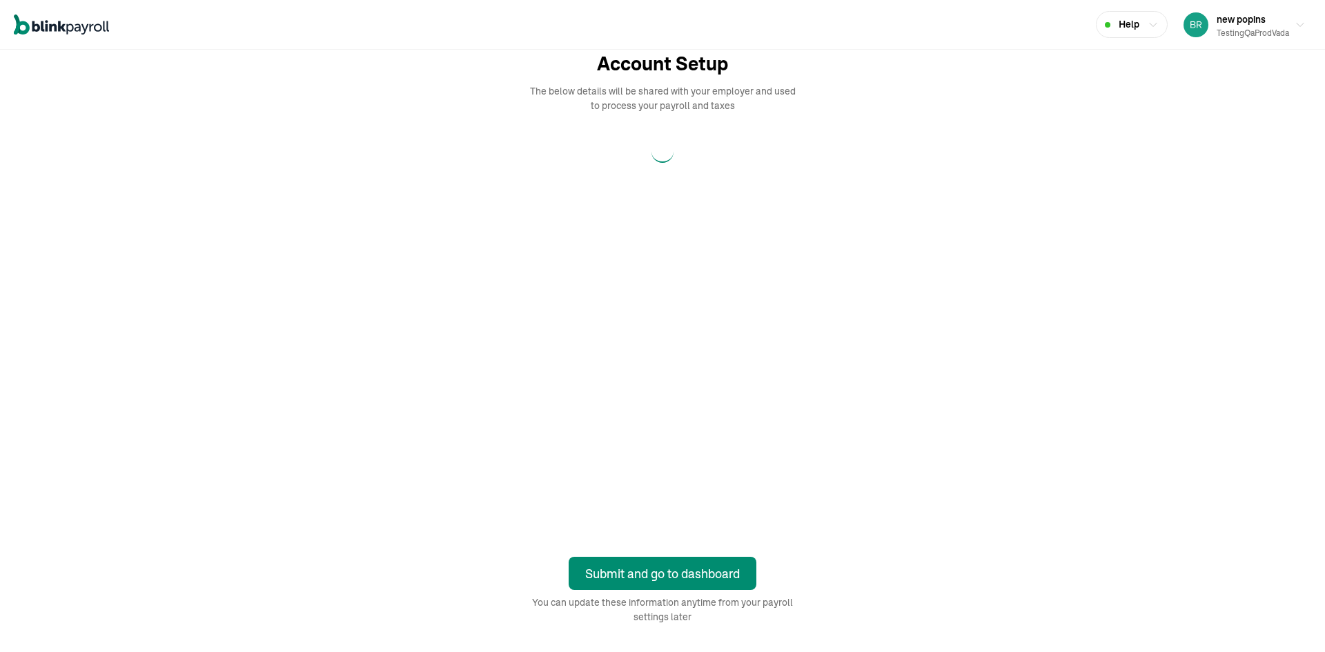
click at [614, 56] on span "Account Setup" at bounding box center [662, 64] width 131 height 29
drag, startPoint x: 612, startPoint y: 53, endPoint x: 754, endPoint y: 57, distance: 142.2
click at [754, 57] on div "Account Setup The below details will be shared with your employer and used to p…" at bounding box center [662, 81] width 276 height 63
click at [597, 543] on div "Account Setup The below details will be shared with your employer and used to p…" at bounding box center [662, 337] width 993 height 575
click at [616, 570] on div "Submit and go to dashboard" at bounding box center [662, 573] width 155 height 19
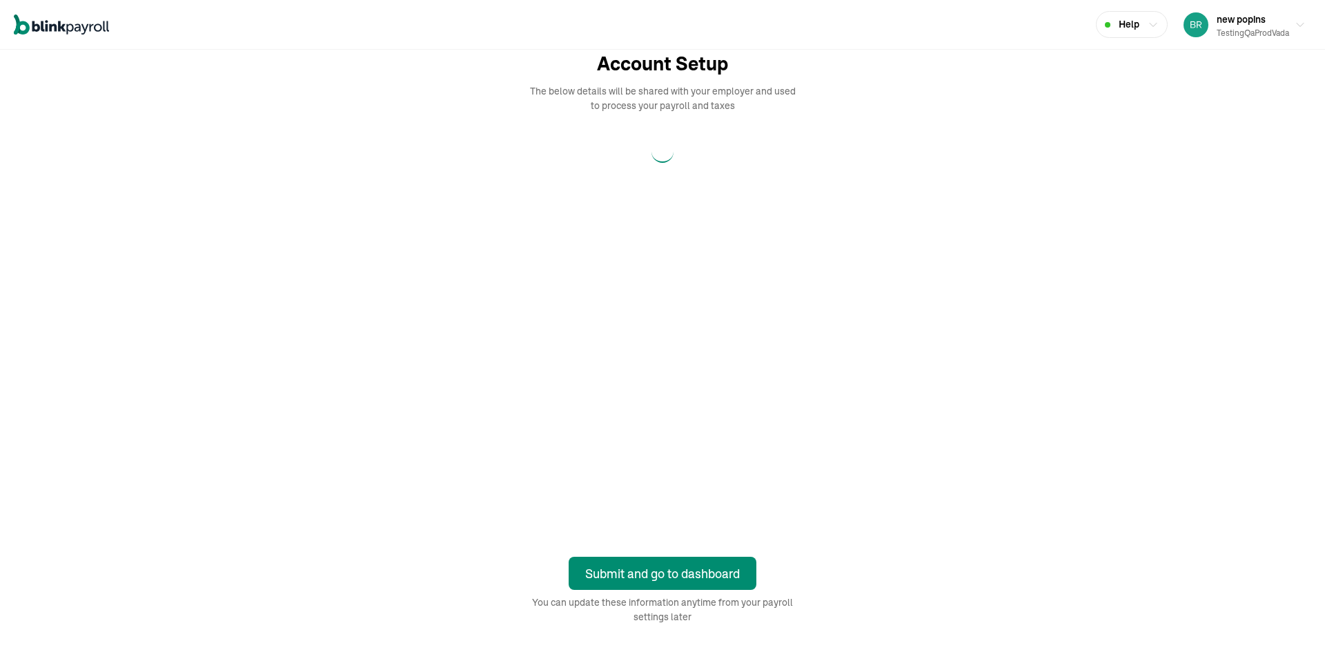
drag, startPoint x: 617, startPoint y: 56, endPoint x: 597, endPoint y: 53, distance: 19.5
click at [614, 56] on span "Account Setup" at bounding box center [662, 64] width 131 height 29
drag, startPoint x: 612, startPoint y: 53, endPoint x: 754, endPoint y: 57, distance: 142.2
click at [754, 57] on div "Account Setup The below details will be shared with your employer and used to p…" at bounding box center [662, 81] width 276 height 63
click at [597, 543] on div "Account Setup The below details will be shared with your employer and used to p…" at bounding box center [662, 337] width 993 height 575
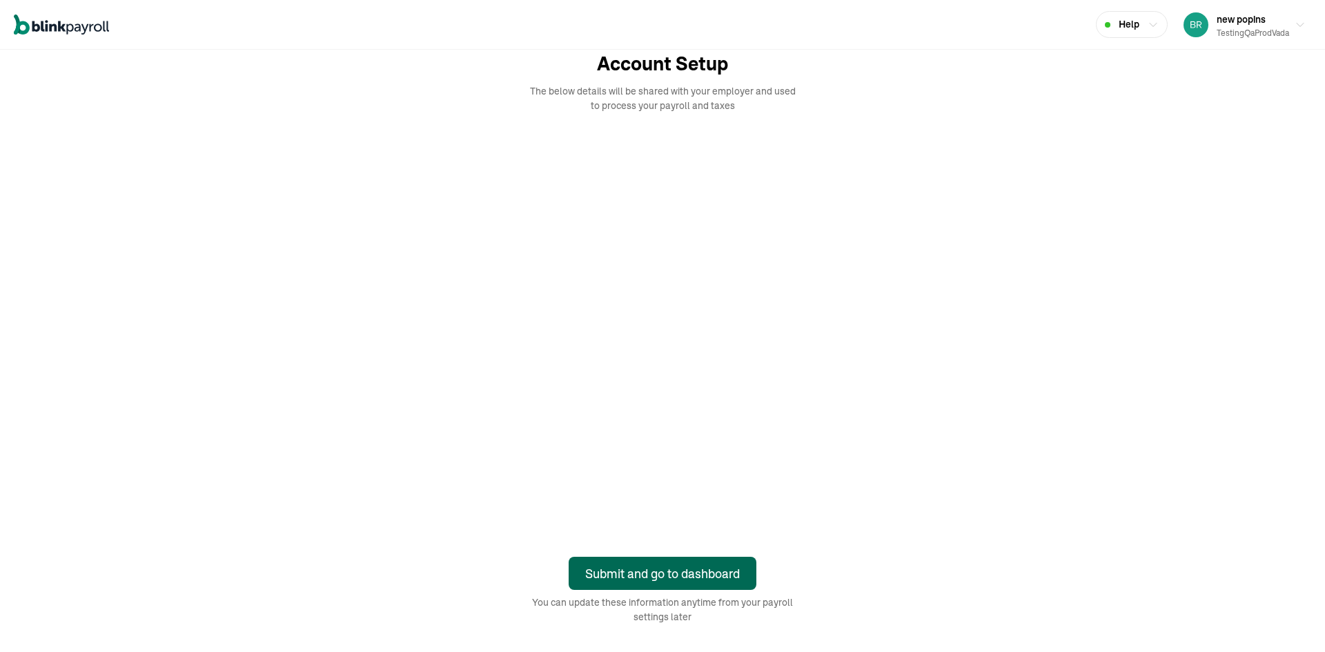
click at [616, 570] on div "Submit and go to dashboard" at bounding box center [662, 573] width 155 height 19
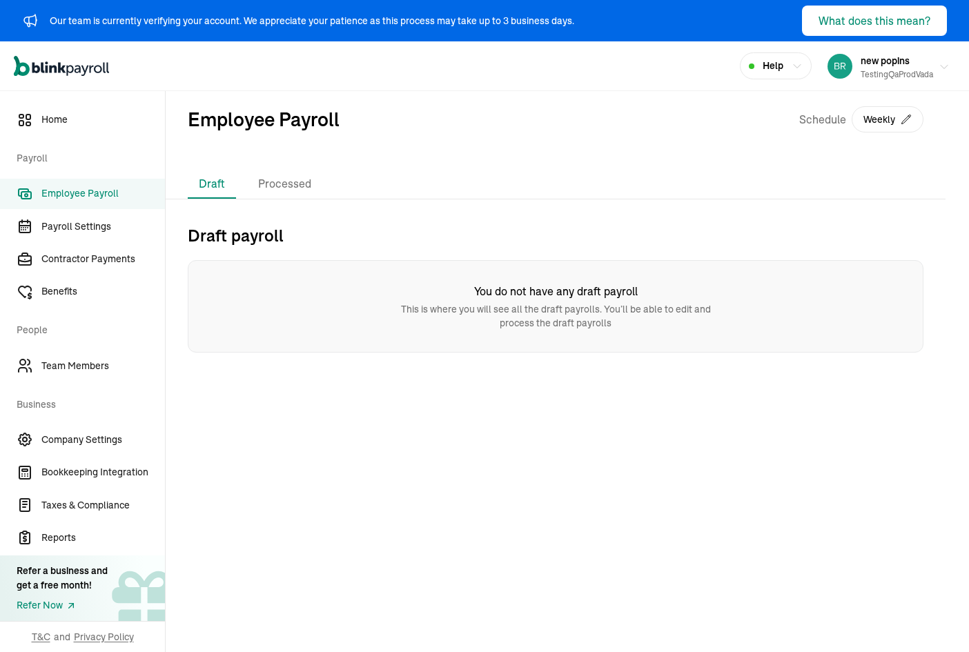
click at [870, 77] on div "testingQaProdVada" at bounding box center [896, 74] width 72 height 12
click at [898, 77] on div "testingQaProdVada" at bounding box center [896, 74] width 72 height 12
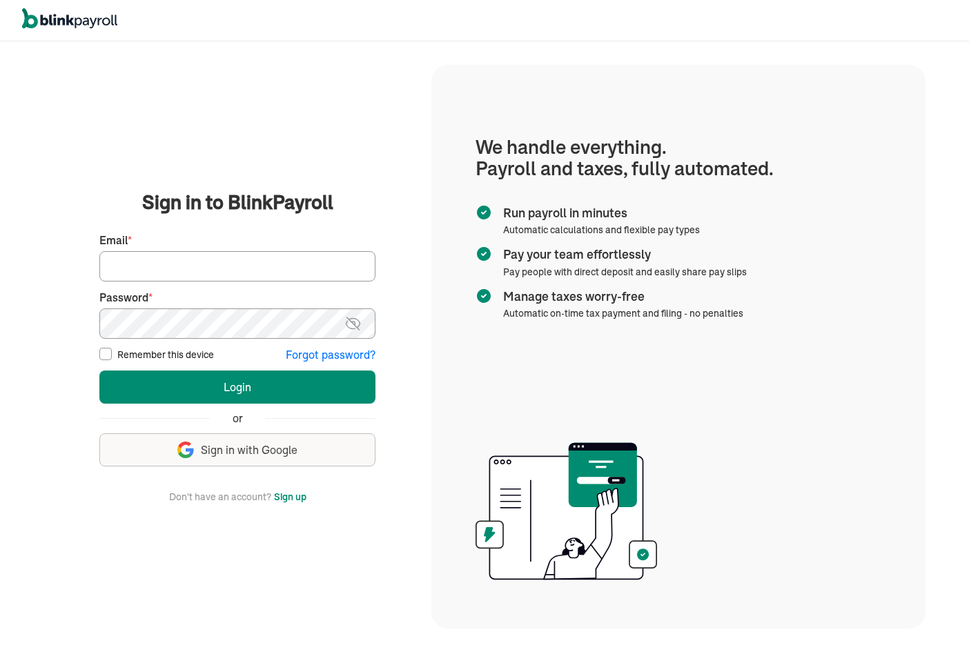
click at [204, 257] on input "Email *" at bounding box center [237, 266] width 276 height 30
paste input "[PERSON_NAME][EMAIL_ADDRESS][DOMAIN_NAME]"
type input "[PERSON_NAME][EMAIL_ADDRESS][DOMAIN_NAME]"
click at [99, 370] on button "Login" at bounding box center [237, 386] width 276 height 33
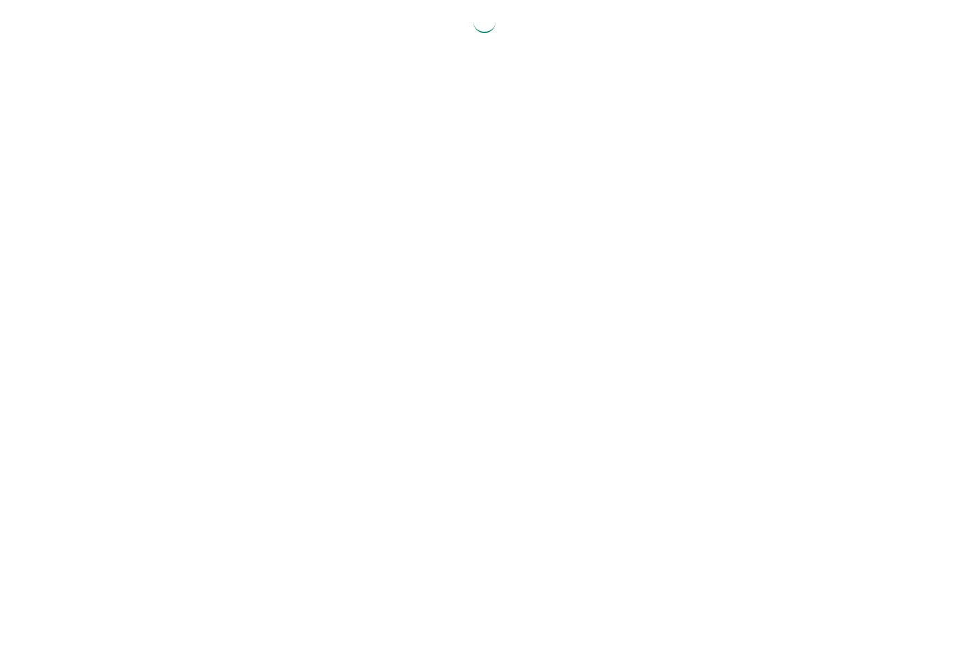
select select "2025"
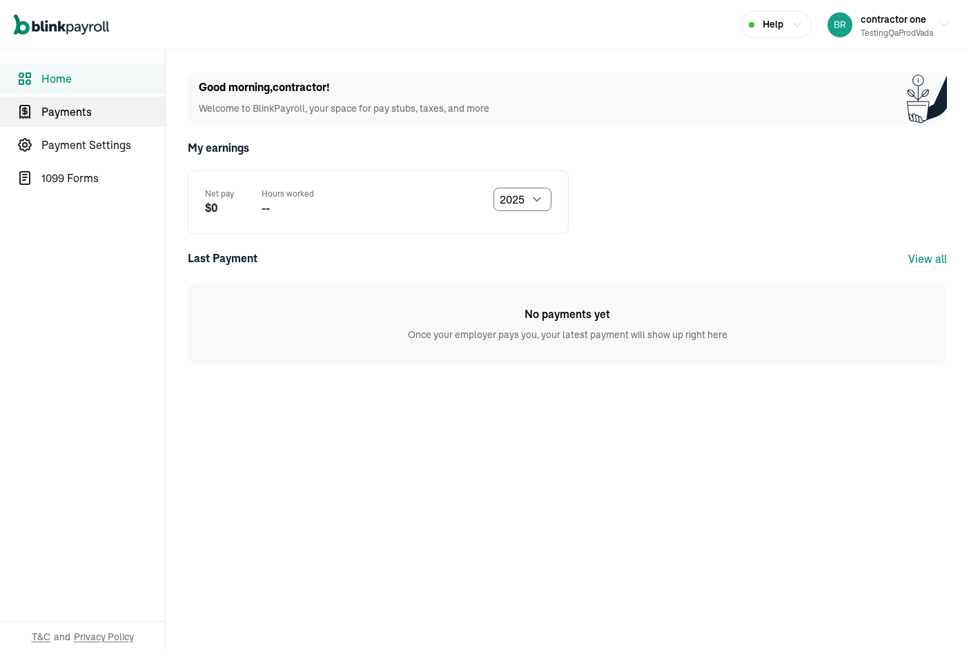
click at [99, 124] on link "Payments" at bounding box center [82, 112] width 165 height 30
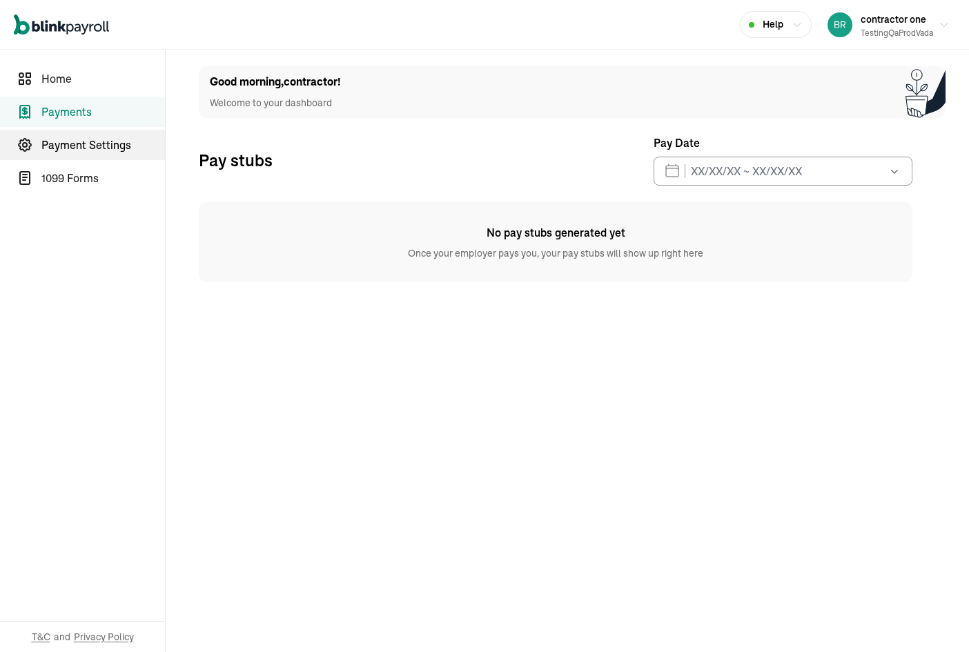
click at [101, 150] on span "Payment Settings" at bounding box center [102, 145] width 123 height 17
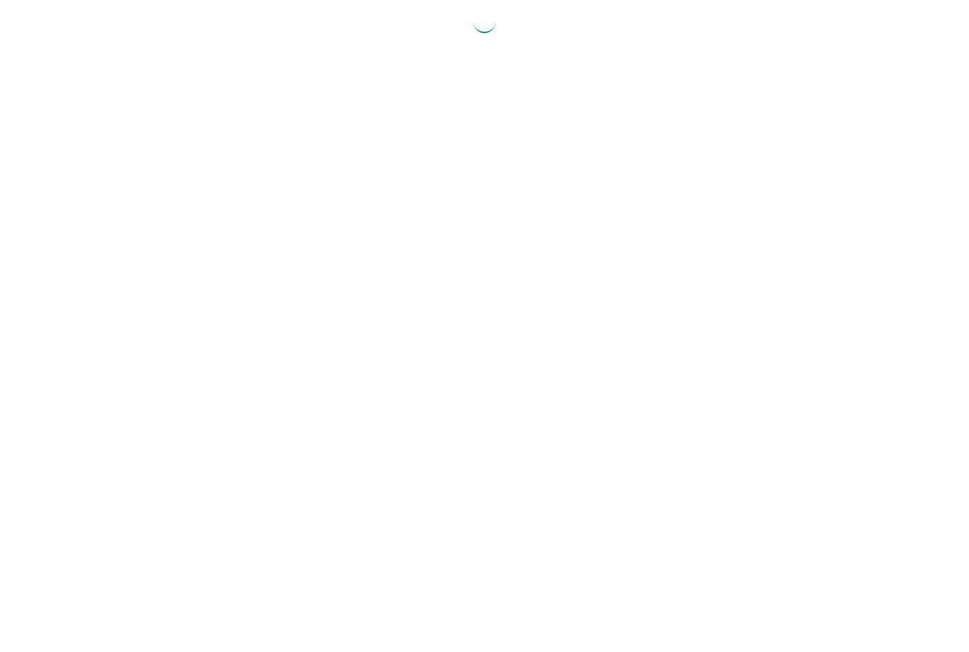
select select "2025"
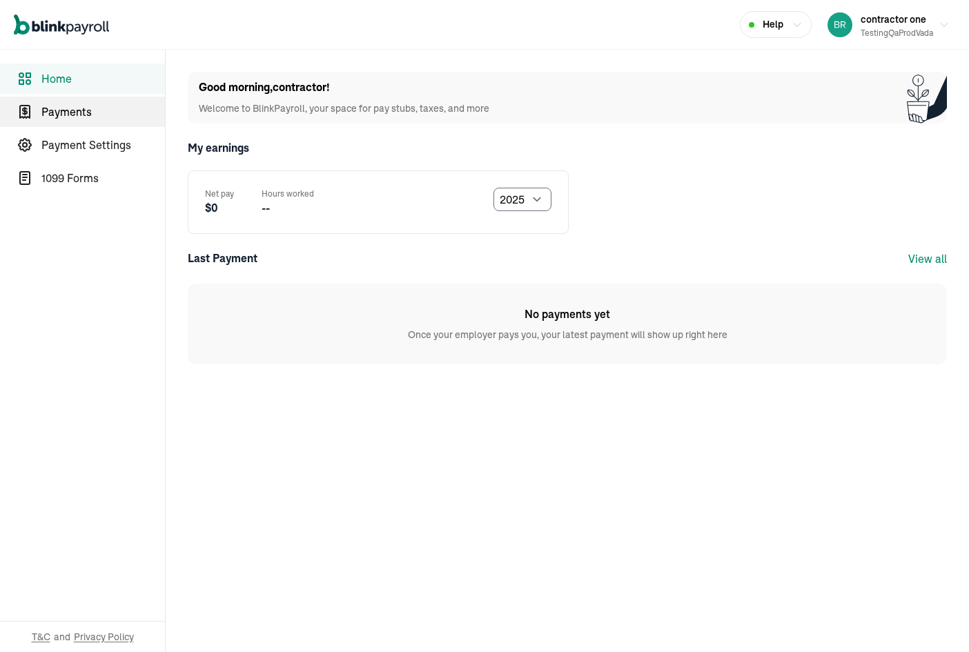
click at [99, 124] on link "Payments" at bounding box center [82, 112] width 165 height 30
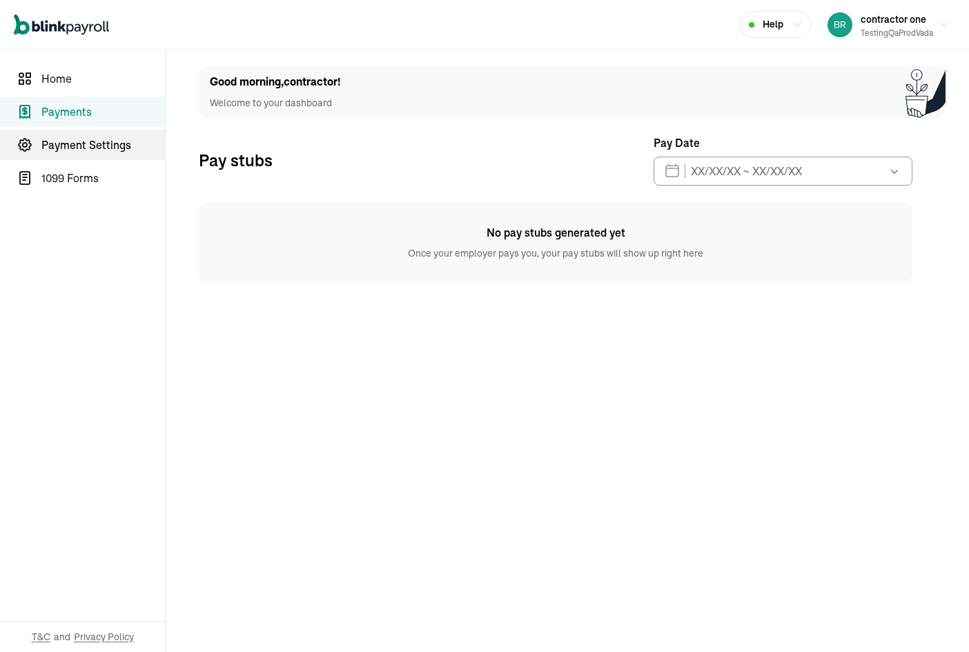
click at [101, 150] on span "Payment Settings" at bounding box center [102, 145] width 123 height 17
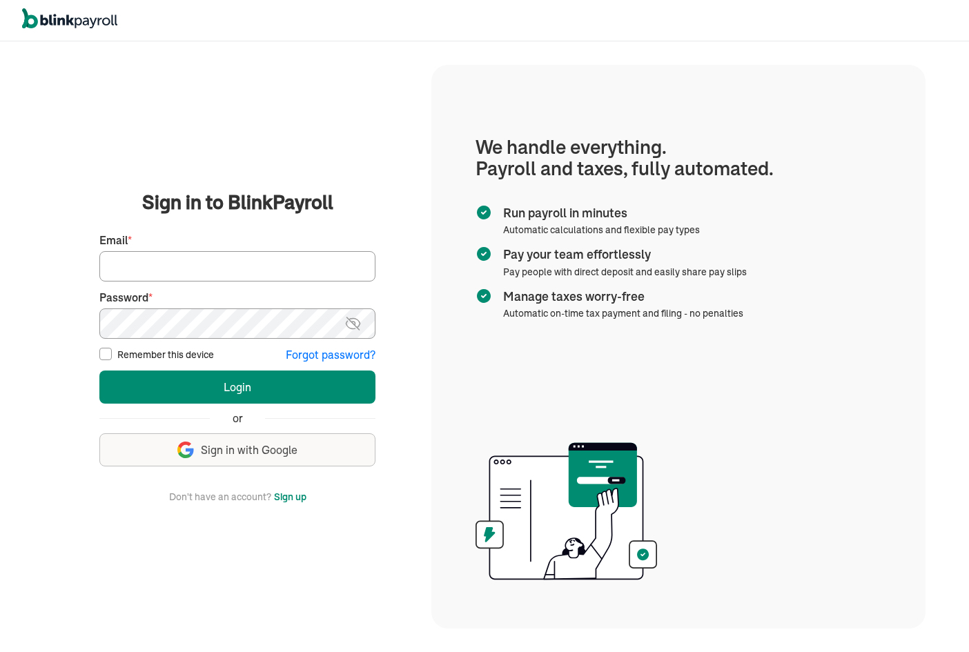
click at [219, 258] on input "Email *" at bounding box center [237, 266] width 276 height 30
paste input "branko+testempprod2@blinkpayroll.com"
type input "branko+testempprod2@blinkpayroll.com"
click at [99, 370] on button "Login" at bounding box center [237, 386] width 276 height 33
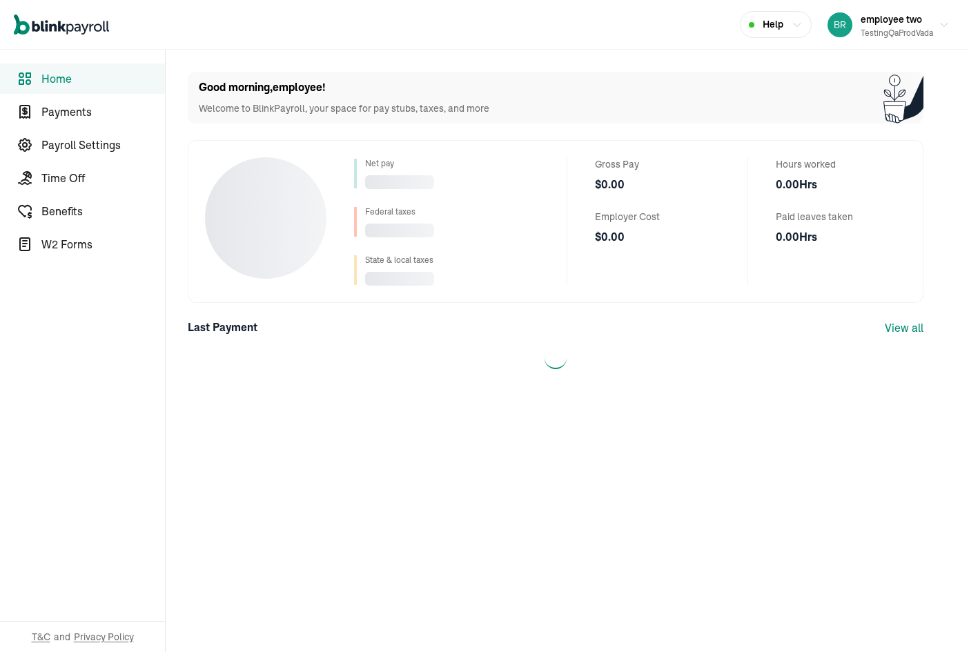
select select "2025"
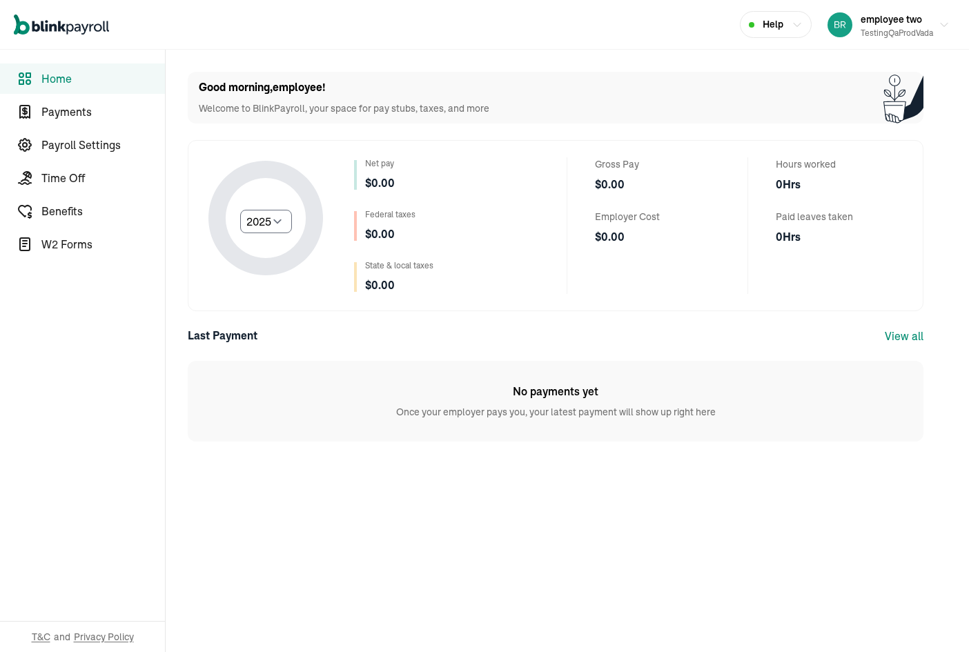
click at [771, 30] on span "Help" at bounding box center [772, 24] width 21 height 14
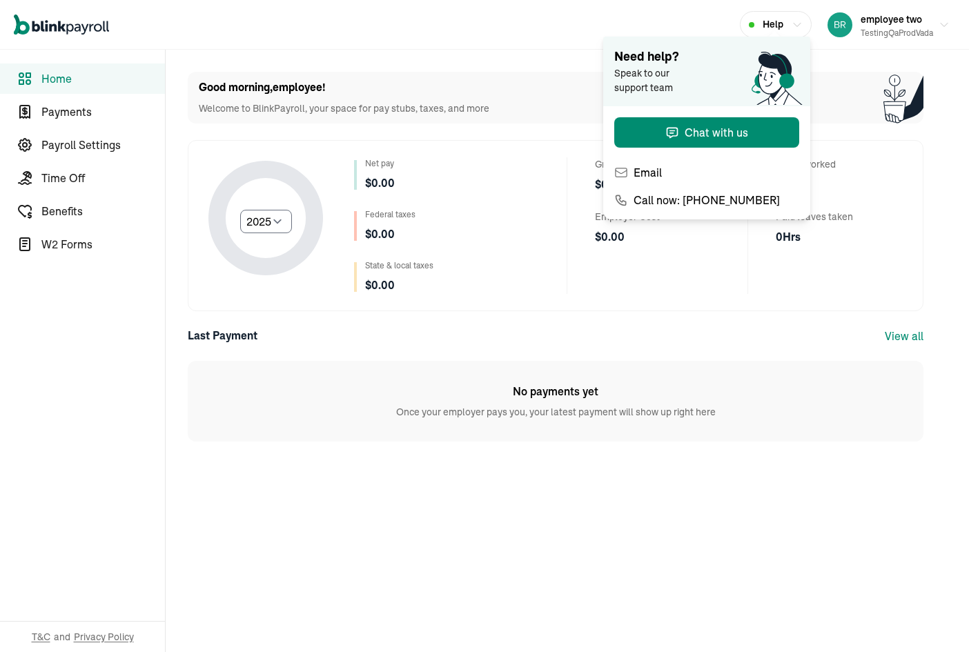
click at [771, 25] on span "Help" at bounding box center [772, 24] width 21 height 14
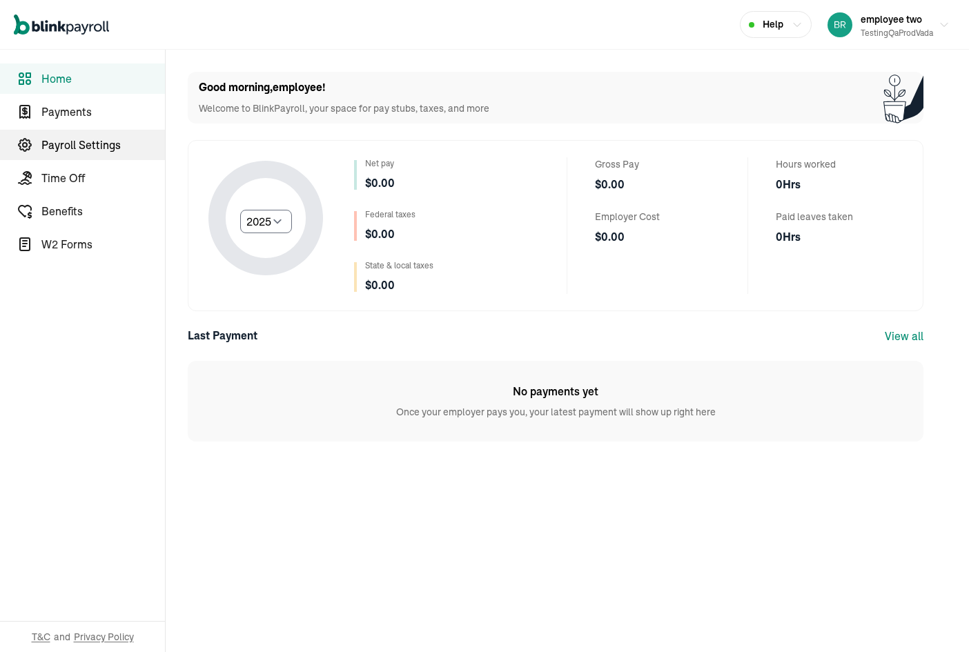
click at [104, 142] on span "Payroll Settings" at bounding box center [102, 145] width 123 height 17
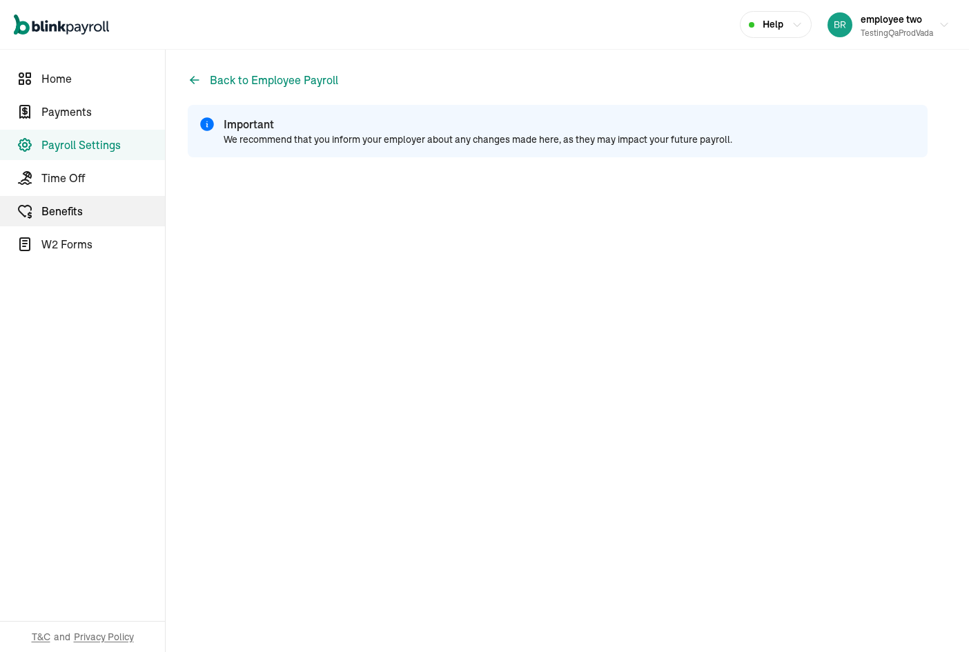
click at [100, 206] on span "Benefits" at bounding box center [102, 211] width 123 height 17
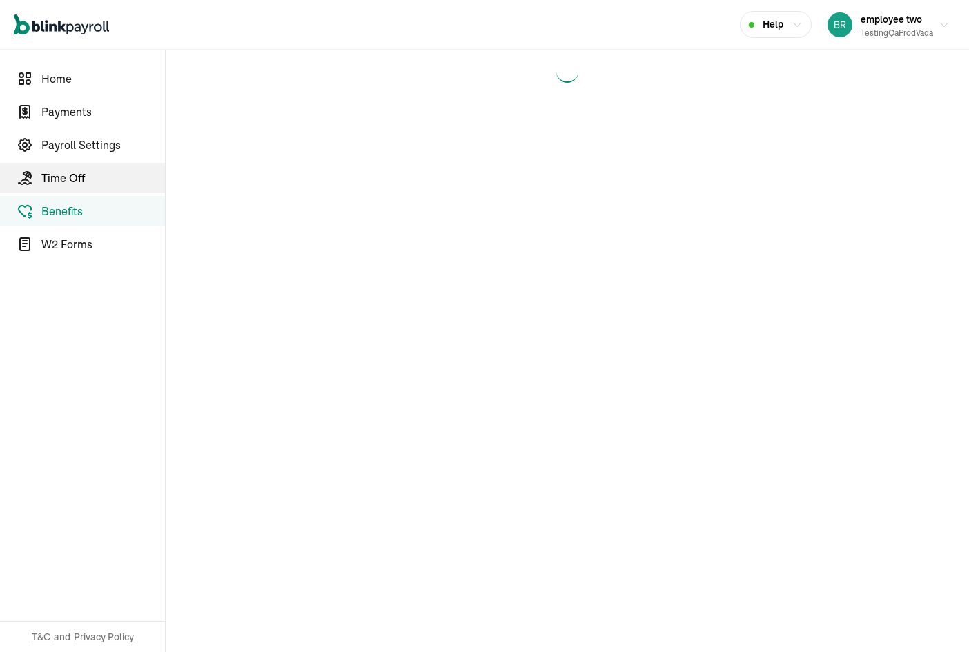
click at [88, 175] on span "Time Off" at bounding box center [102, 178] width 123 height 17
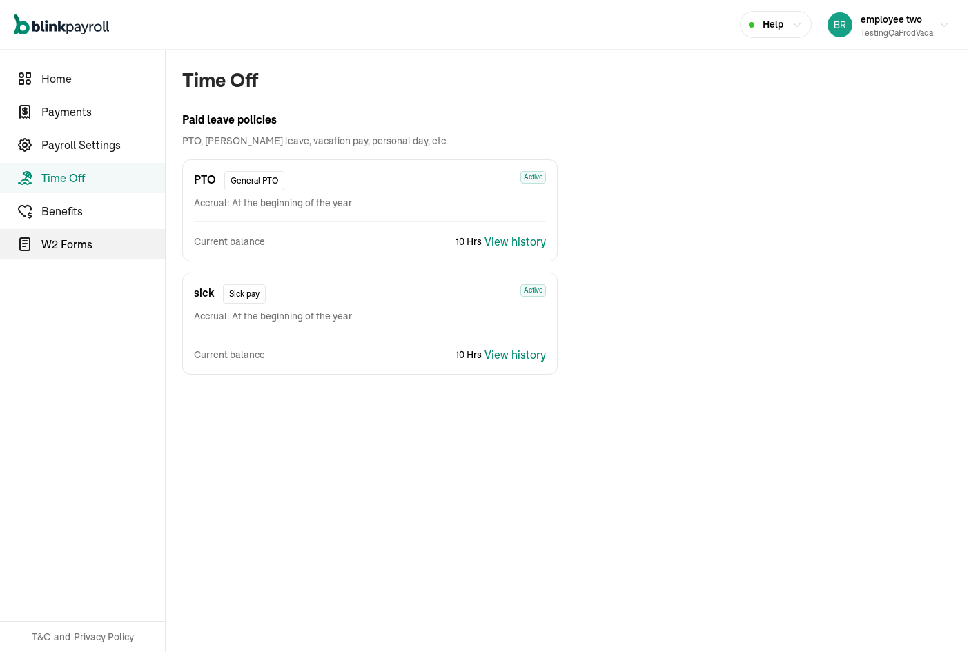
click at [109, 235] on link "W2 Forms" at bounding box center [82, 244] width 165 height 30
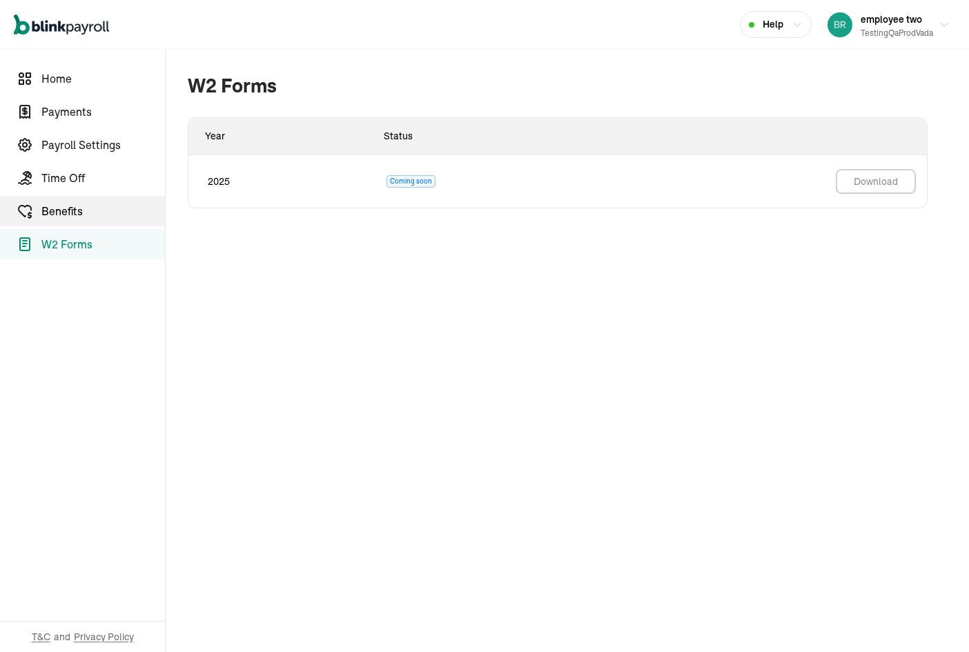
click at [88, 206] on span "Benefits" at bounding box center [102, 211] width 123 height 17
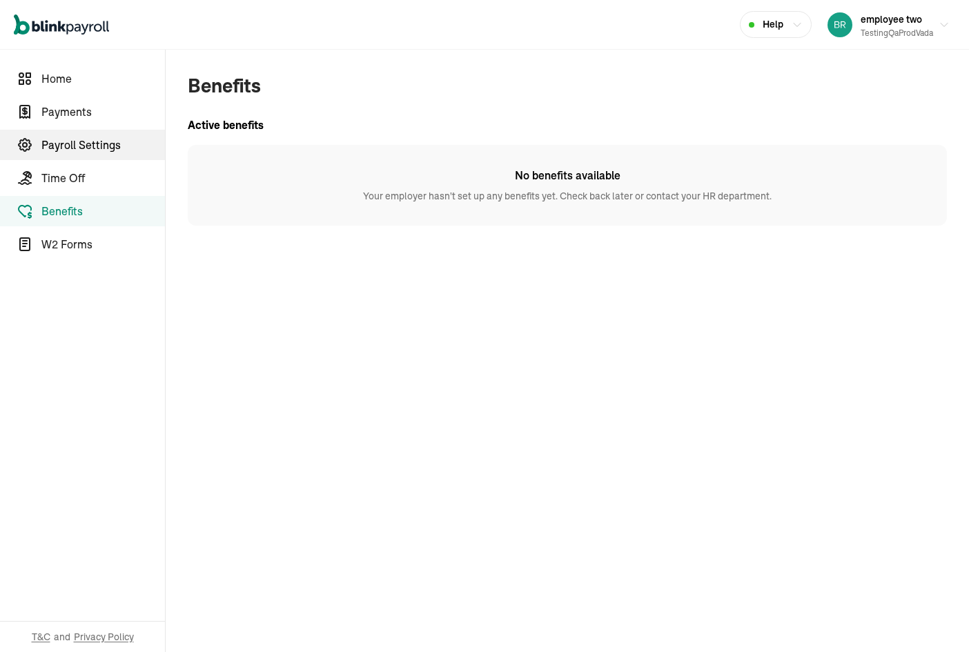
click at [79, 145] on span "Payroll Settings" at bounding box center [102, 145] width 123 height 17
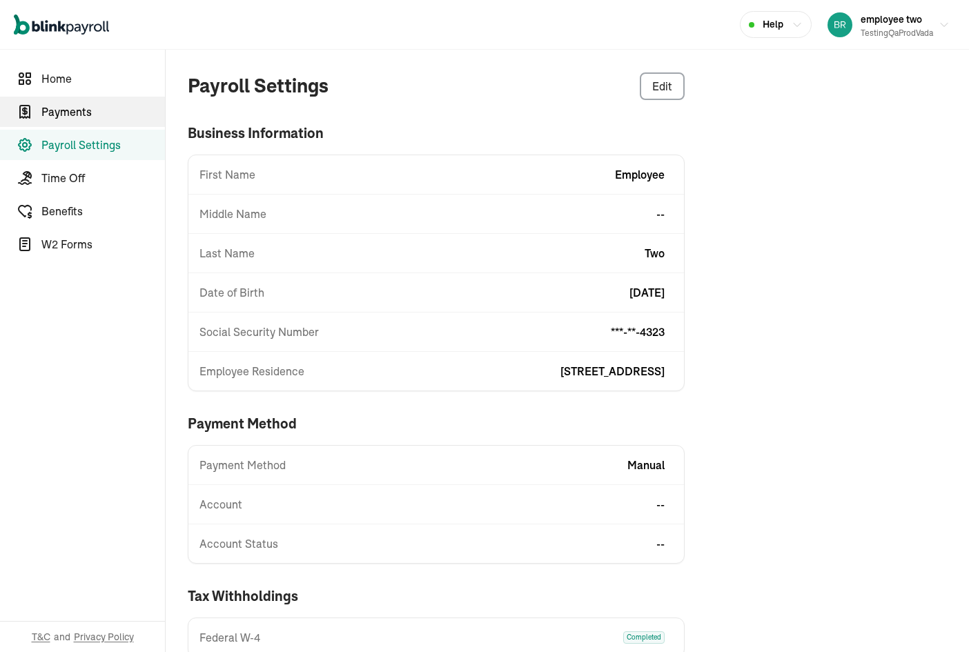
click at [80, 106] on span "Payments" at bounding box center [102, 111] width 123 height 17
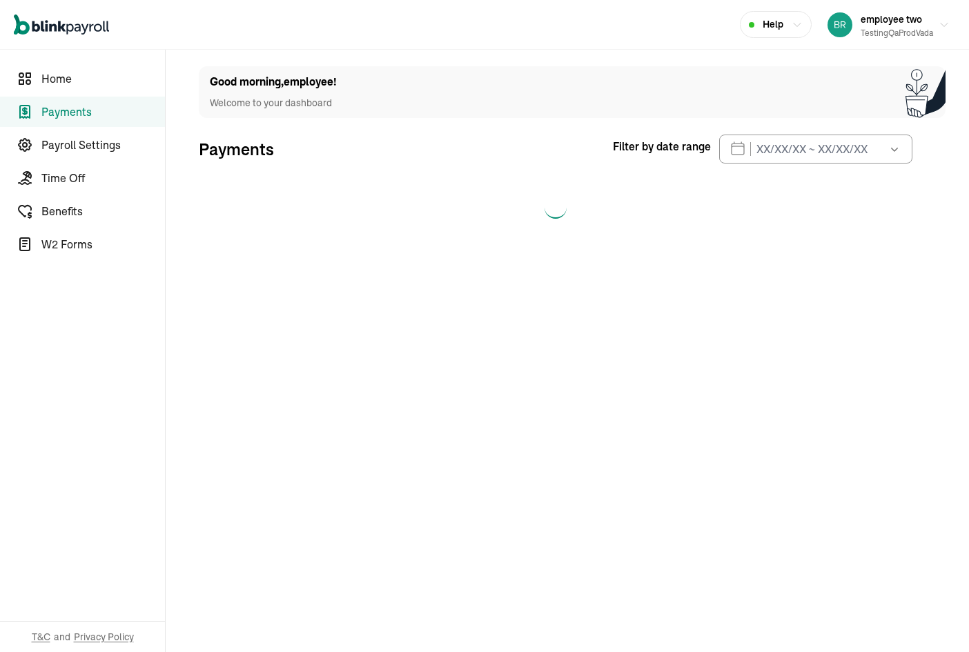
click at [46, 160] on nav "Home Payments Payroll Settings Time Off Benefits W2 Forms T&C and Privacy Policy" at bounding box center [82, 351] width 165 height 602
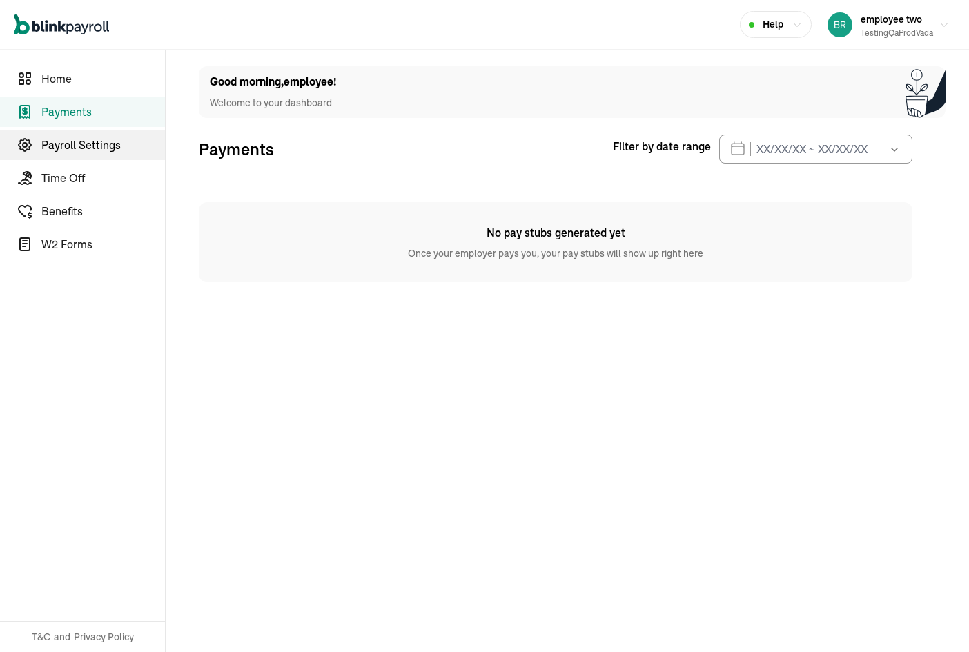
click at [52, 152] on span "Payroll Settings" at bounding box center [102, 145] width 123 height 17
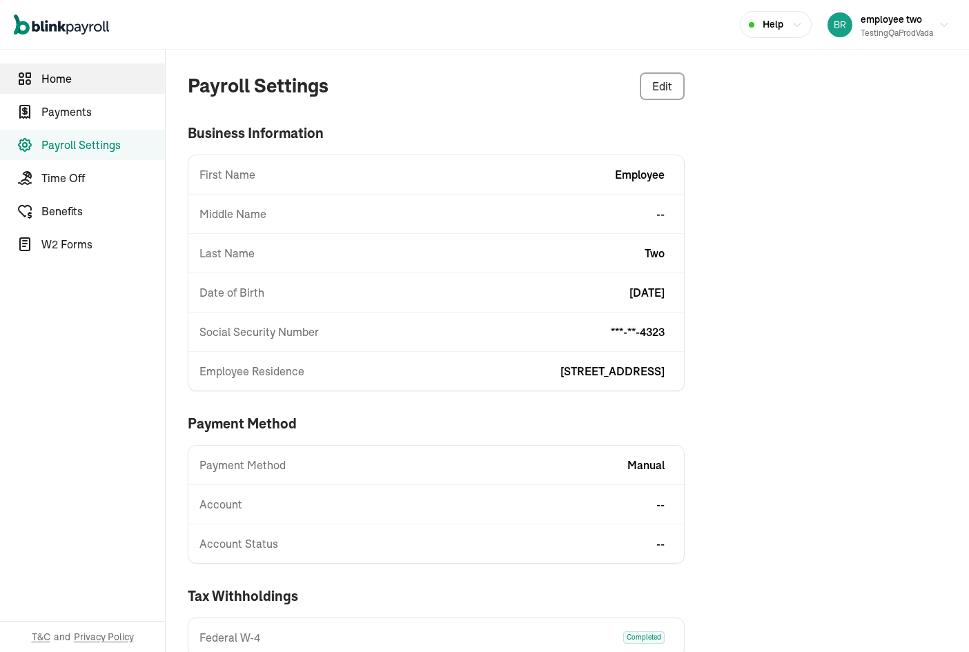
click at [61, 73] on span "Home" at bounding box center [102, 78] width 123 height 17
select select "2025"
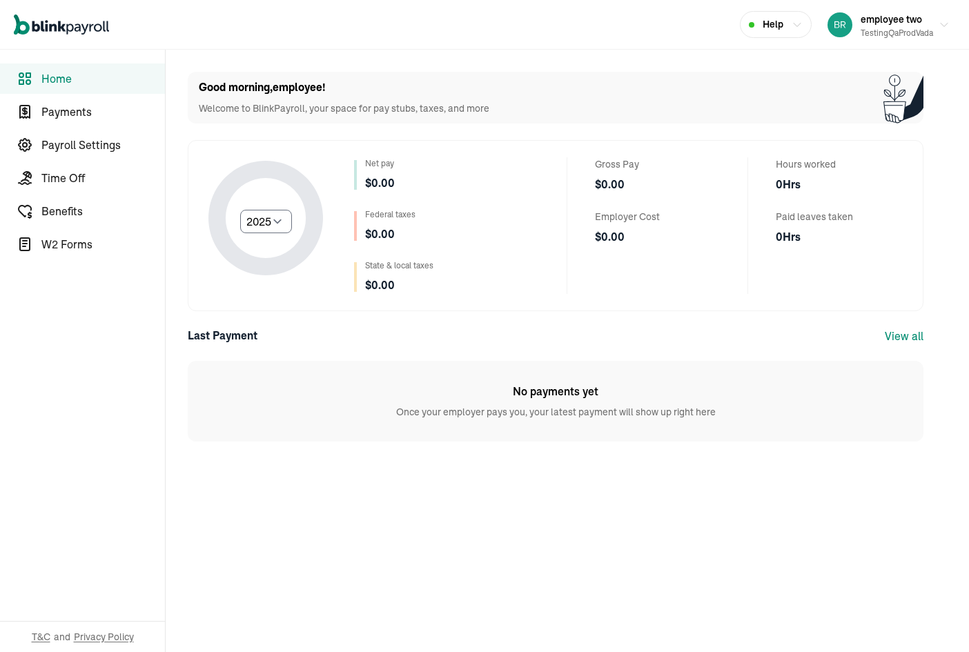
click at [390, 149] on div "Select year 2025 2024 2023 2022 2021 Net pay $ 0.00 Federal taxes $ 0.00 State …" at bounding box center [555, 225] width 735 height 171
click at [882, 11] on div "employee two testingQaProdVada" at bounding box center [896, 24] width 72 height 29
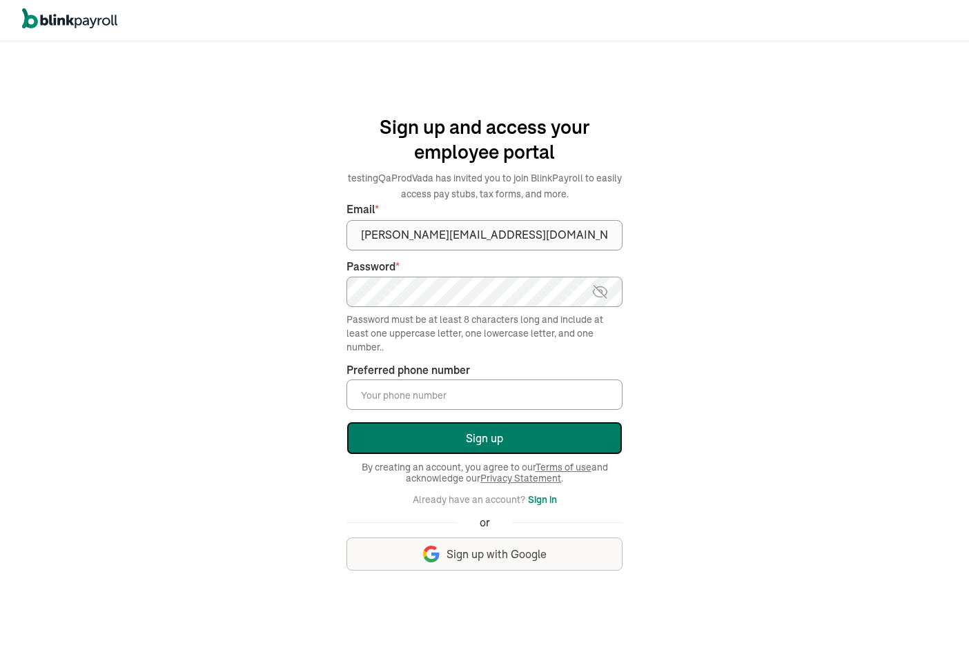
click at [472, 439] on button "Sign up" at bounding box center [484, 438] width 276 height 33
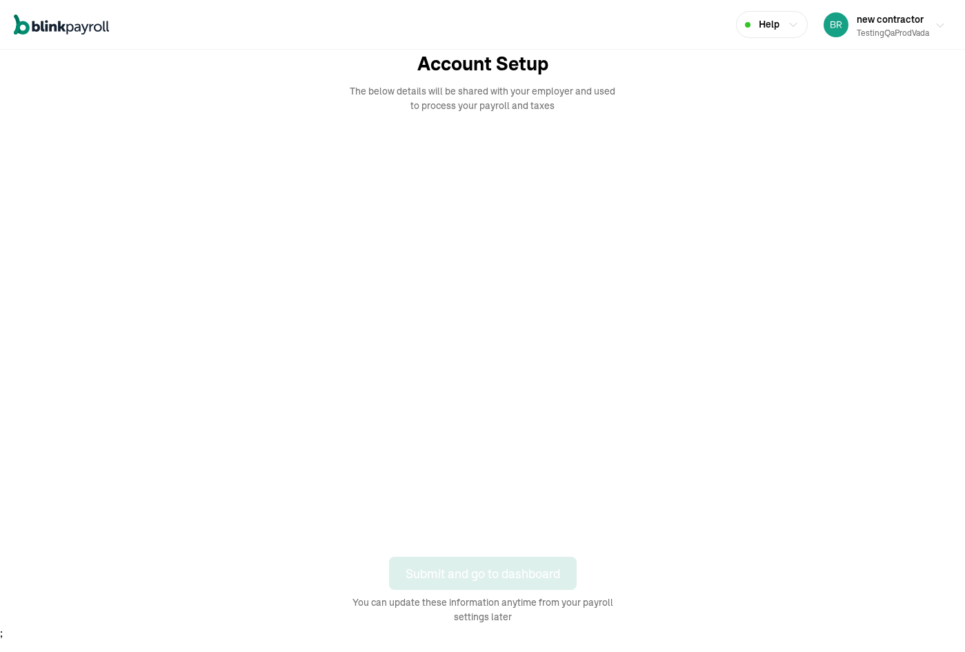
click at [889, 27] on div "testingQaProdVada" at bounding box center [893, 33] width 72 height 12
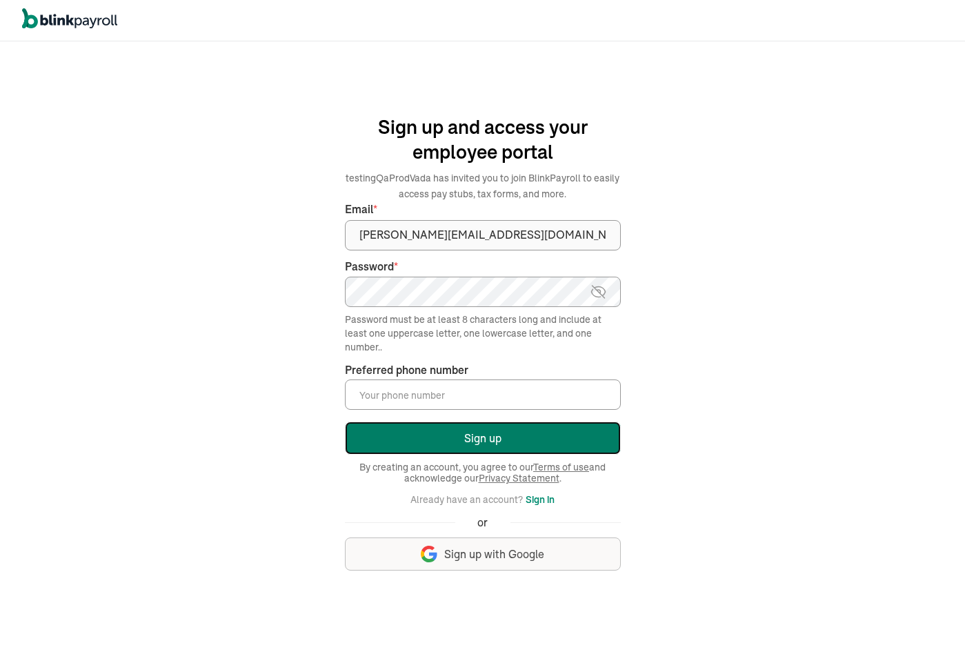
click at [479, 424] on button "Sign up" at bounding box center [483, 438] width 276 height 33
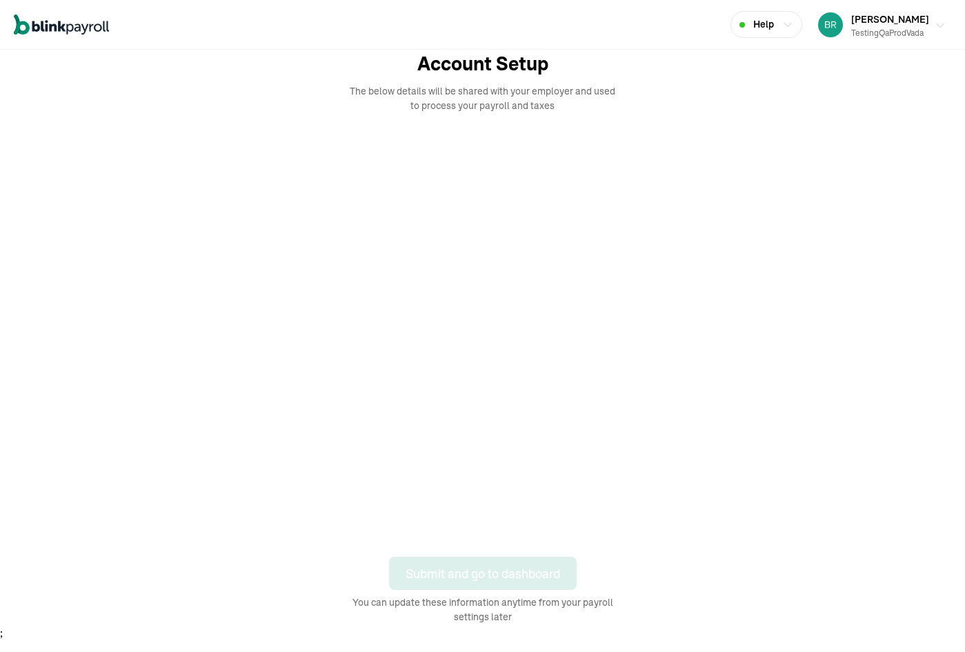
click at [907, 13] on div "Hugh Grant testingQaProdVada" at bounding box center [890, 24] width 78 height 29
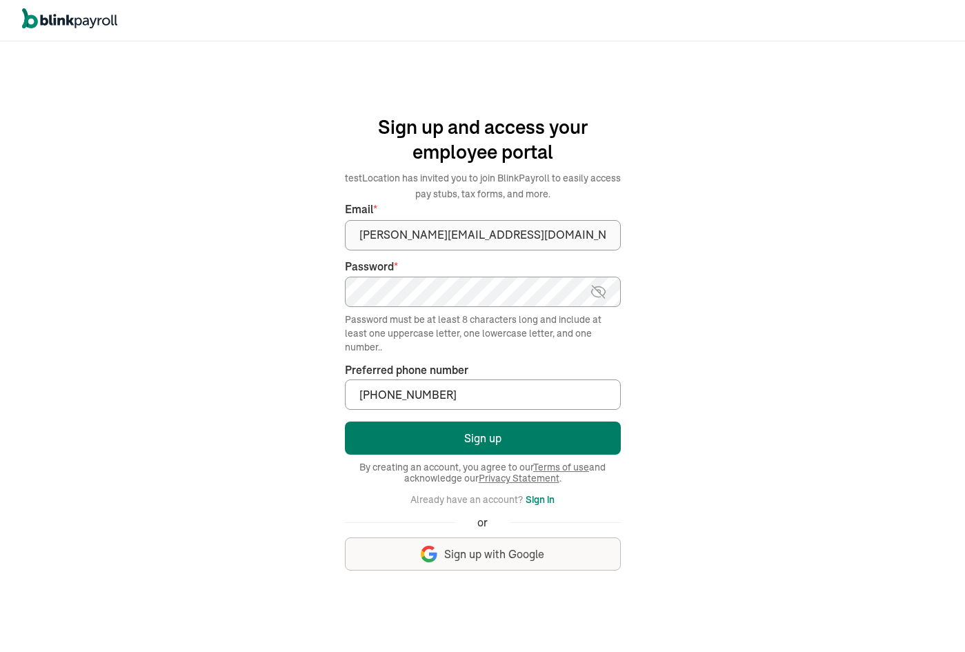
type input "(342) 342-2432"
click at [462, 451] on button "Sign up" at bounding box center [483, 438] width 276 height 33
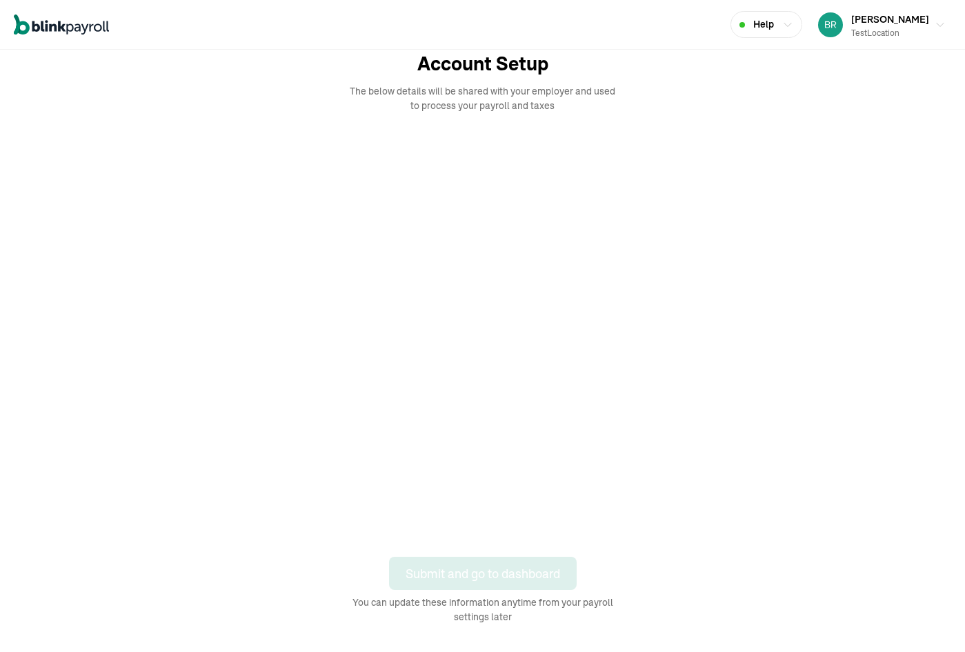
click at [762, 548] on div "Account Setup The below details will be shared with your employer and used to p…" at bounding box center [482, 337] width 965 height 575
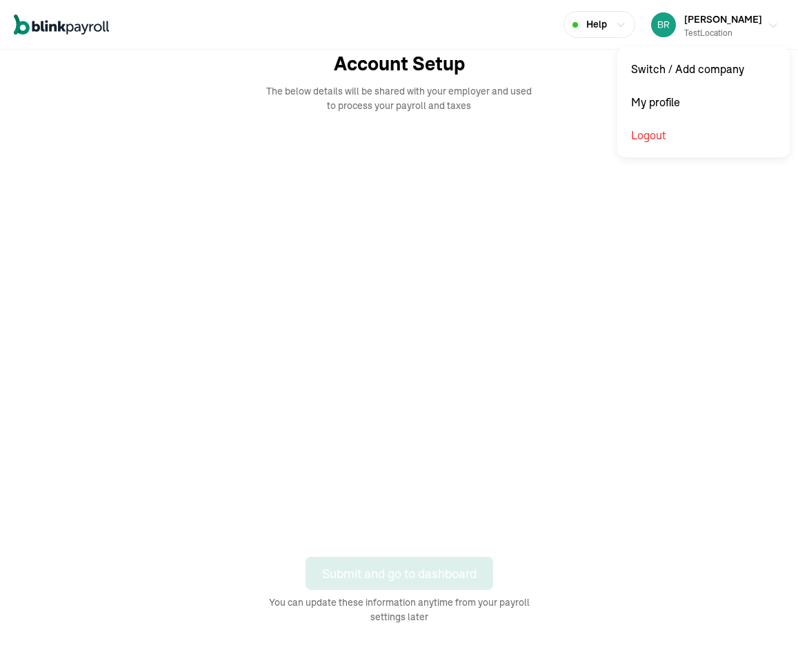
click at [744, 32] on div "testLocation" at bounding box center [723, 33] width 78 height 12
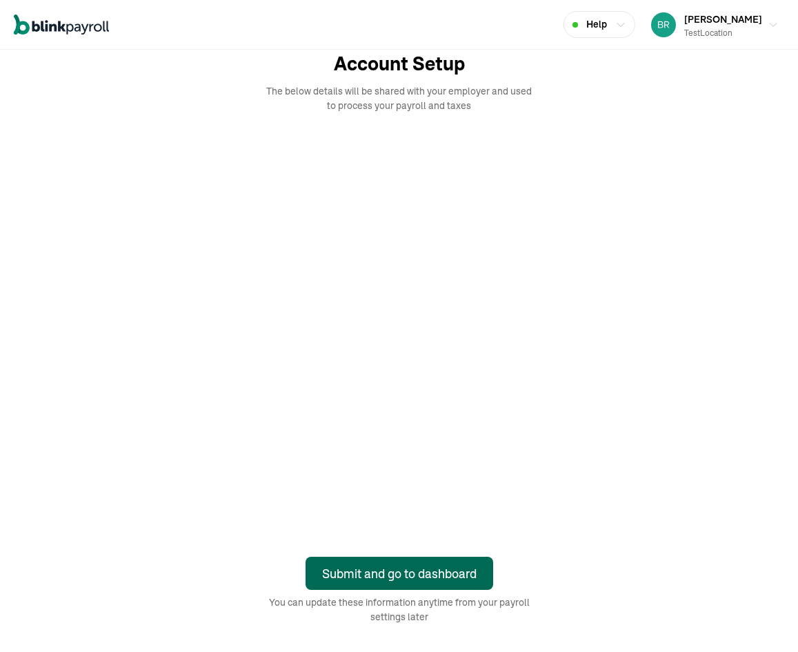
click at [423, 570] on div "Submit and go to dashboard" at bounding box center [399, 573] width 155 height 19
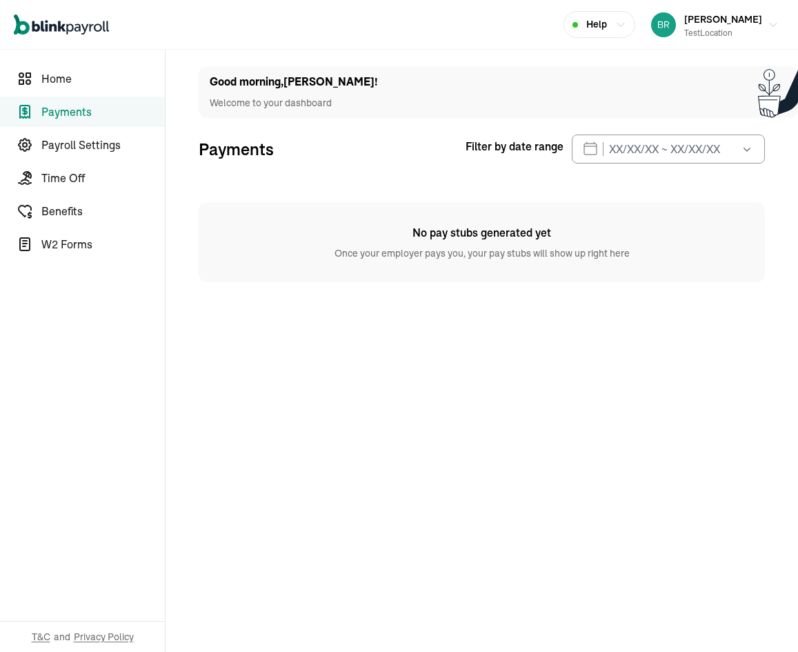
click at [88, 125] on link "Payments" at bounding box center [82, 112] width 165 height 30
click at [88, 146] on span "Payroll Settings" at bounding box center [102, 145] width 123 height 17
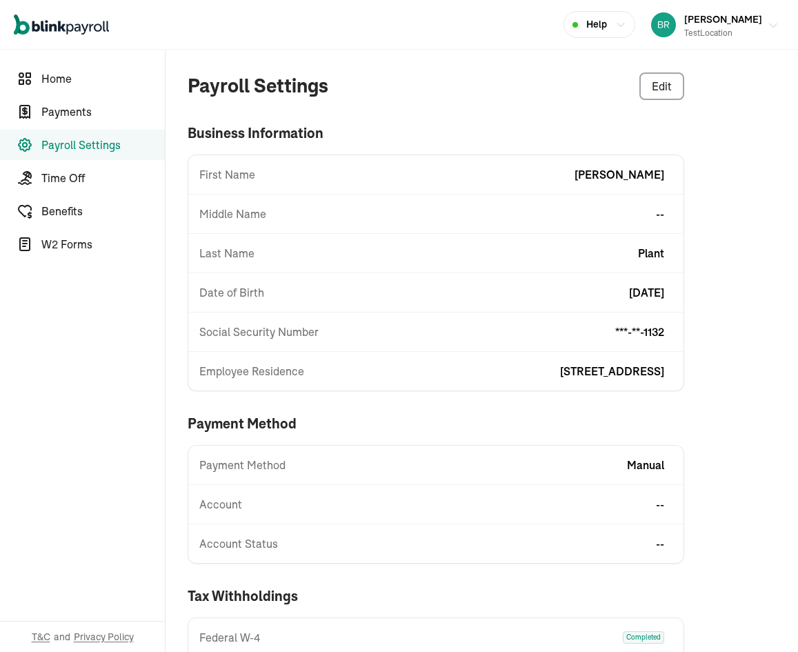
click at [720, 26] on div "Richard Plant testLocation" at bounding box center [723, 24] width 78 height 29
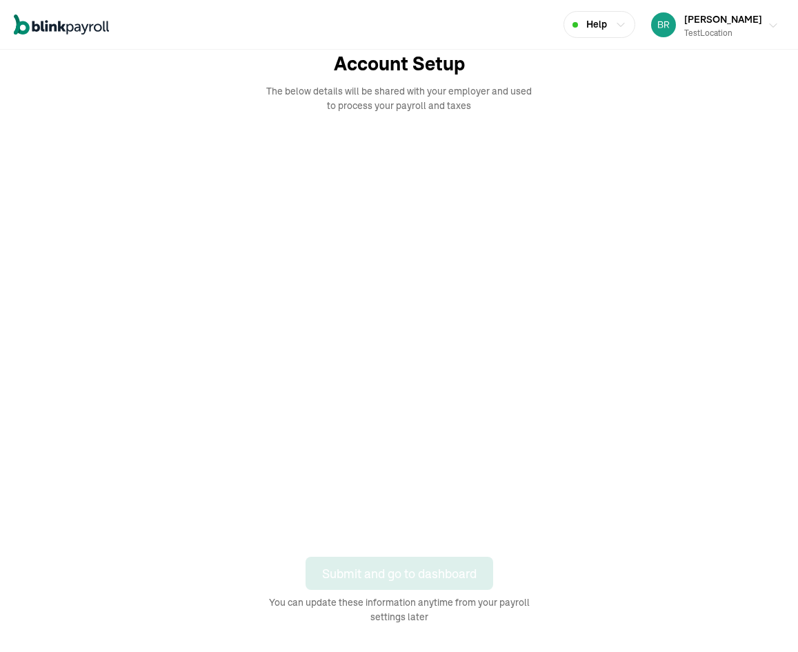
click at [744, 32] on div "testLocation" at bounding box center [723, 33] width 78 height 12
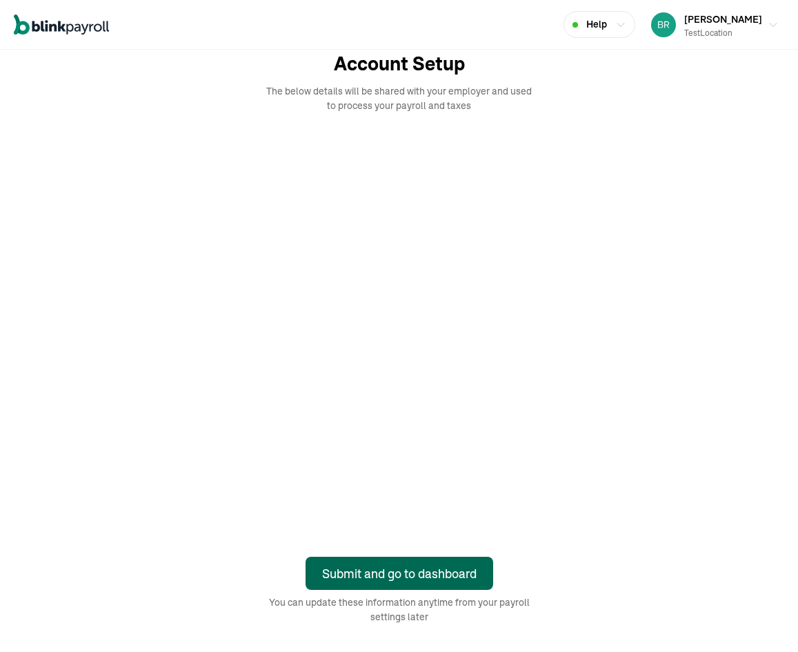
click at [423, 570] on div "Submit and go to dashboard" at bounding box center [399, 573] width 155 height 19
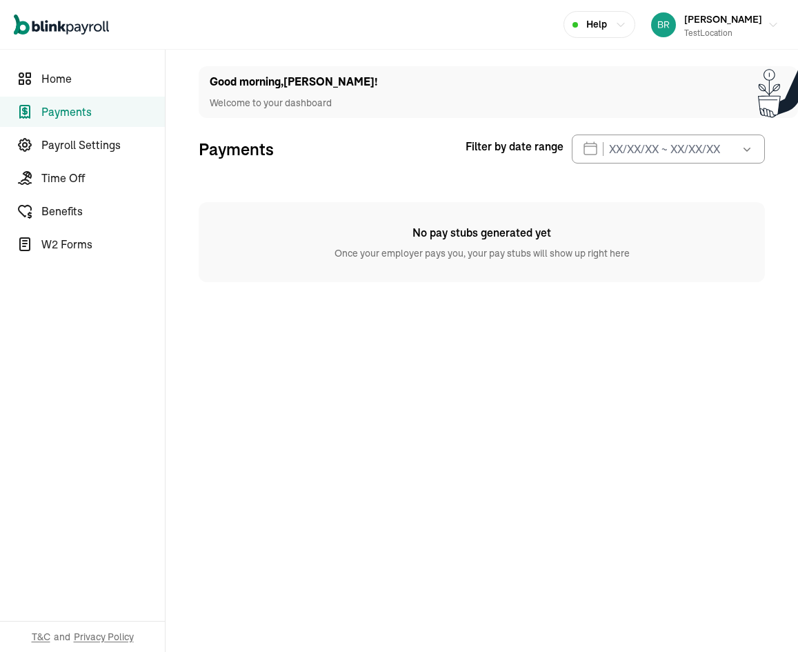
click at [88, 125] on link "Payments" at bounding box center [82, 112] width 165 height 30
click at [88, 146] on span "Payroll Settings" at bounding box center [102, 145] width 123 height 17
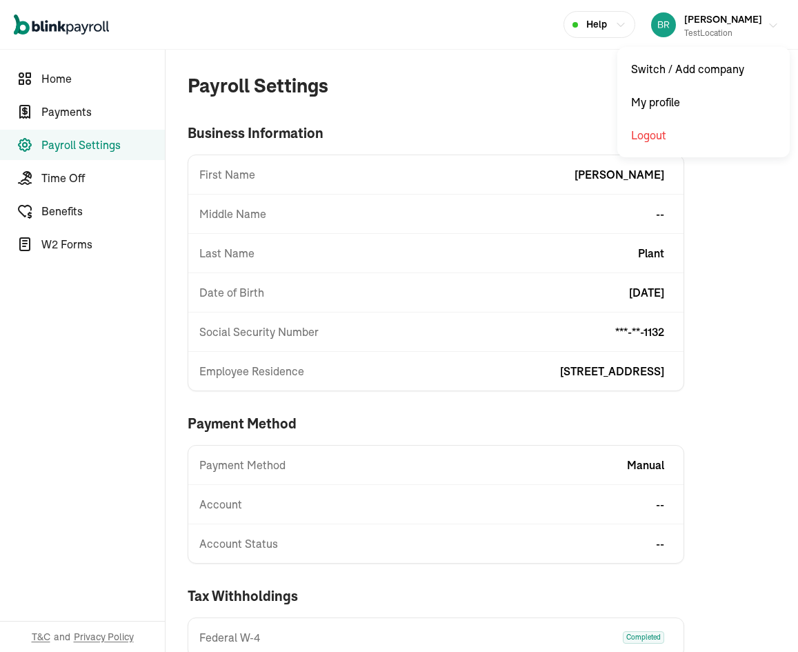
click at [720, 26] on div "Richard Plant testLocation" at bounding box center [723, 24] width 78 height 29
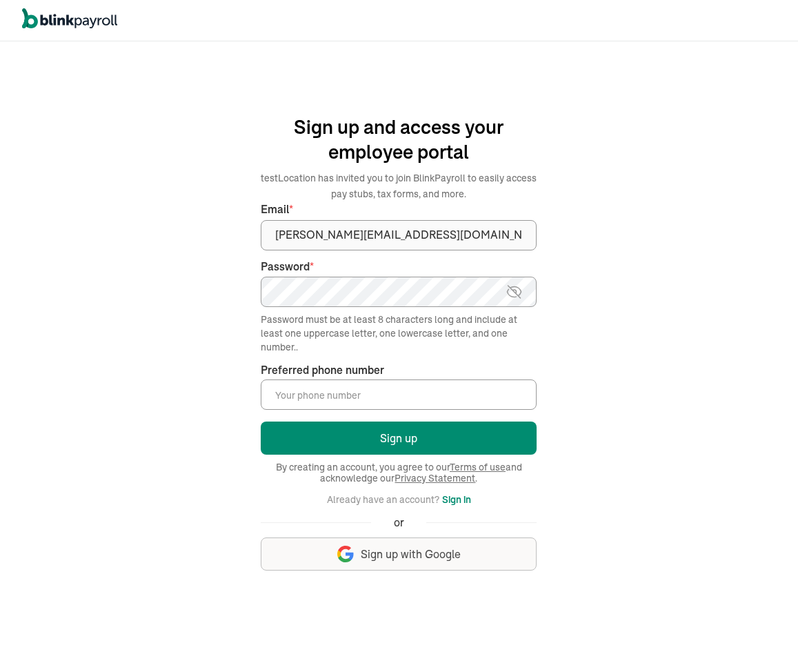
click at [261, 422] on button "Sign up" at bounding box center [399, 438] width 276 height 33
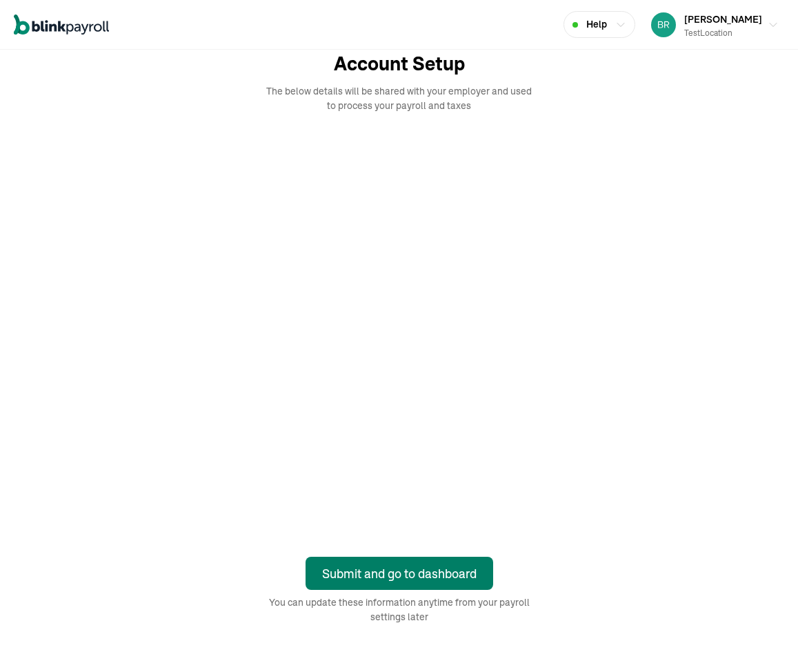
click at [462, 577] on div "Submit and go to dashboard" at bounding box center [399, 573] width 155 height 19
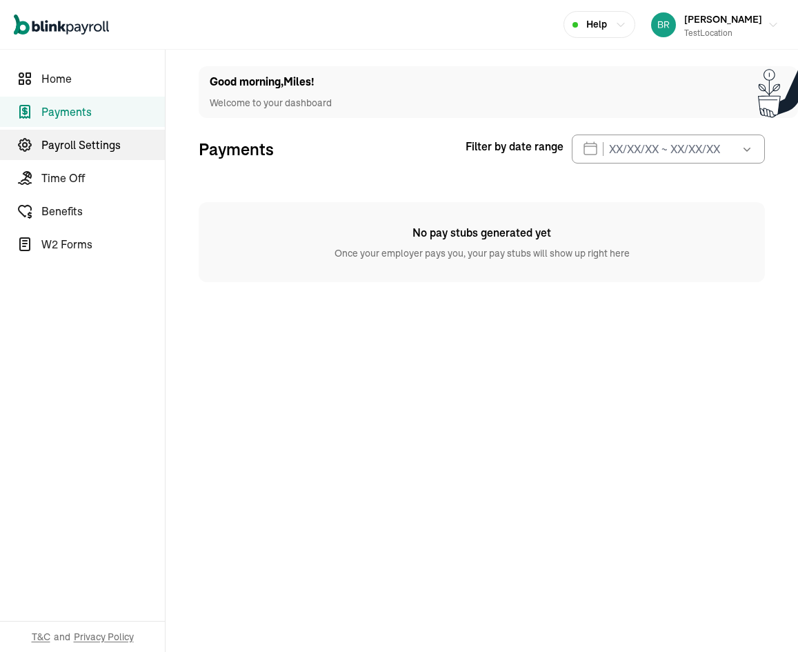
click at [124, 158] on link "Payroll Settings" at bounding box center [82, 145] width 165 height 30
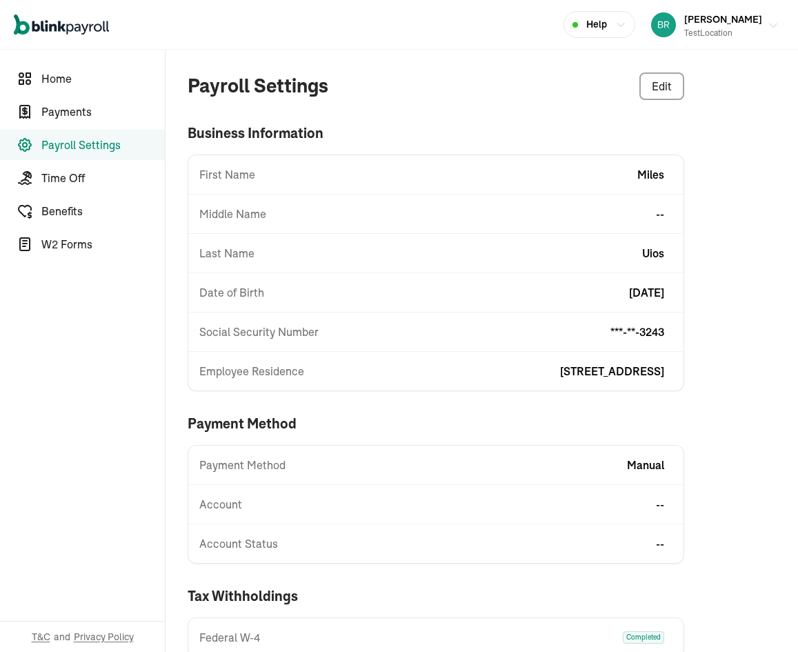
click at [724, 27] on div "testLocation" at bounding box center [723, 33] width 78 height 12
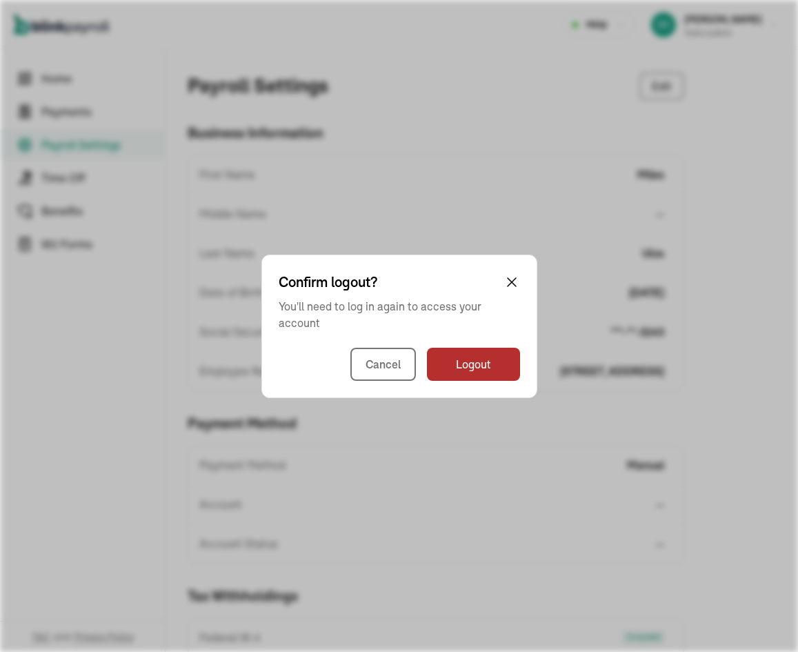
click at [560, 365] on span "32 1/2 18th St S Saint Petersburg, FL, 33712" at bounding box center [612, 371] width 104 height 17
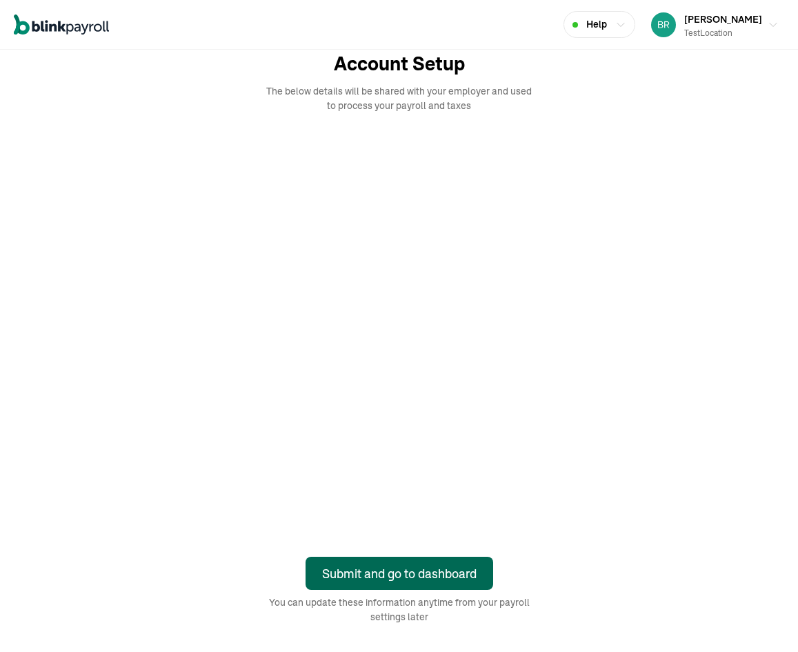
click at [462, 577] on div "Submit and go to dashboard" at bounding box center [399, 573] width 155 height 19
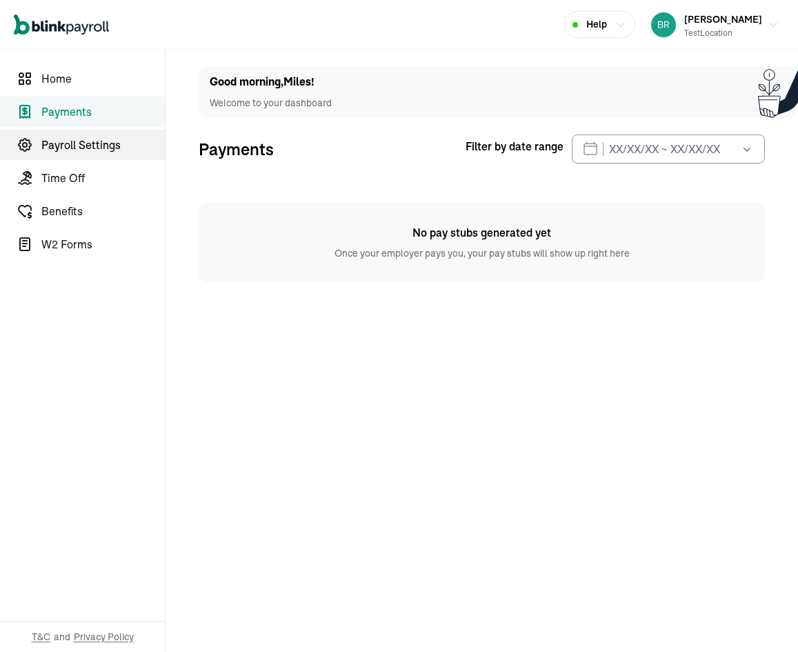
click at [124, 158] on link "Payroll Settings" at bounding box center [82, 145] width 165 height 30
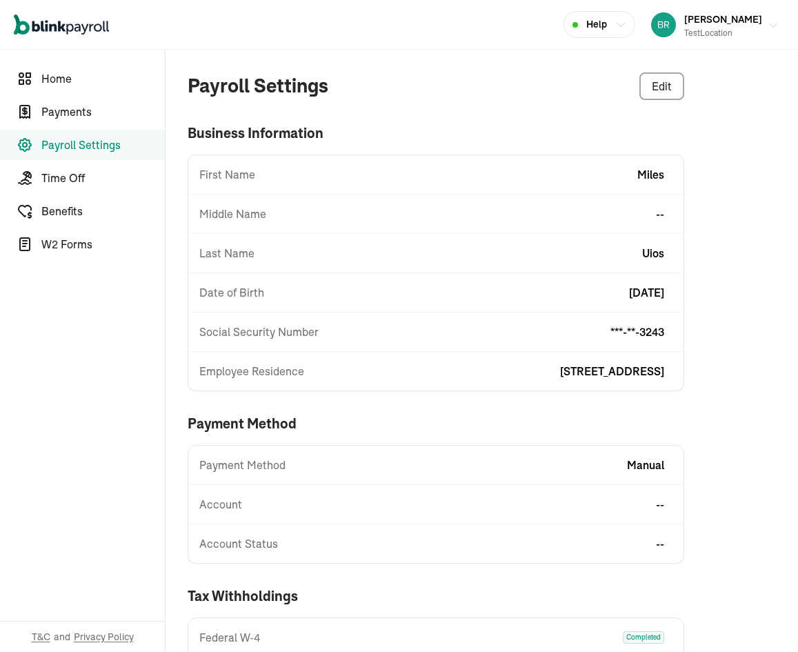
click at [724, 27] on div "testLocation" at bounding box center [723, 33] width 78 height 12
click at [560, 365] on span "32 1/2 18th St S Saint Petersburg, FL, 33712" at bounding box center [612, 371] width 104 height 17
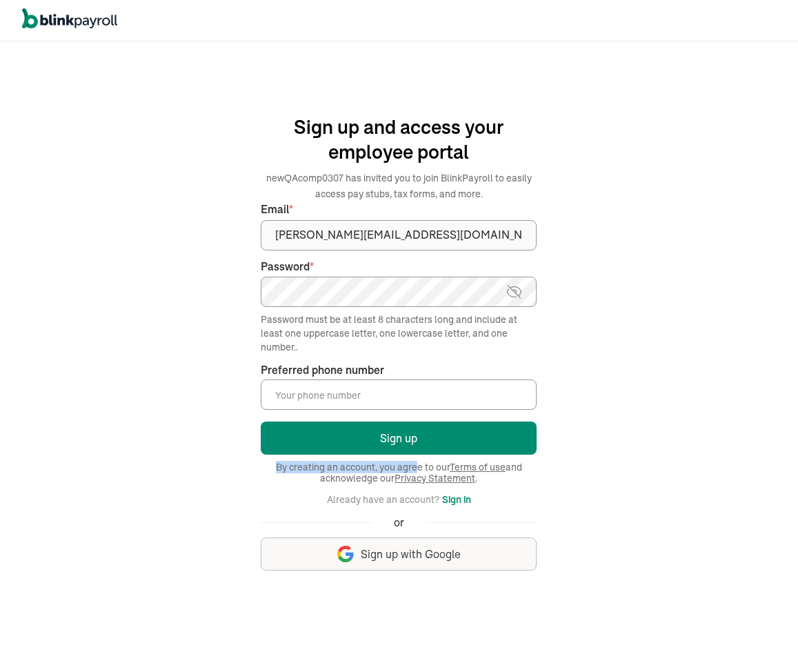
click at [414, 458] on div "Login Sign up By creating an account, you agree to our Terms of use and acknowl…" at bounding box center [399, 501] width 276 height 166
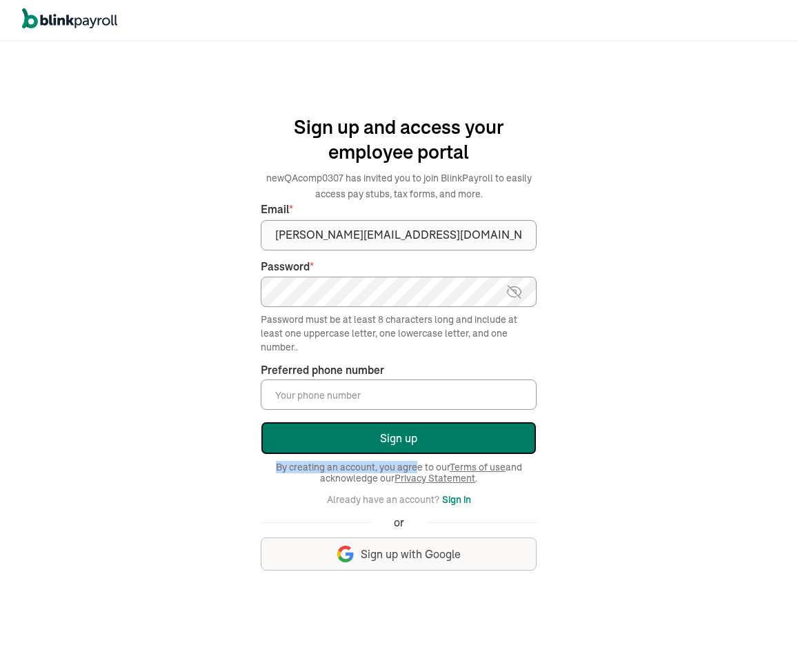
click at [395, 433] on button "Sign up" at bounding box center [399, 438] width 276 height 33
click at [428, 424] on button "Sign up" at bounding box center [399, 438] width 276 height 33
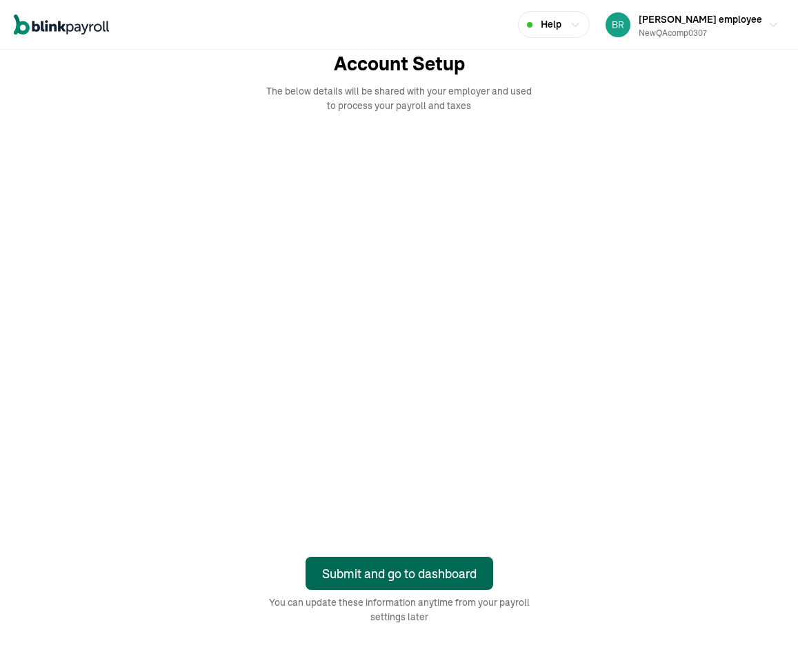
click at [448, 562] on button "Submit and go to dashboard" at bounding box center [400, 573] width 188 height 33
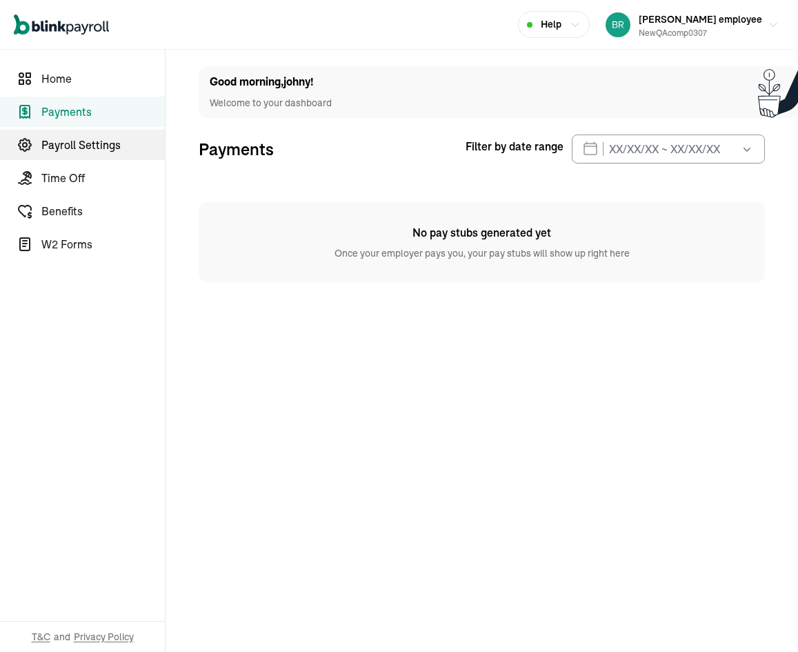
click at [77, 142] on span "Payroll Settings" at bounding box center [102, 145] width 123 height 17
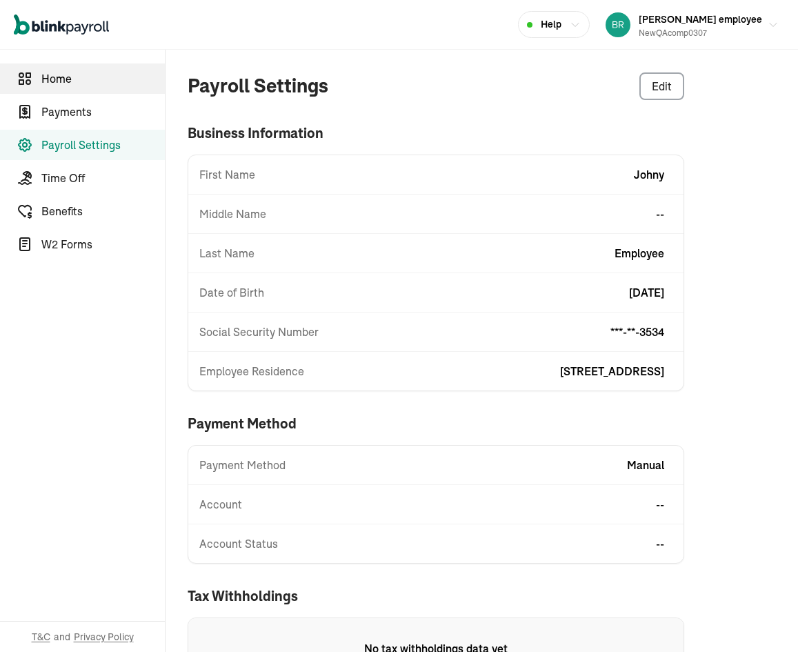
click at [94, 81] on span "Home" at bounding box center [102, 78] width 123 height 17
select select "2025"
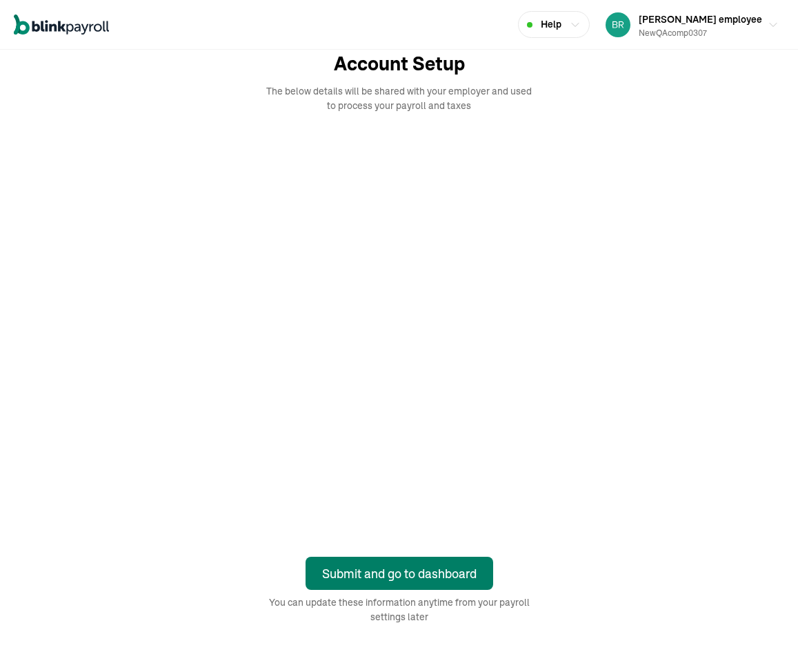
click at [448, 562] on button "Submit and go to dashboard" at bounding box center [400, 573] width 188 height 33
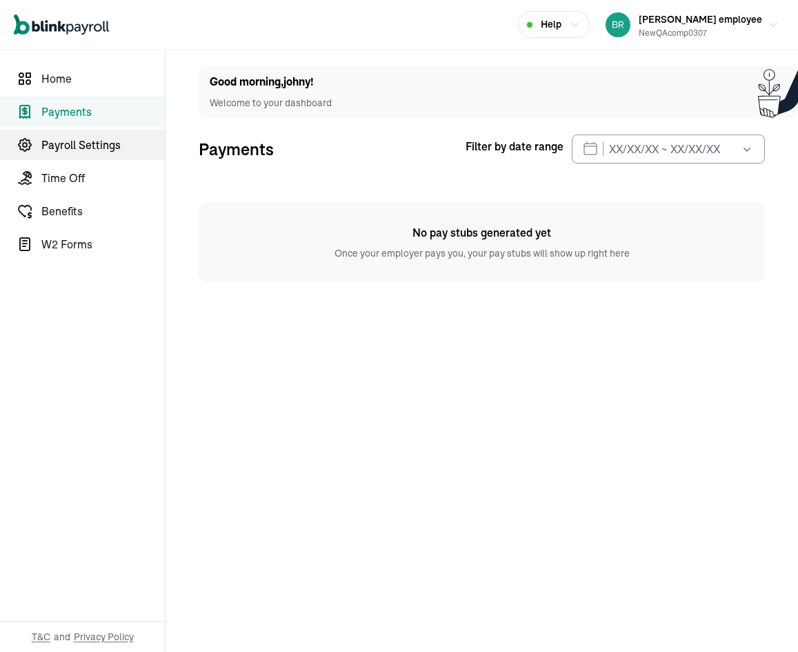
click at [77, 142] on span "Payroll Settings" at bounding box center [102, 145] width 123 height 17
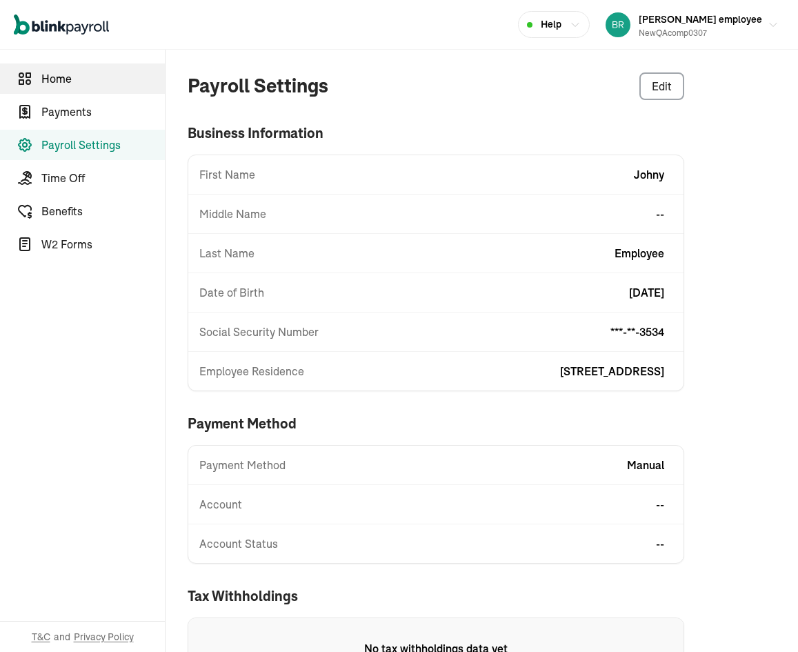
click at [94, 81] on span "Home" at bounding box center [102, 78] width 123 height 17
select select "2025"
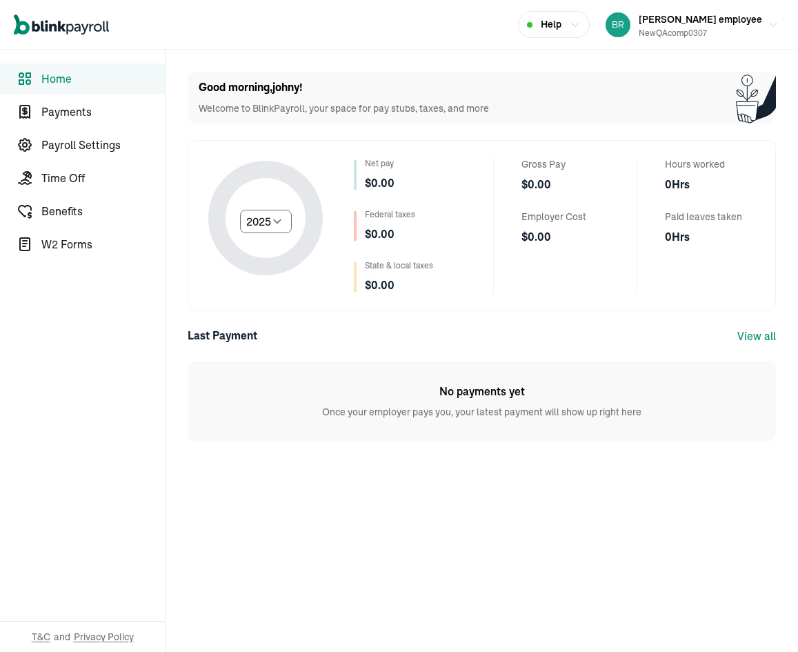
select select "2025"
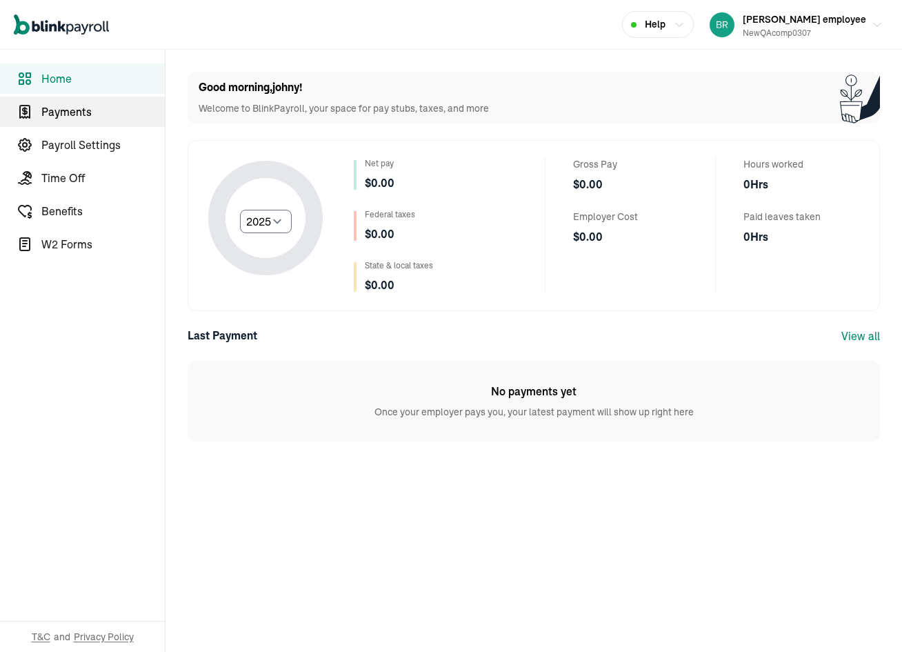
click at [114, 117] on span "Payments" at bounding box center [102, 111] width 123 height 17
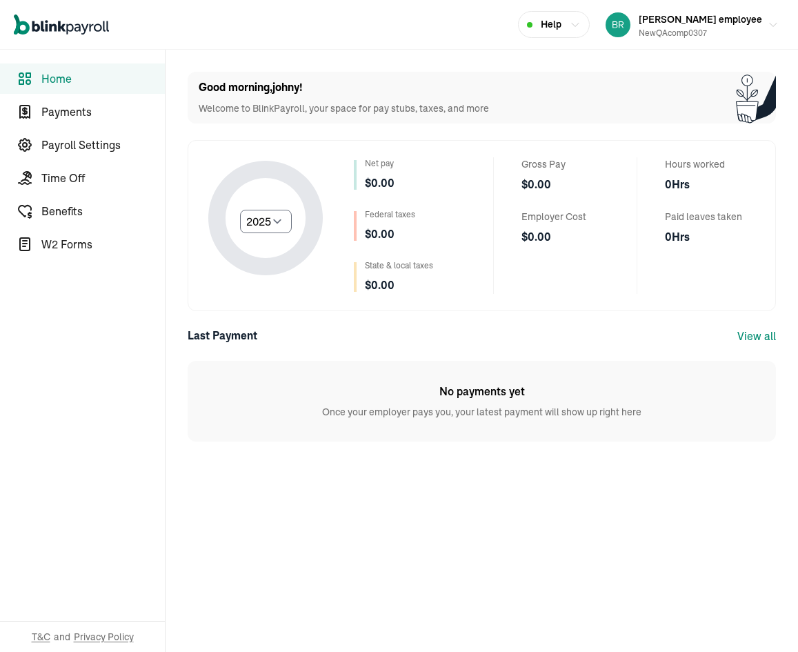
select select "2025"
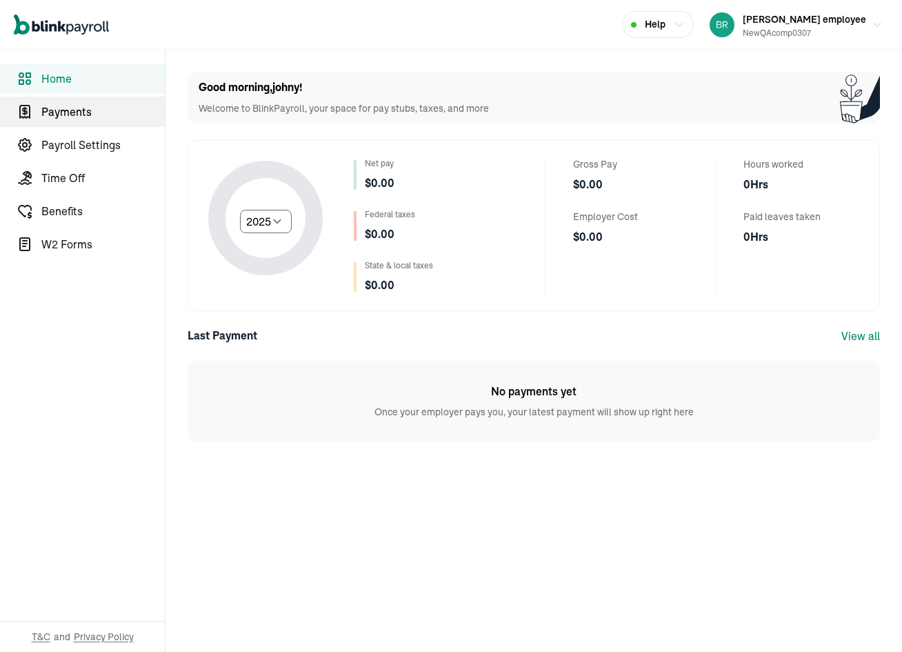
click at [114, 117] on span "Payments" at bounding box center [102, 111] width 123 height 17
